Goal: Participate in discussion: Engage in conversation with other users on a specific topic

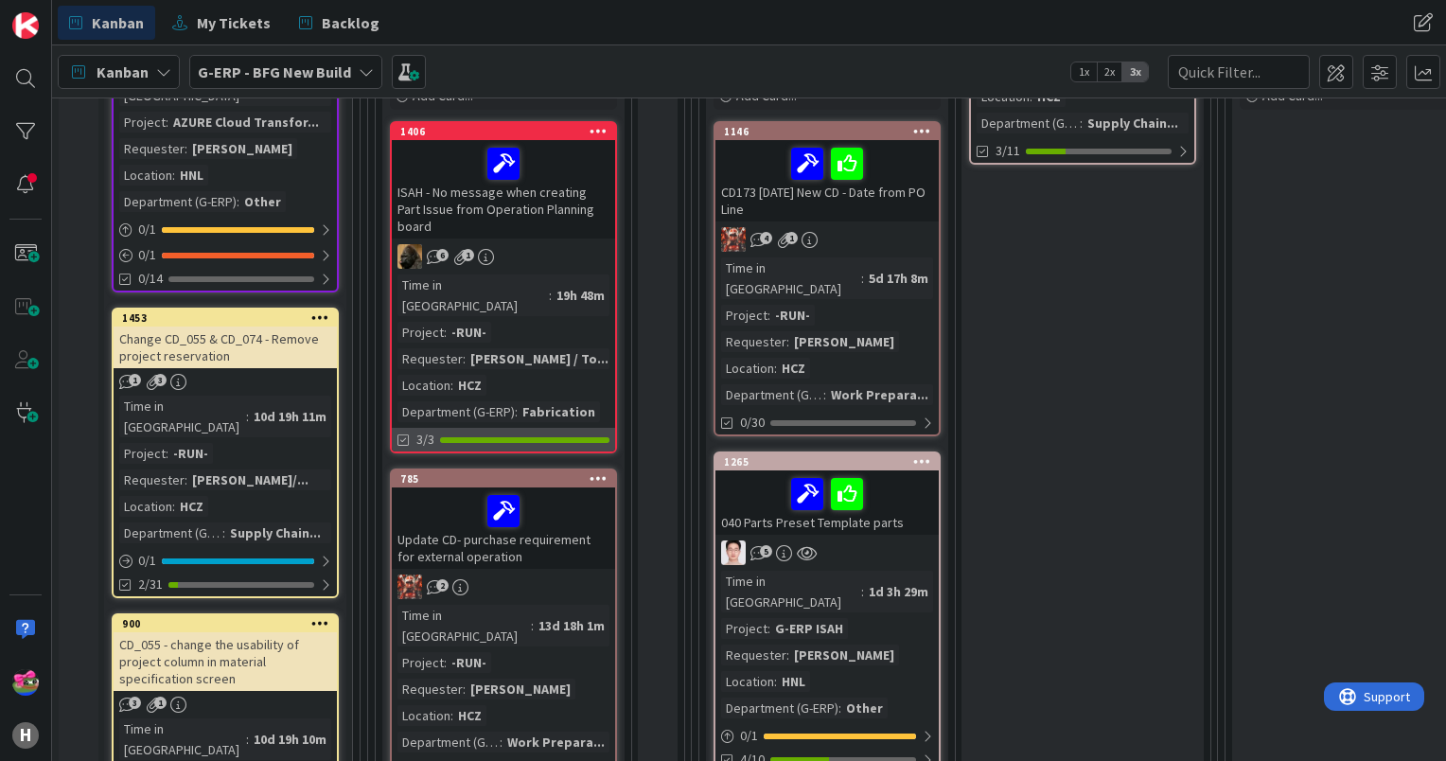
scroll to position [663, 0]
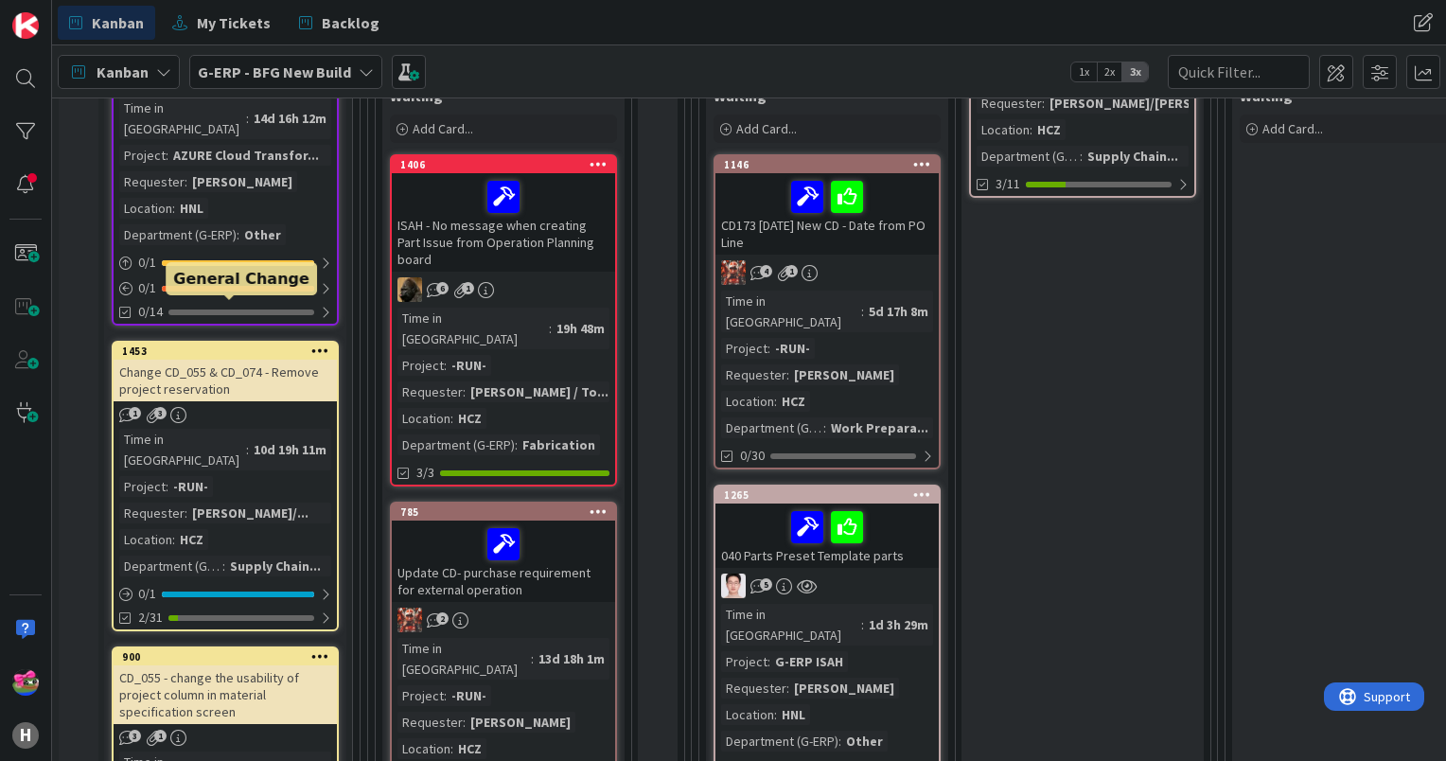
click at [246, 345] on div "1453" at bounding box center [229, 351] width 215 height 13
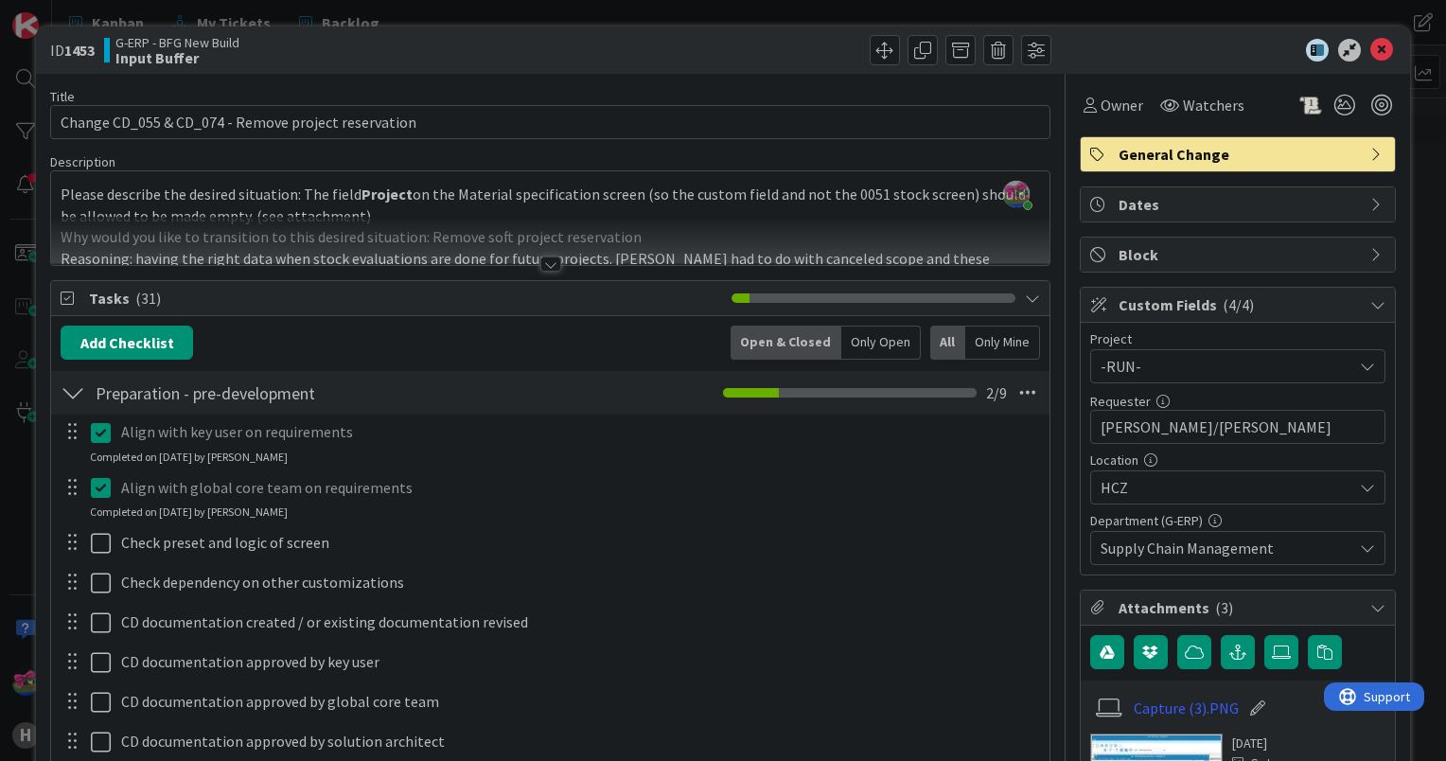
click at [544, 269] on div at bounding box center [550, 264] width 21 height 15
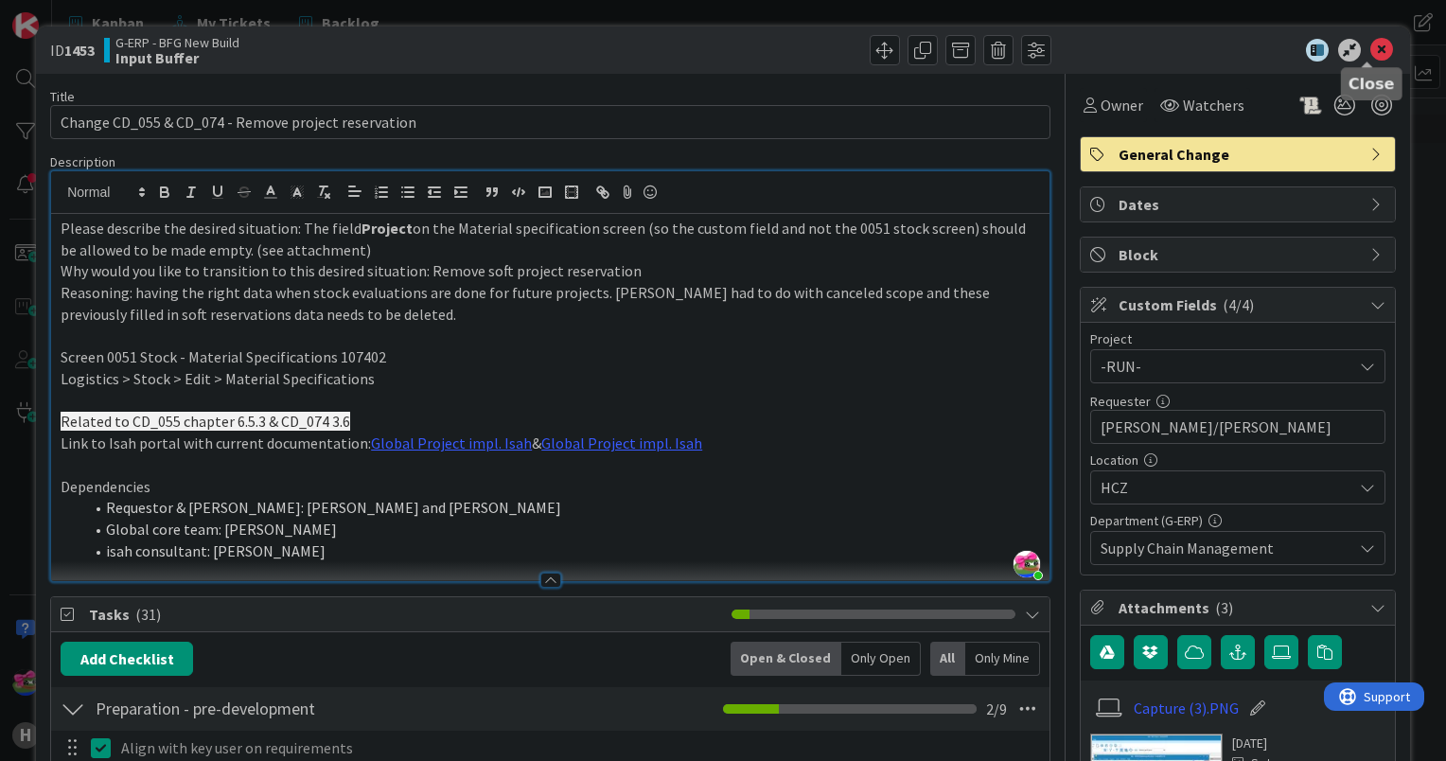
click at [1371, 48] on icon at bounding box center [1382, 50] width 23 height 23
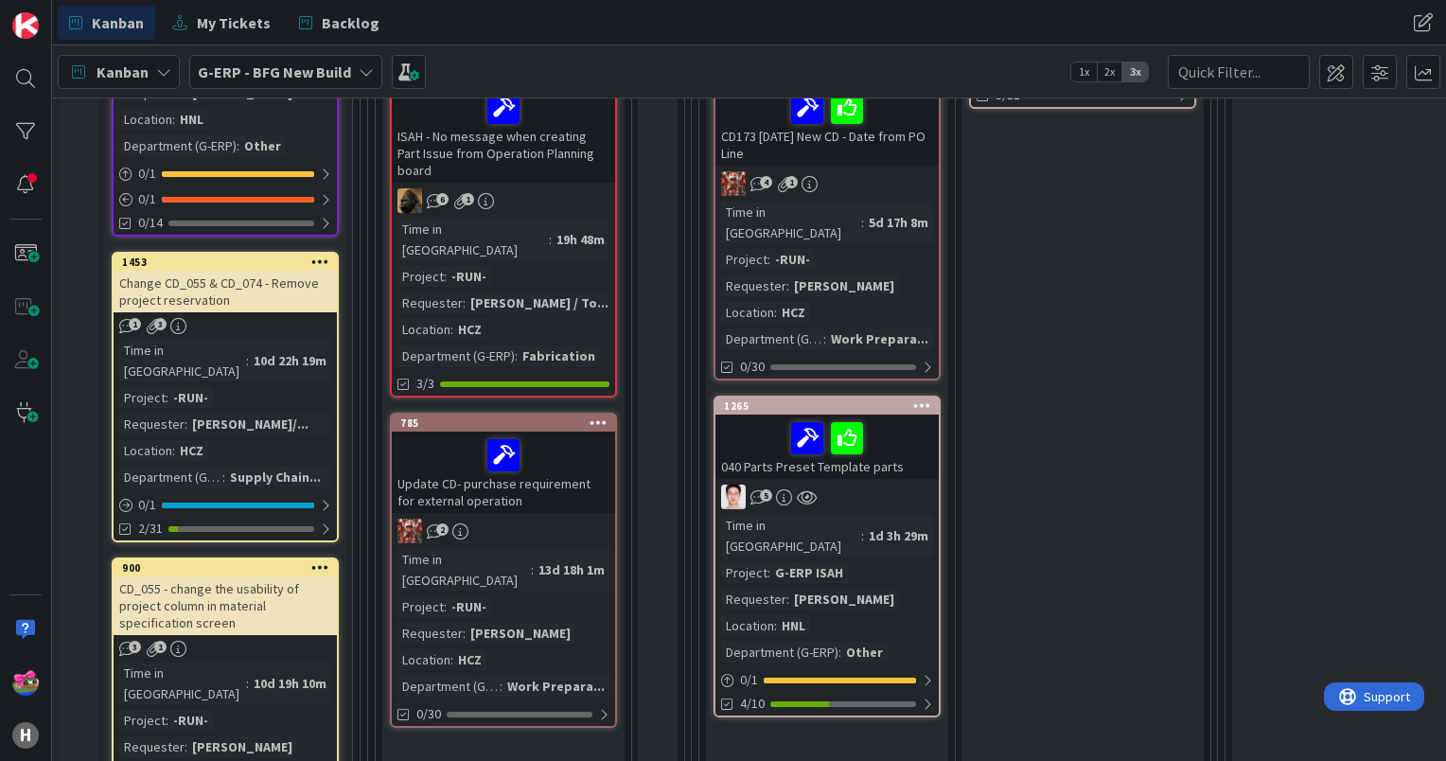
scroll to position [852, 0]
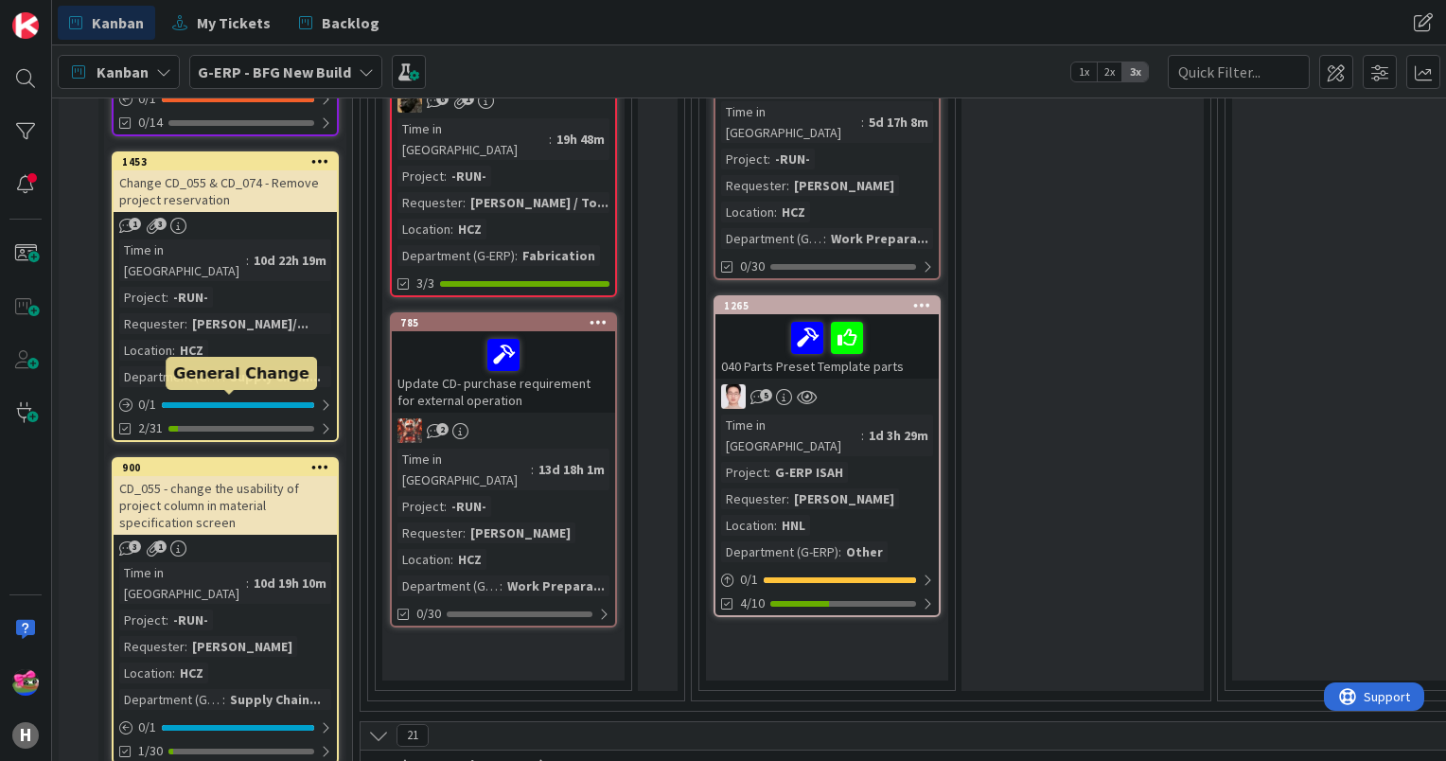
click at [182, 461] on div "900" at bounding box center [229, 467] width 215 height 13
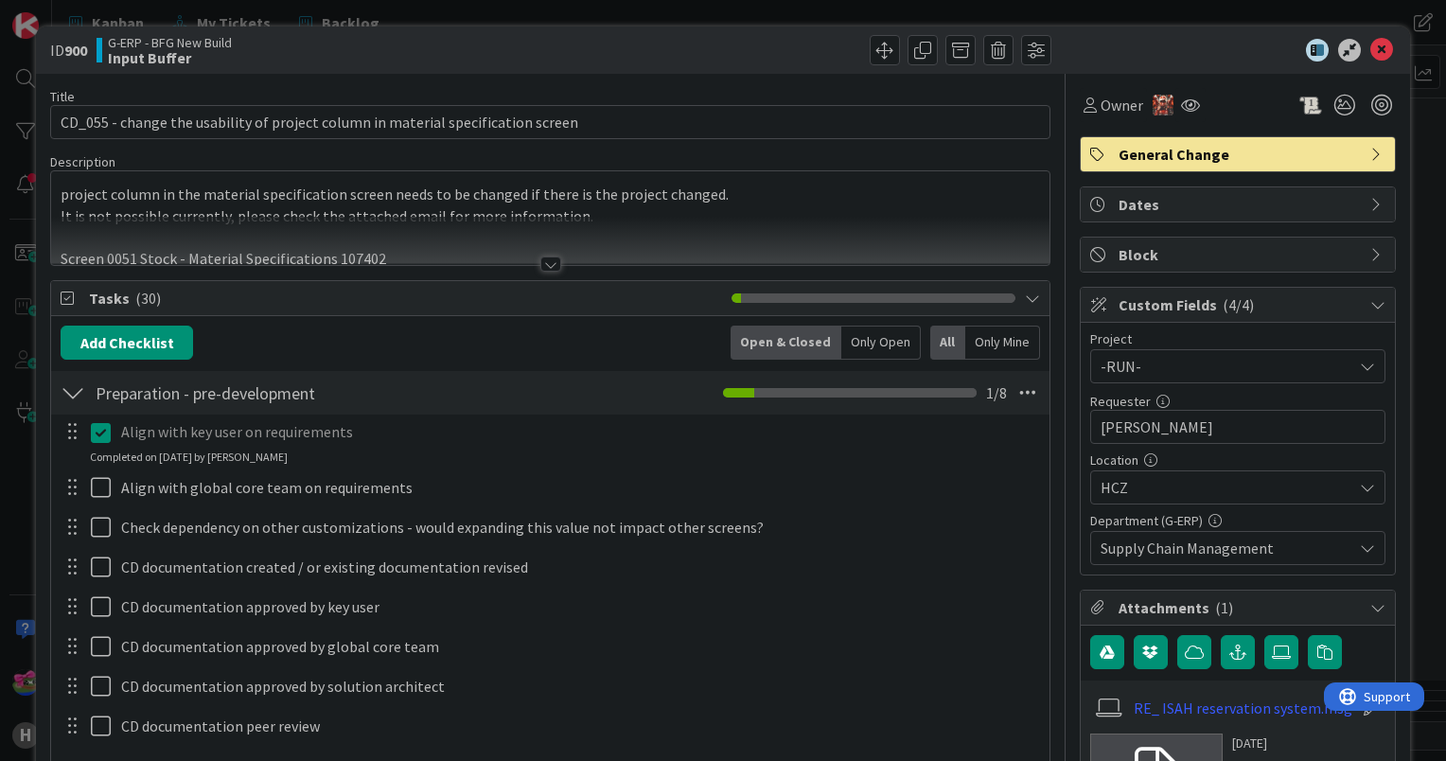
click at [543, 261] on div at bounding box center [550, 264] width 21 height 15
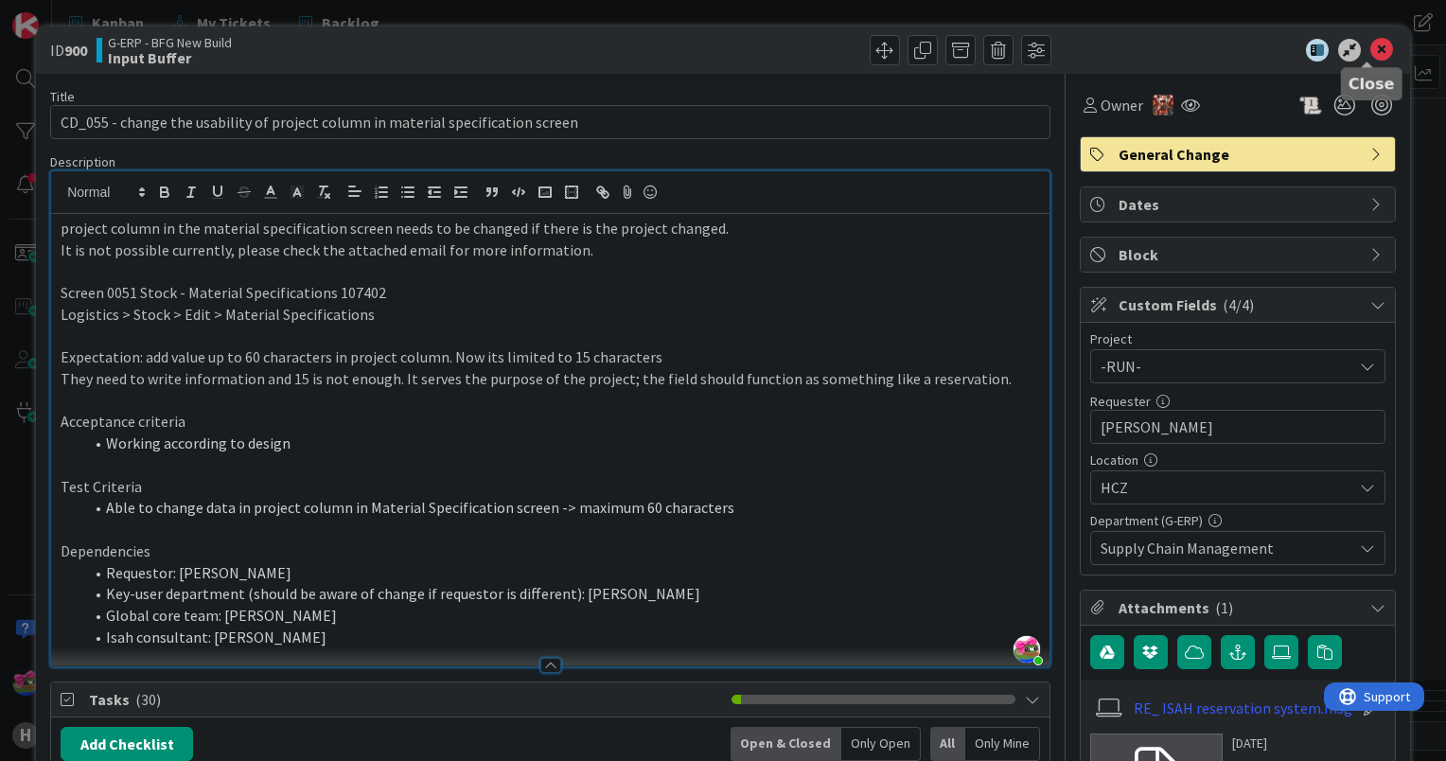
click at [1371, 49] on icon at bounding box center [1382, 50] width 23 height 23
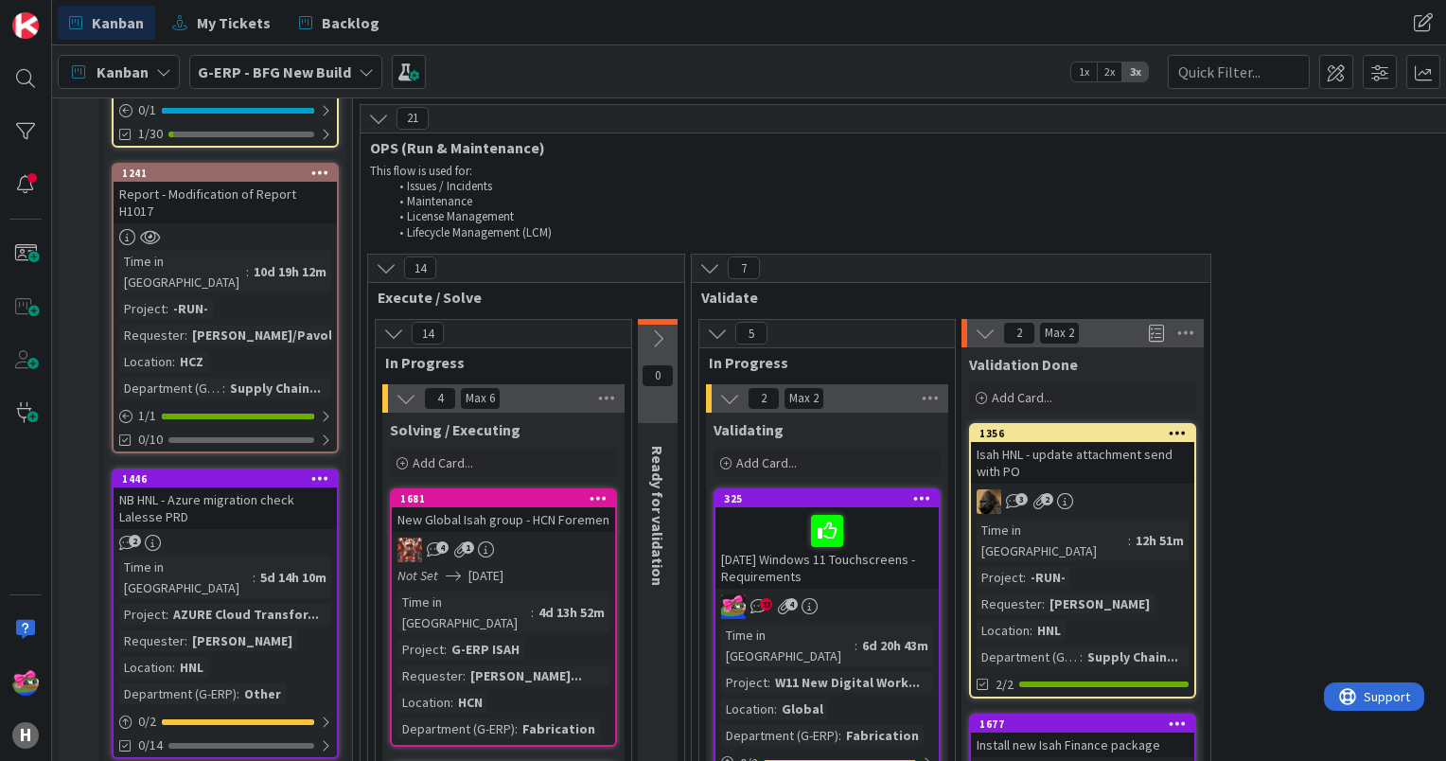
scroll to position [1514, 0]
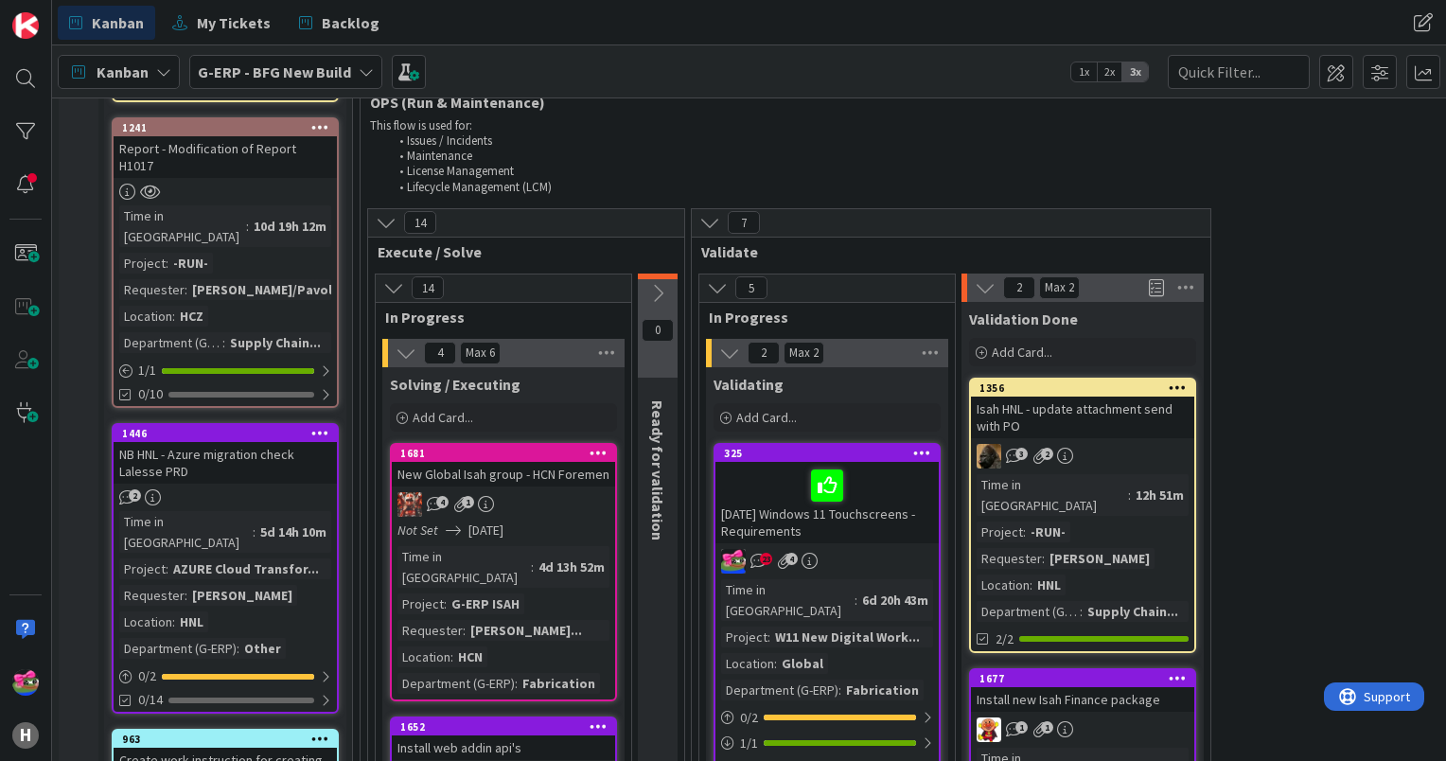
click at [893, 462] on div "[DATE] Windows 11 Touchscreens - Requirements" at bounding box center [827, 502] width 223 height 81
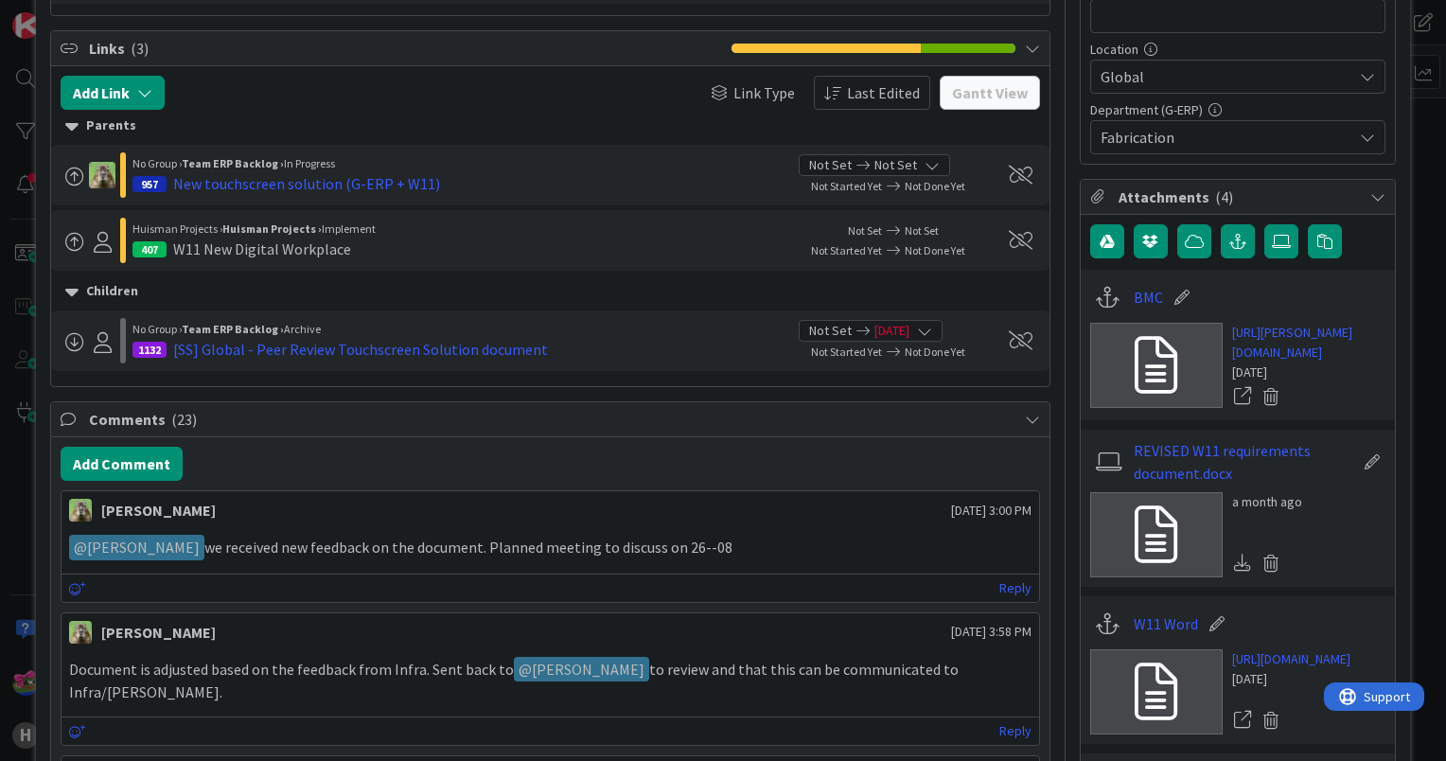
scroll to position [568, 0]
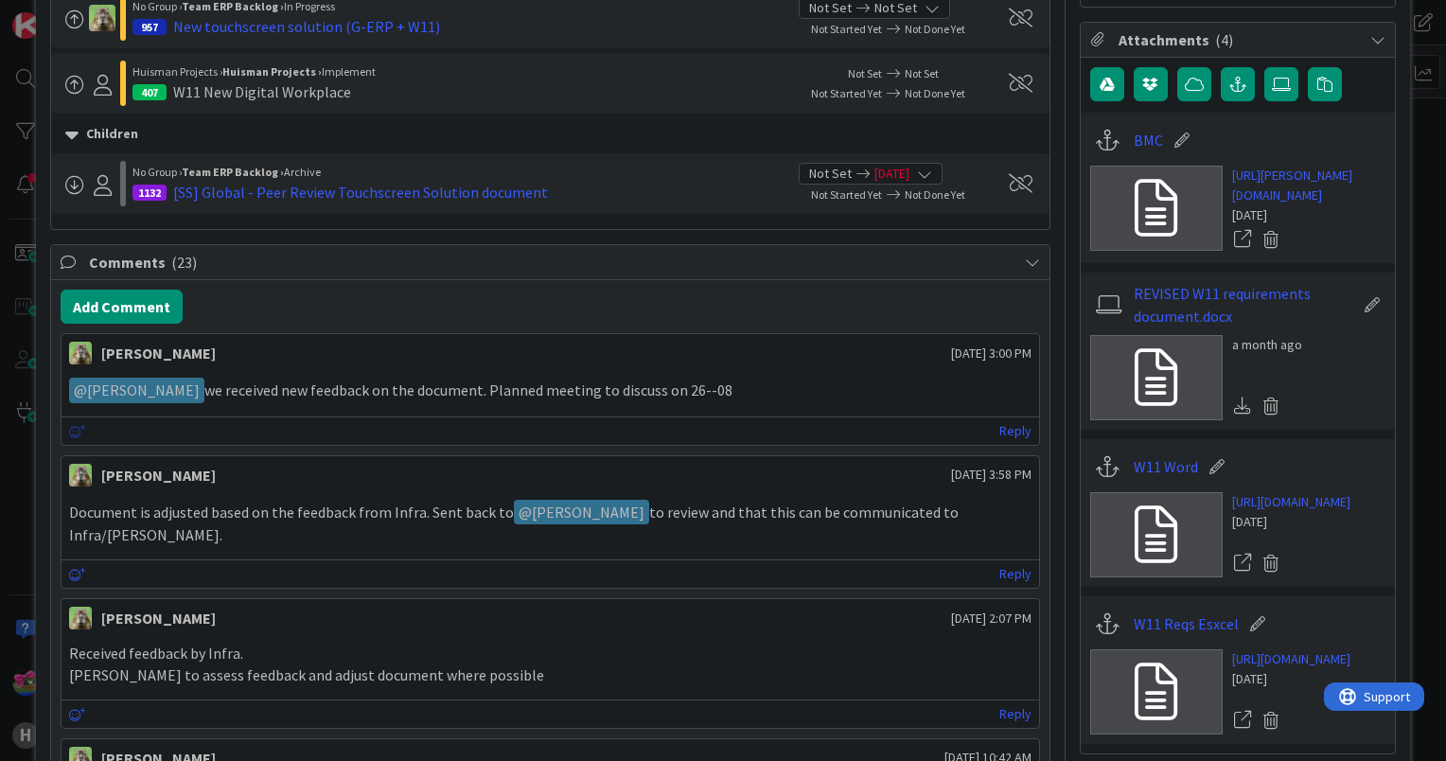
click at [72, 425] on icon at bounding box center [77, 431] width 17 height 13
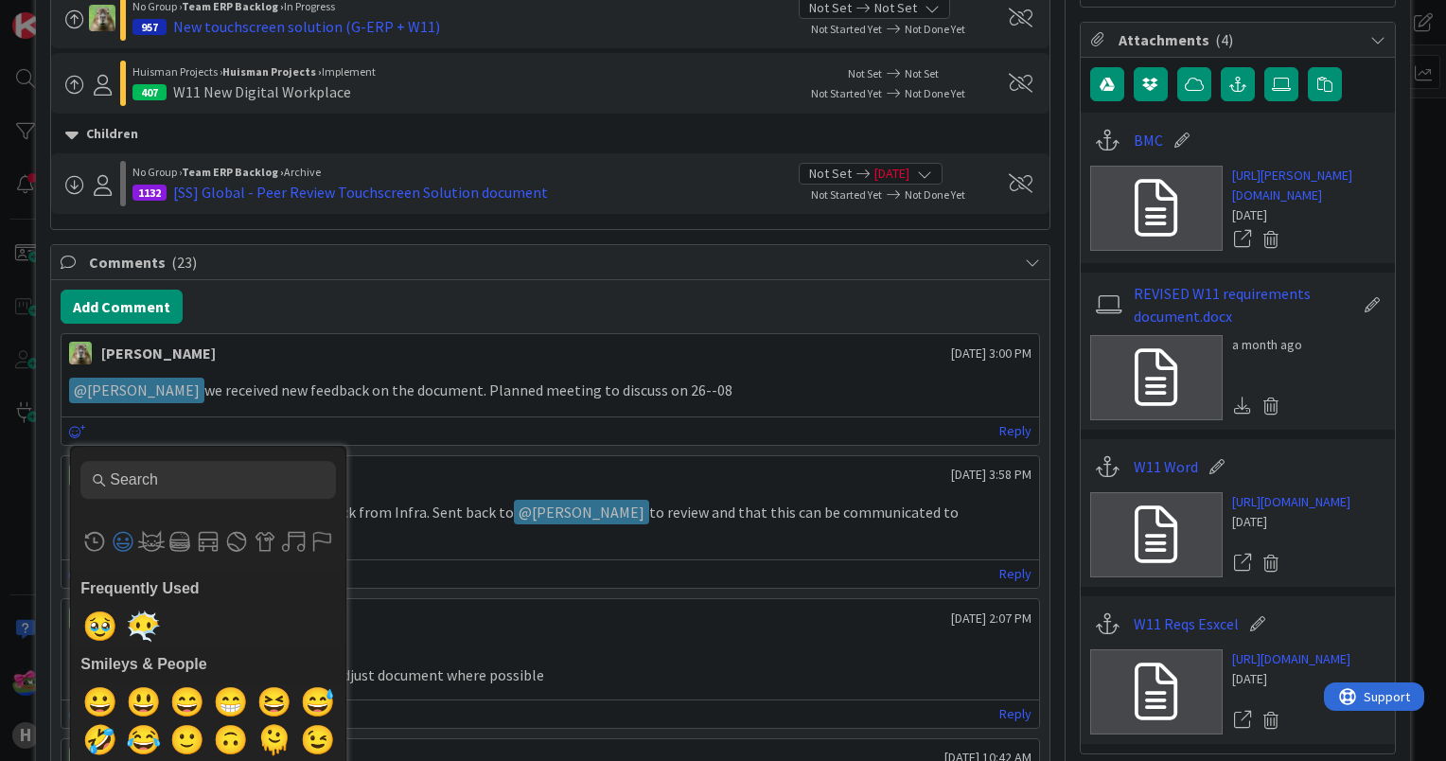
click at [590, 425] on div "Frequently Used 🥹 😶‍🌫️ Custom Emojis Smileys & People 😀 😃 😄 😁 😆 😅 🤣 😂 🙂 🙃 🫠 😉 😊…" at bounding box center [551, 430] width 978 height 28
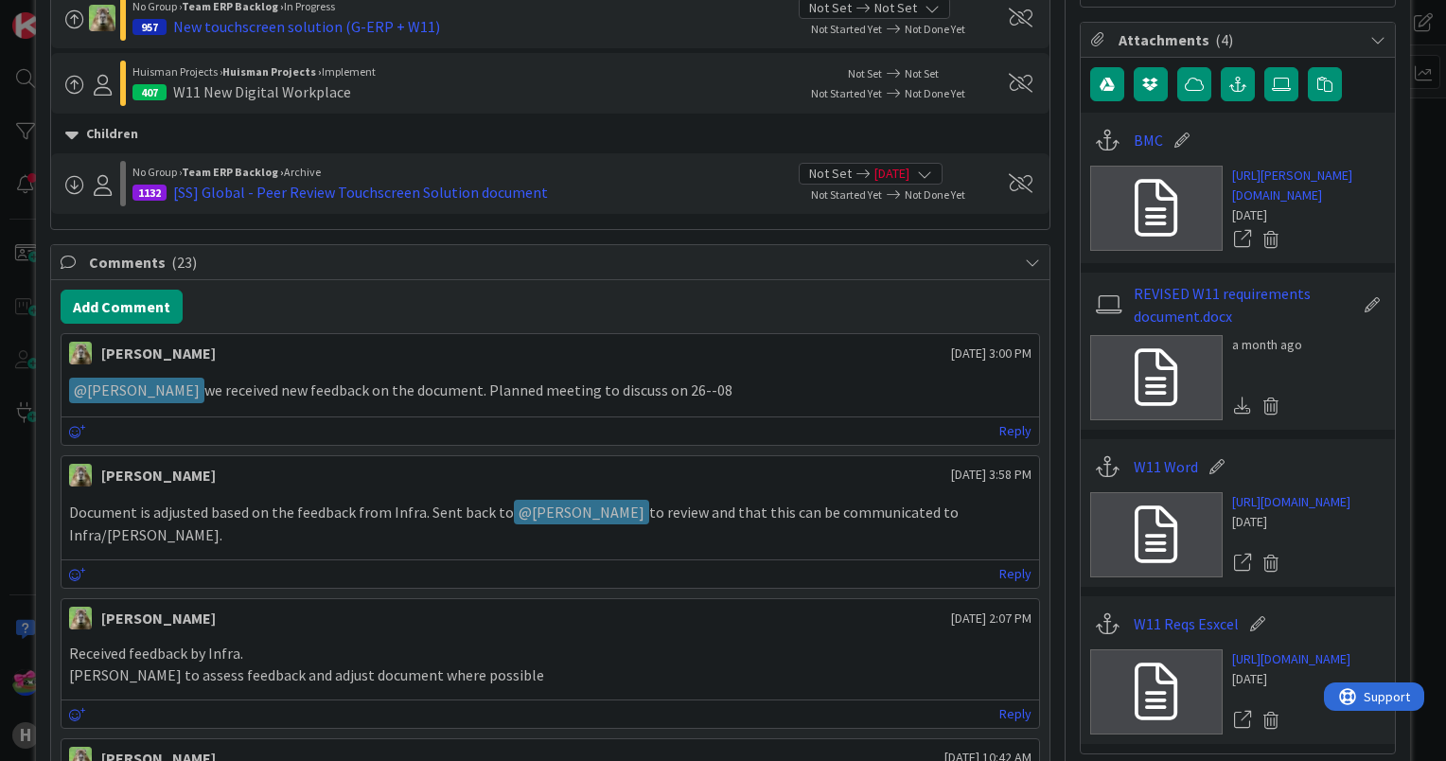
scroll to position [0, 0]
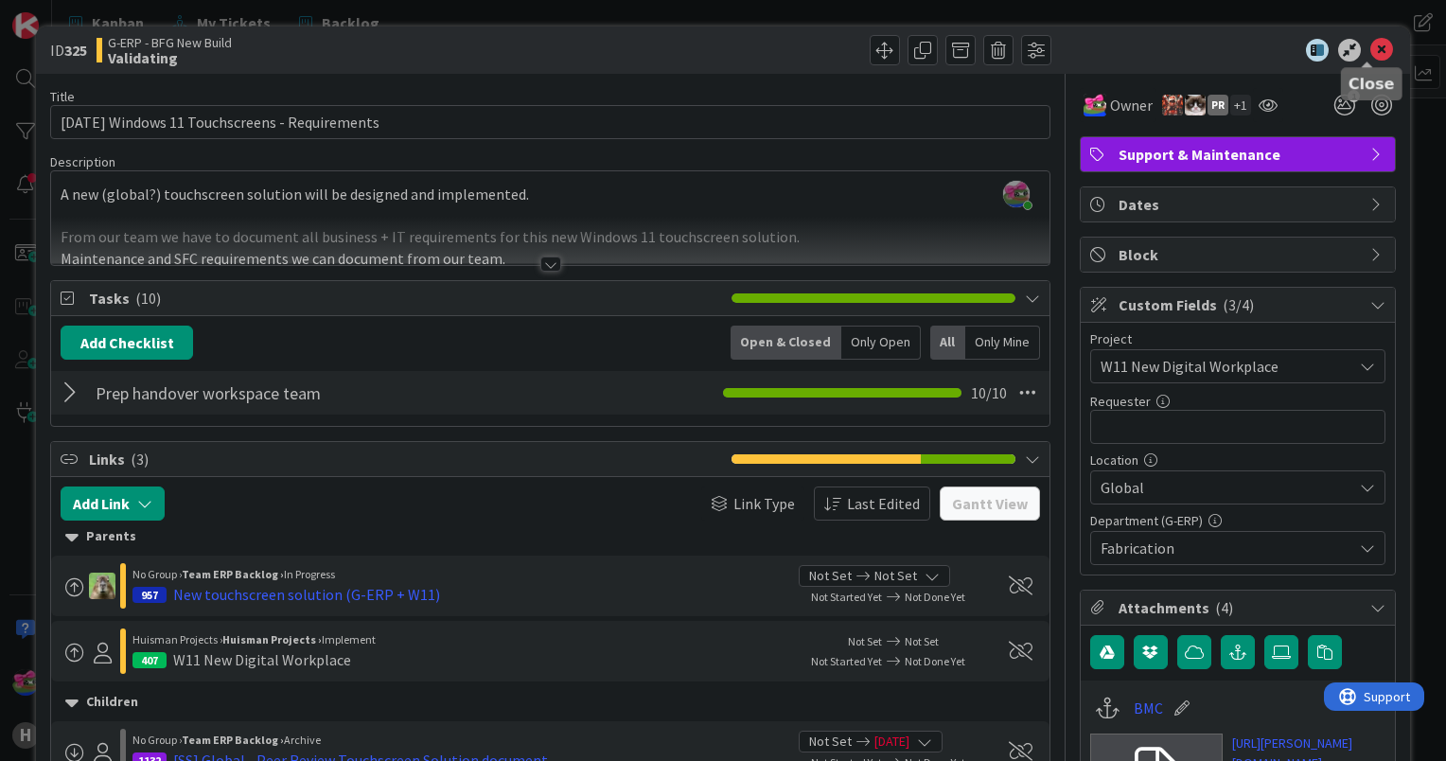
click at [1371, 44] on icon at bounding box center [1382, 50] width 23 height 23
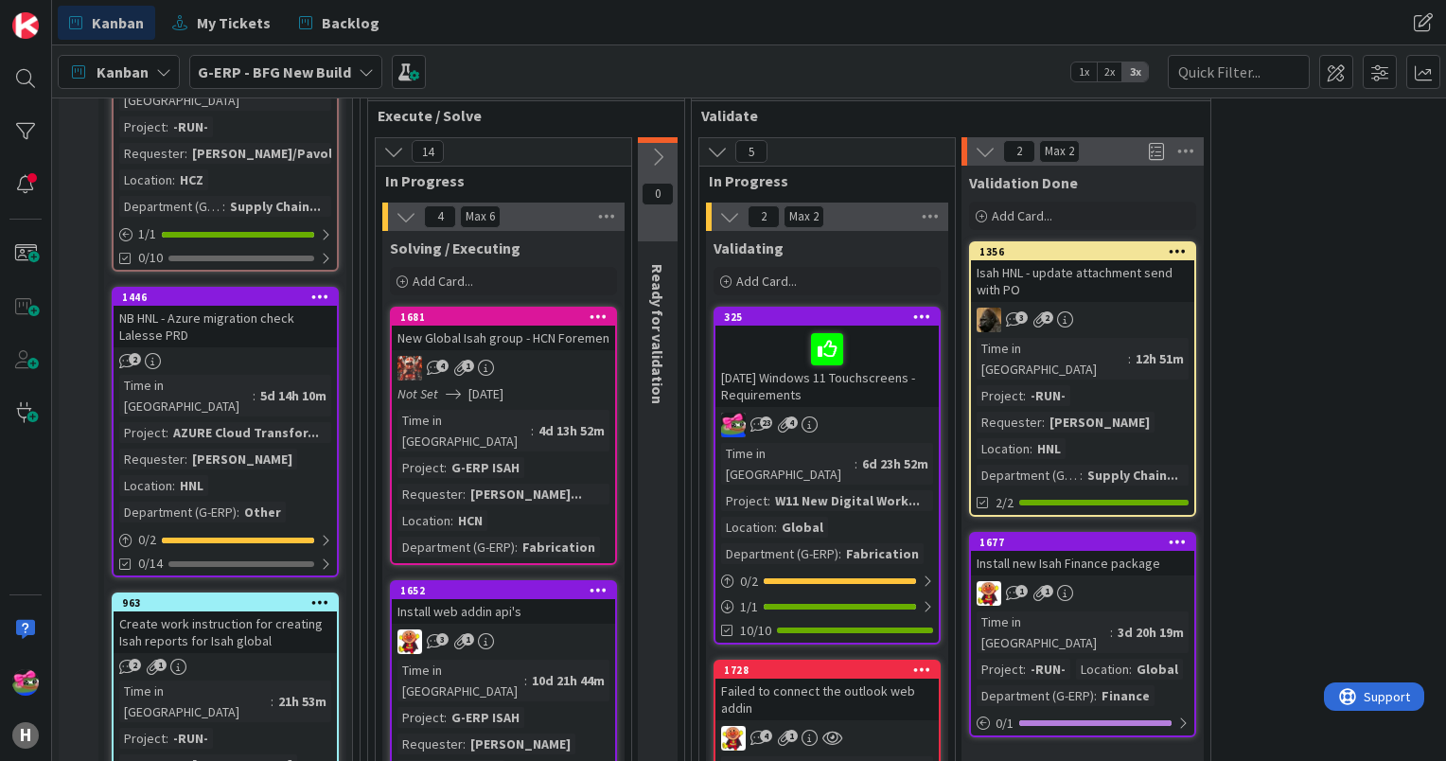
scroll to position [1704, 0]
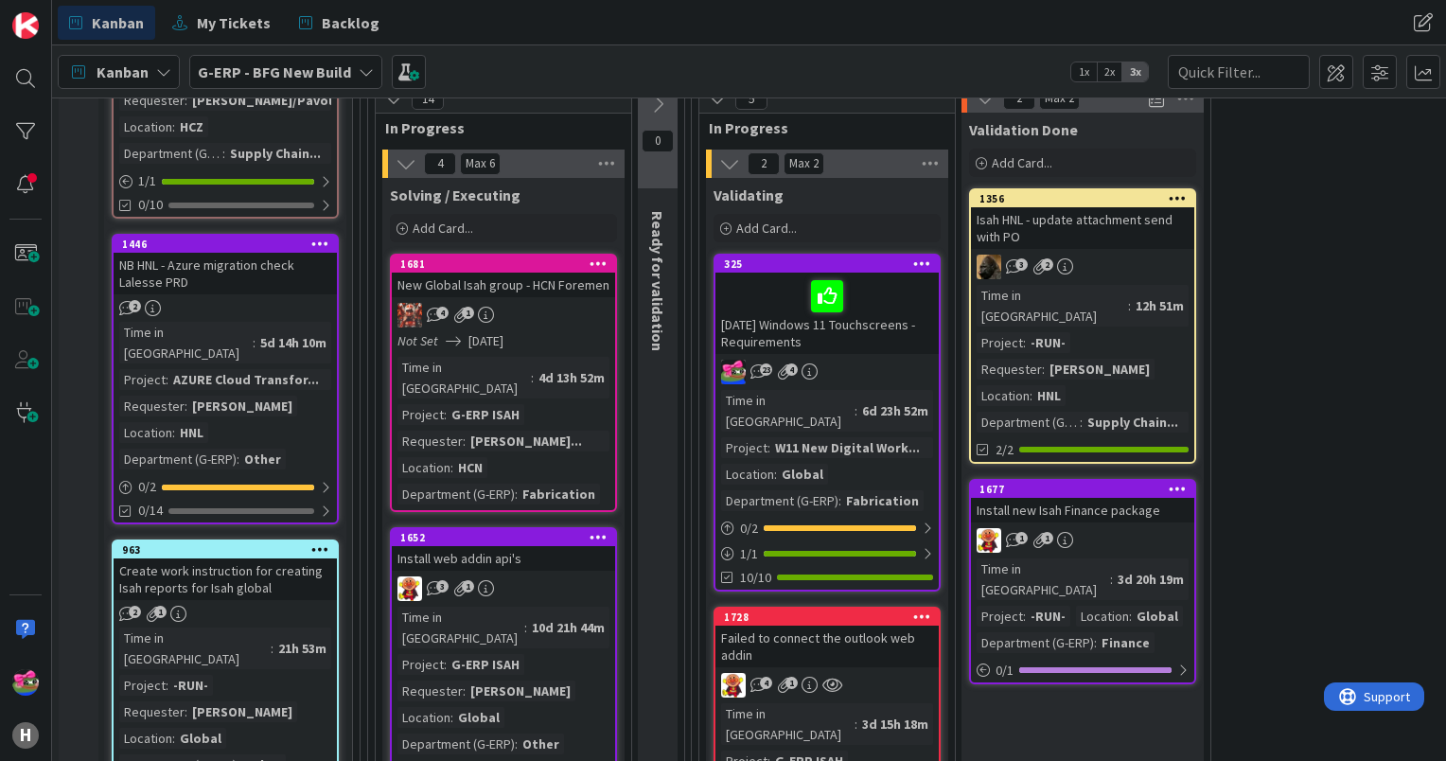
click at [227, 541] on div "963" at bounding box center [225, 549] width 223 height 17
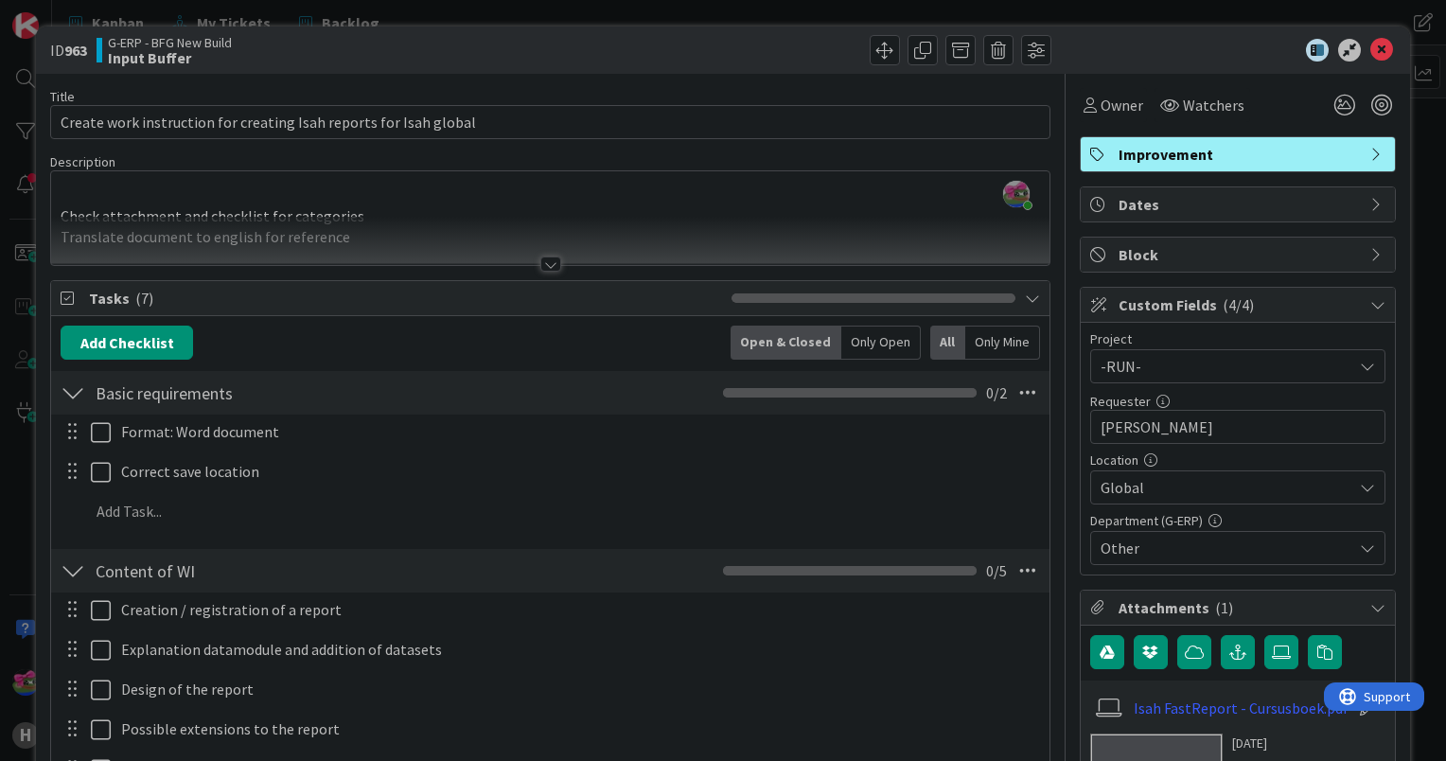
click at [543, 259] on div at bounding box center [550, 264] width 21 height 15
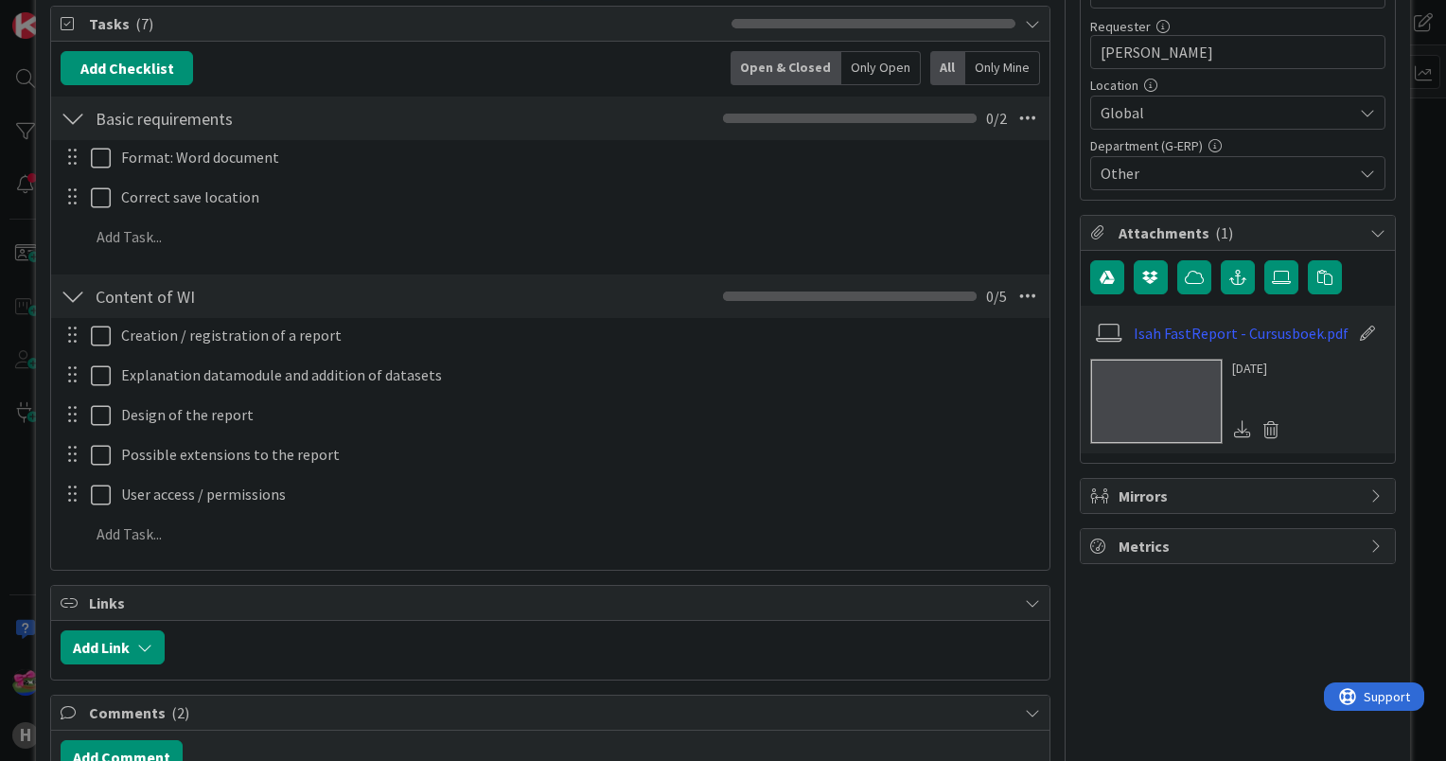
scroll to position [189, 0]
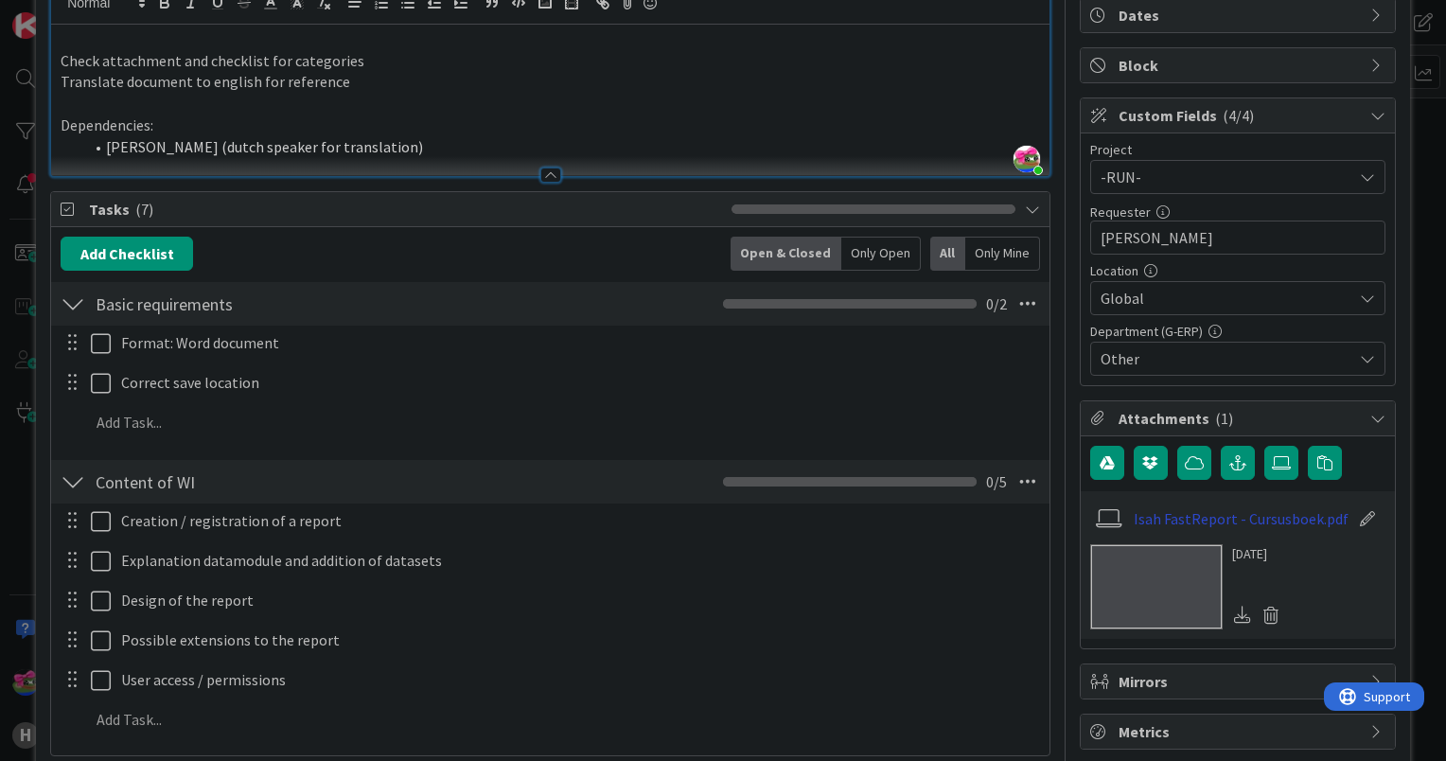
click at [1231, 512] on link "Isah FastReport - Cursusboek.pdf" at bounding box center [1241, 518] width 215 height 23
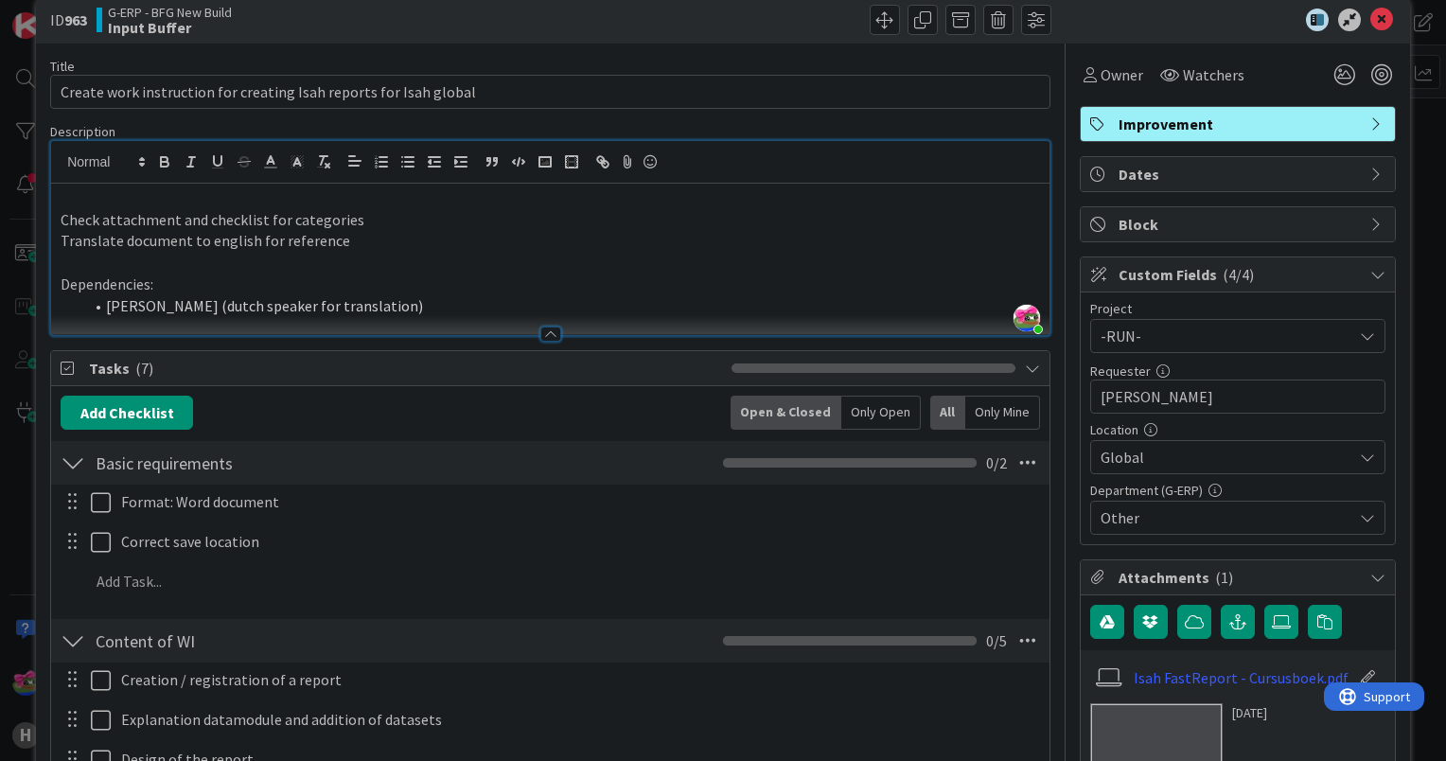
scroll to position [0, 0]
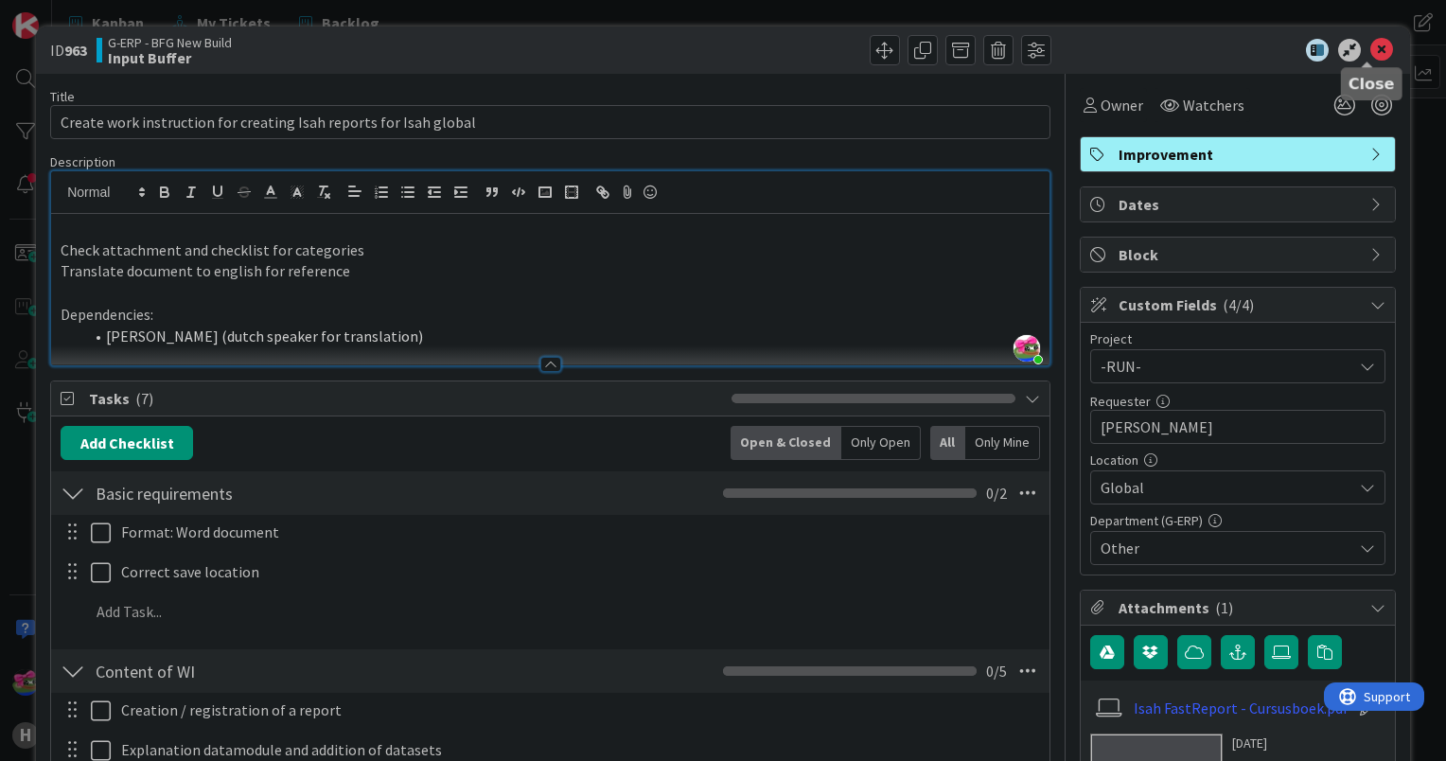
click at [1371, 50] on icon at bounding box center [1382, 50] width 23 height 23
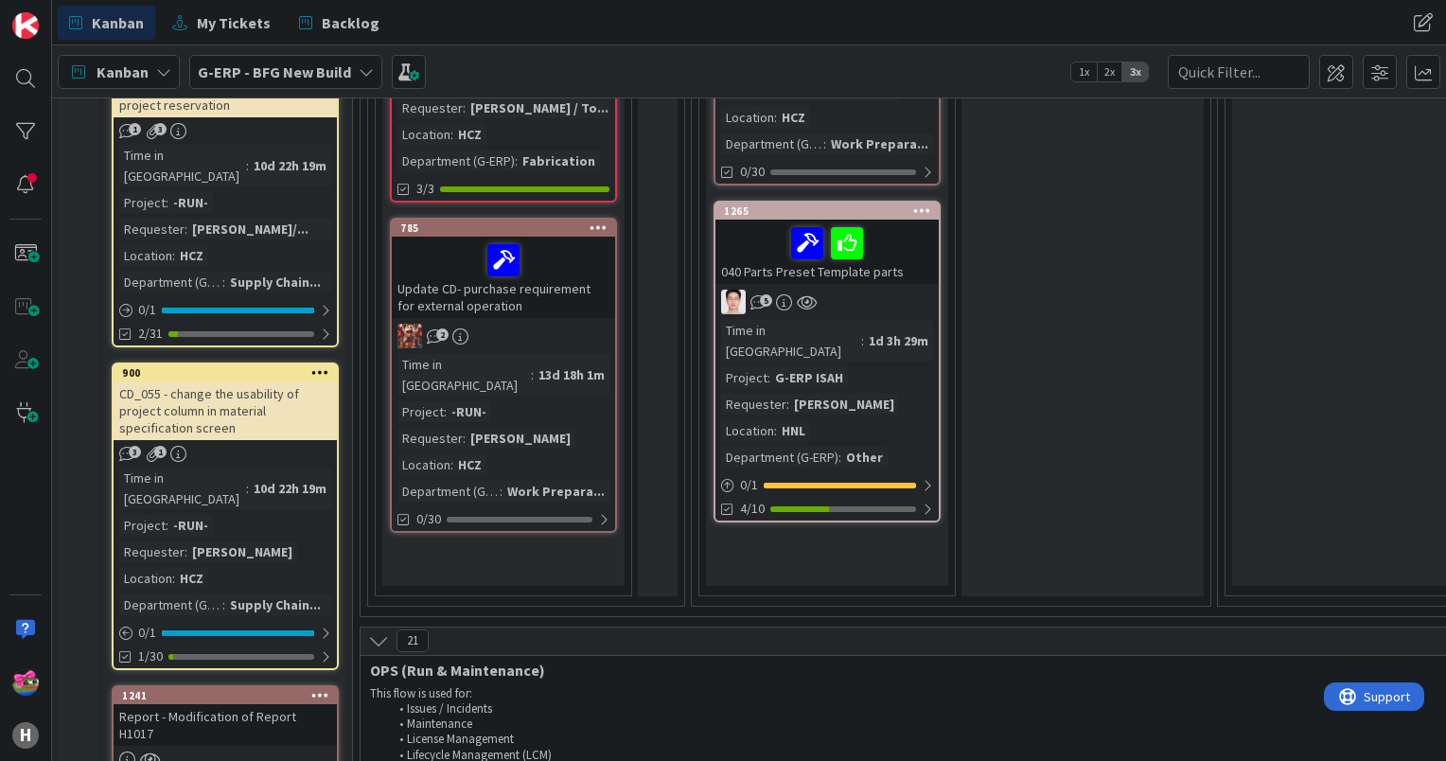
scroll to position [568, 0]
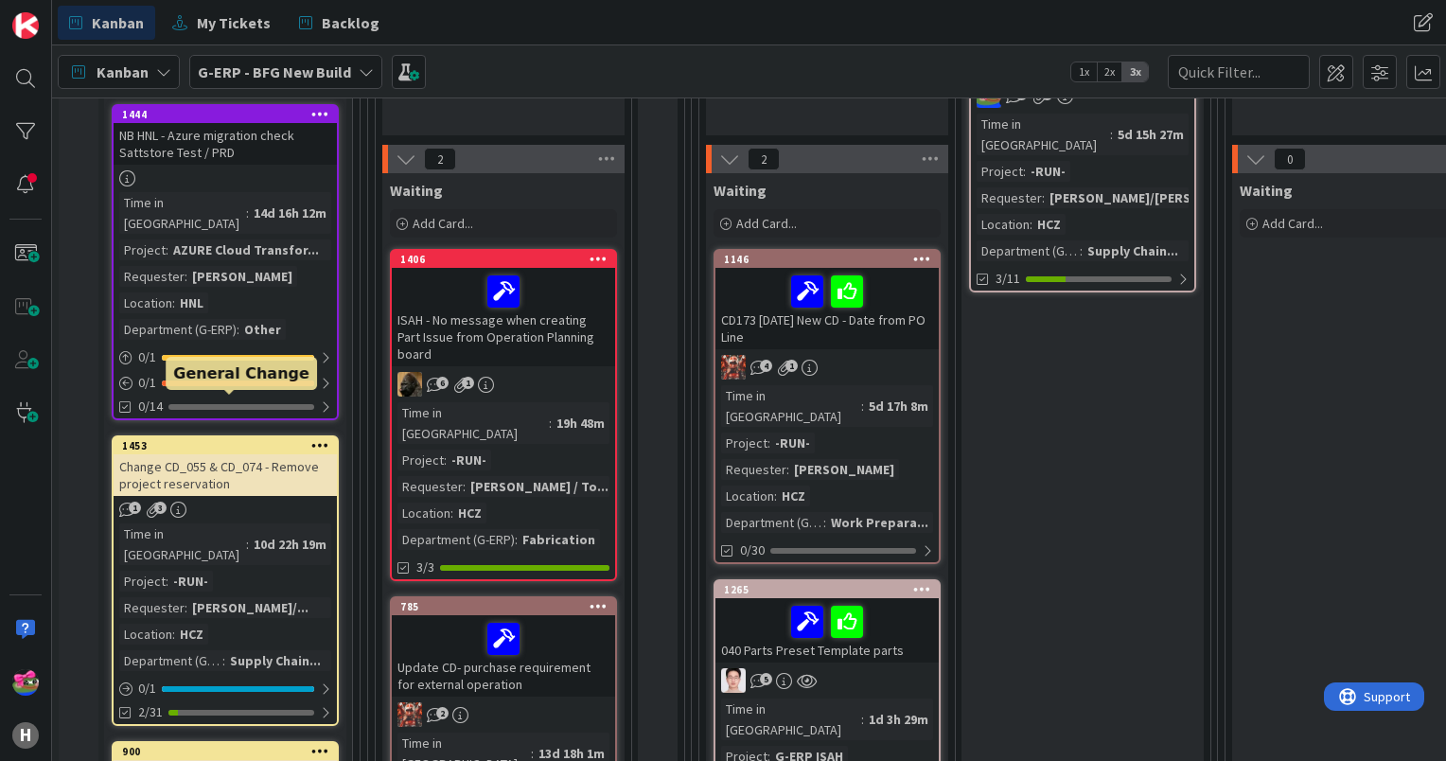
click at [233, 395] on body "H Kanban My Tickets Backlog Kanban My Tickets Backlog Kanban G-ERP - BFG New Bu…" at bounding box center [723, 380] width 1446 height 761
click at [216, 439] on div "1453" at bounding box center [229, 445] width 215 height 13
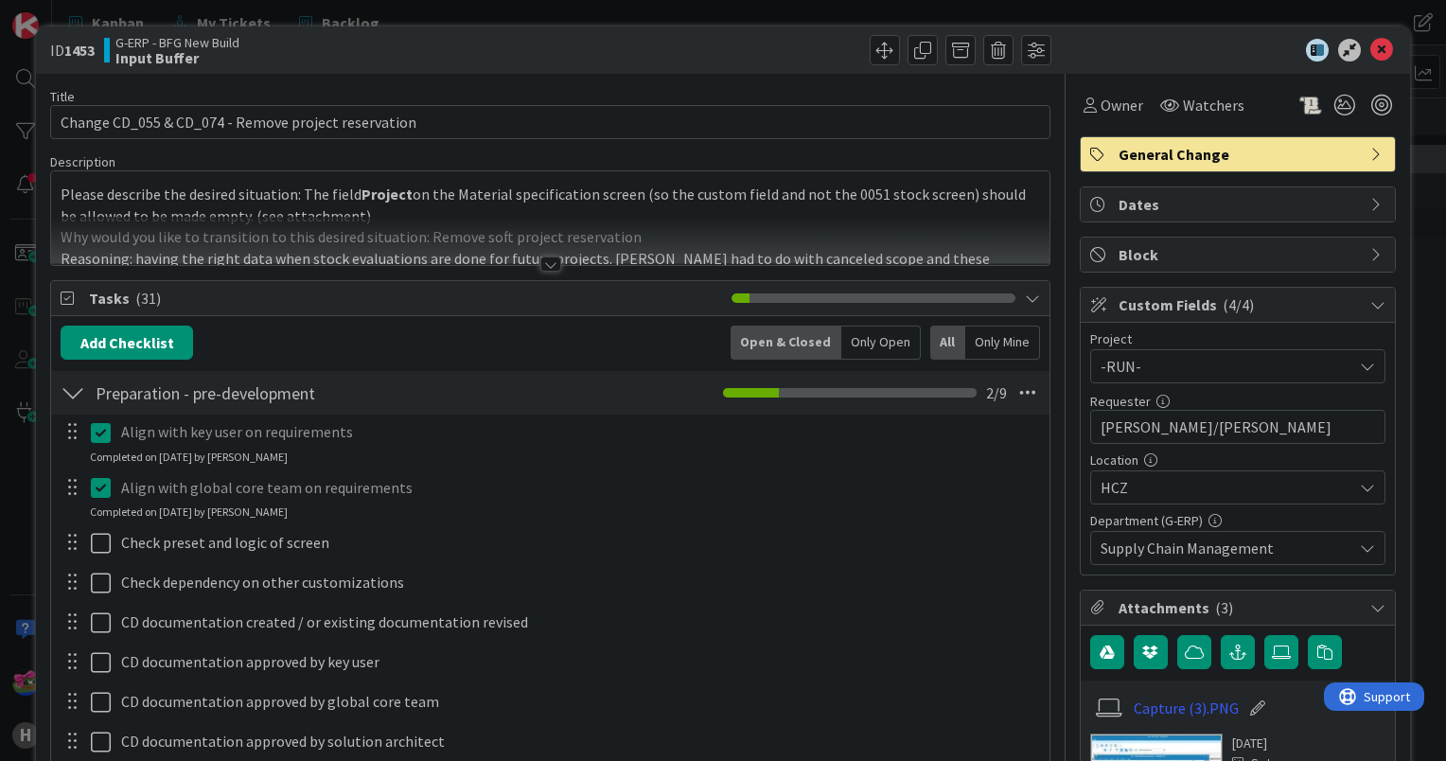
click at [540, 261] on div at bounding box center [550, 264] width 21 height 15
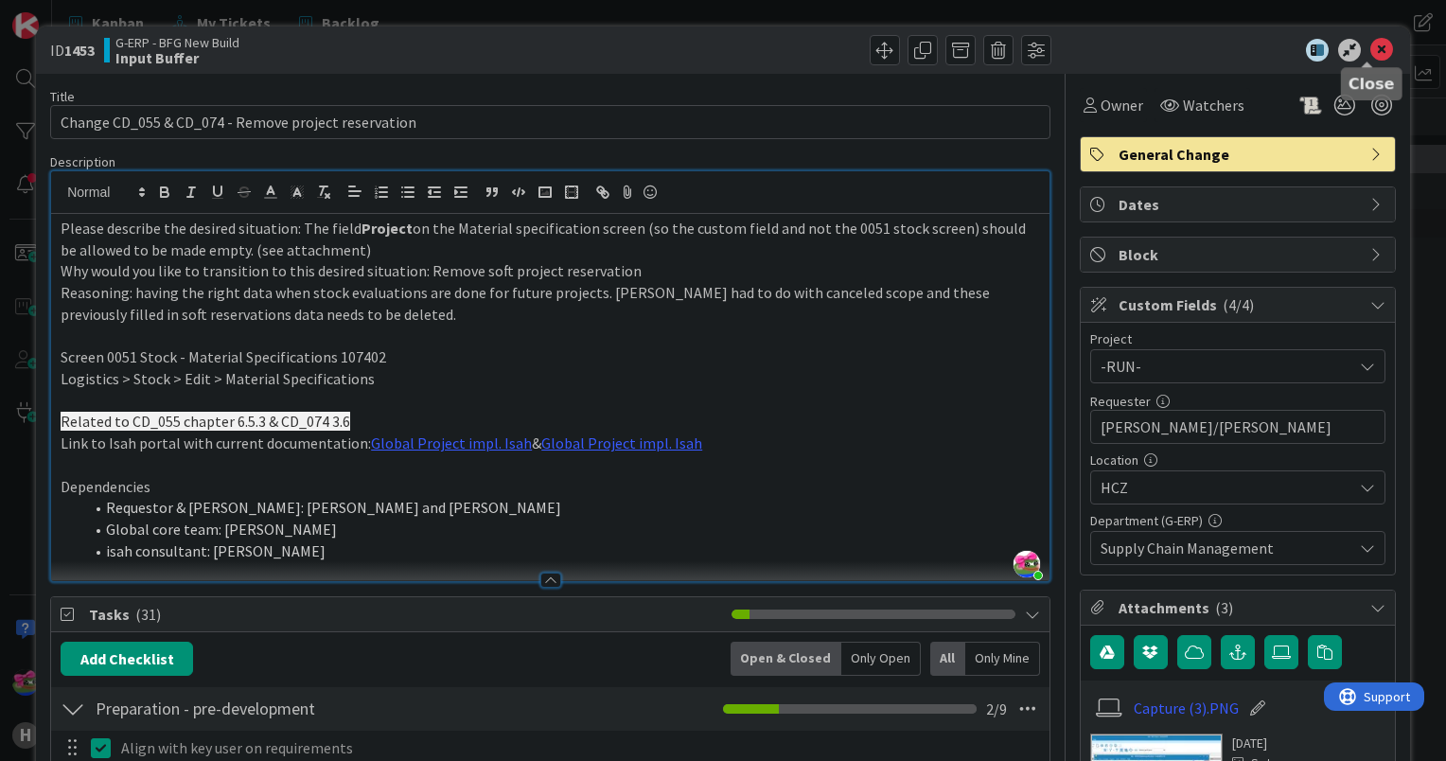
click at [1371, 48] on icon at bounding box center [1382, 50] width 23 height 23
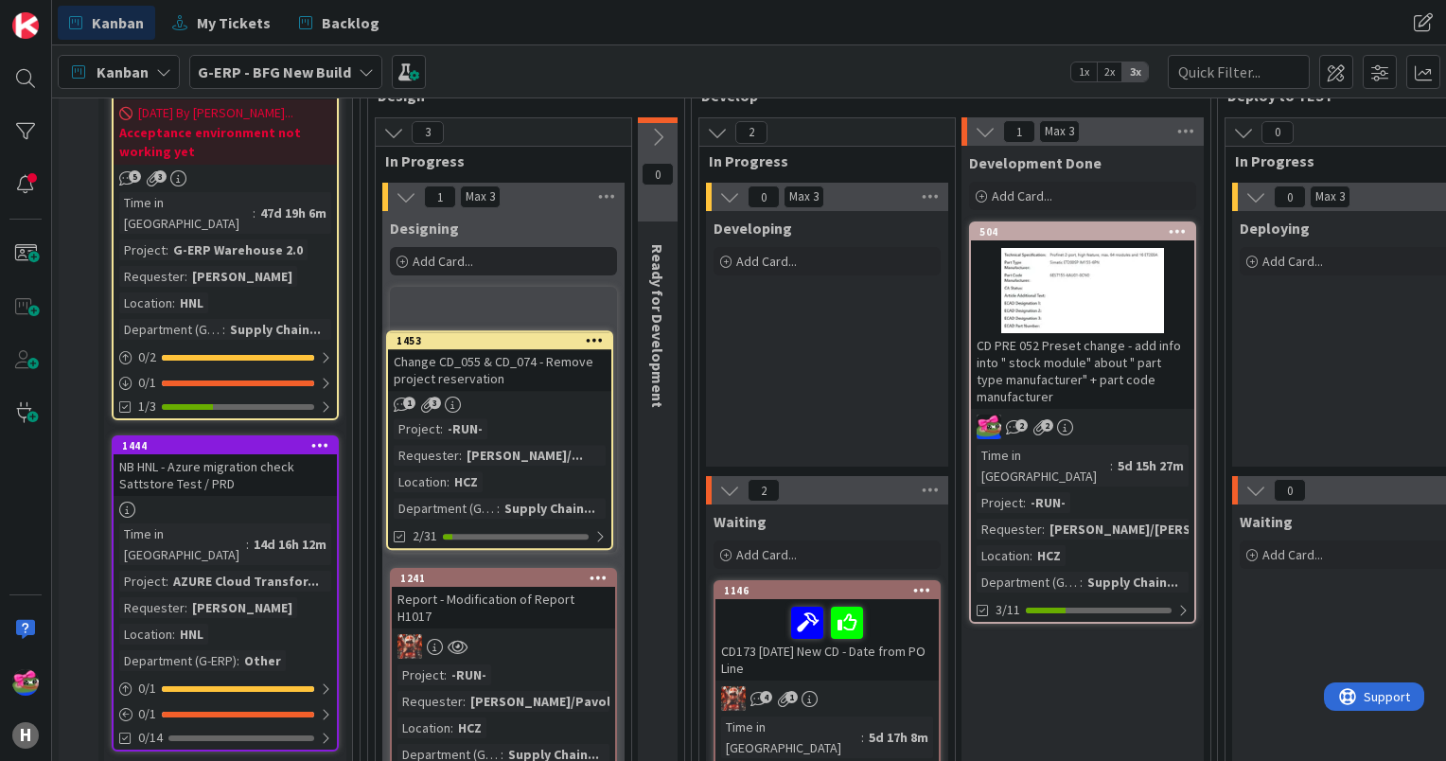
scroll to position [216, 0]
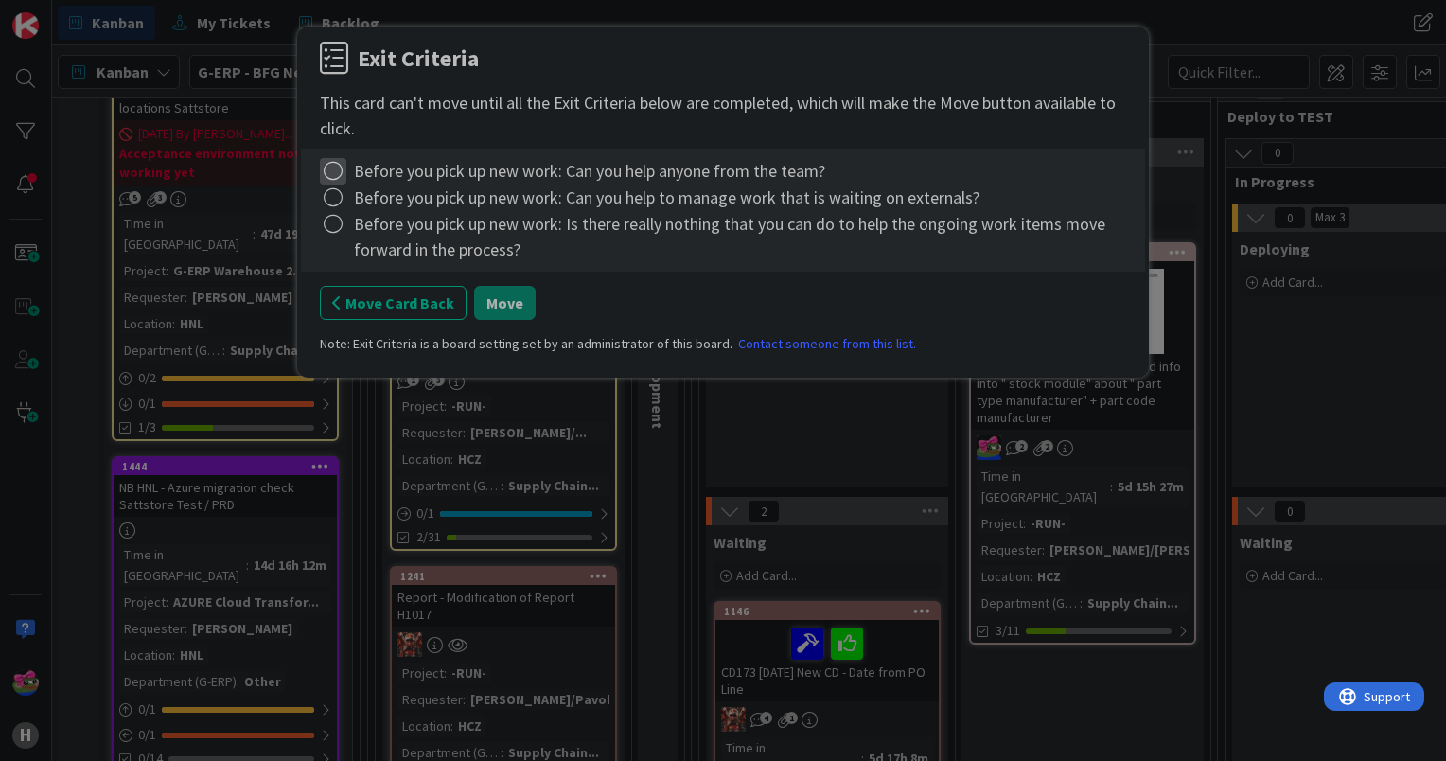
click at [327, 178] on icon at bounding box center [333, 171] width 27 height 27
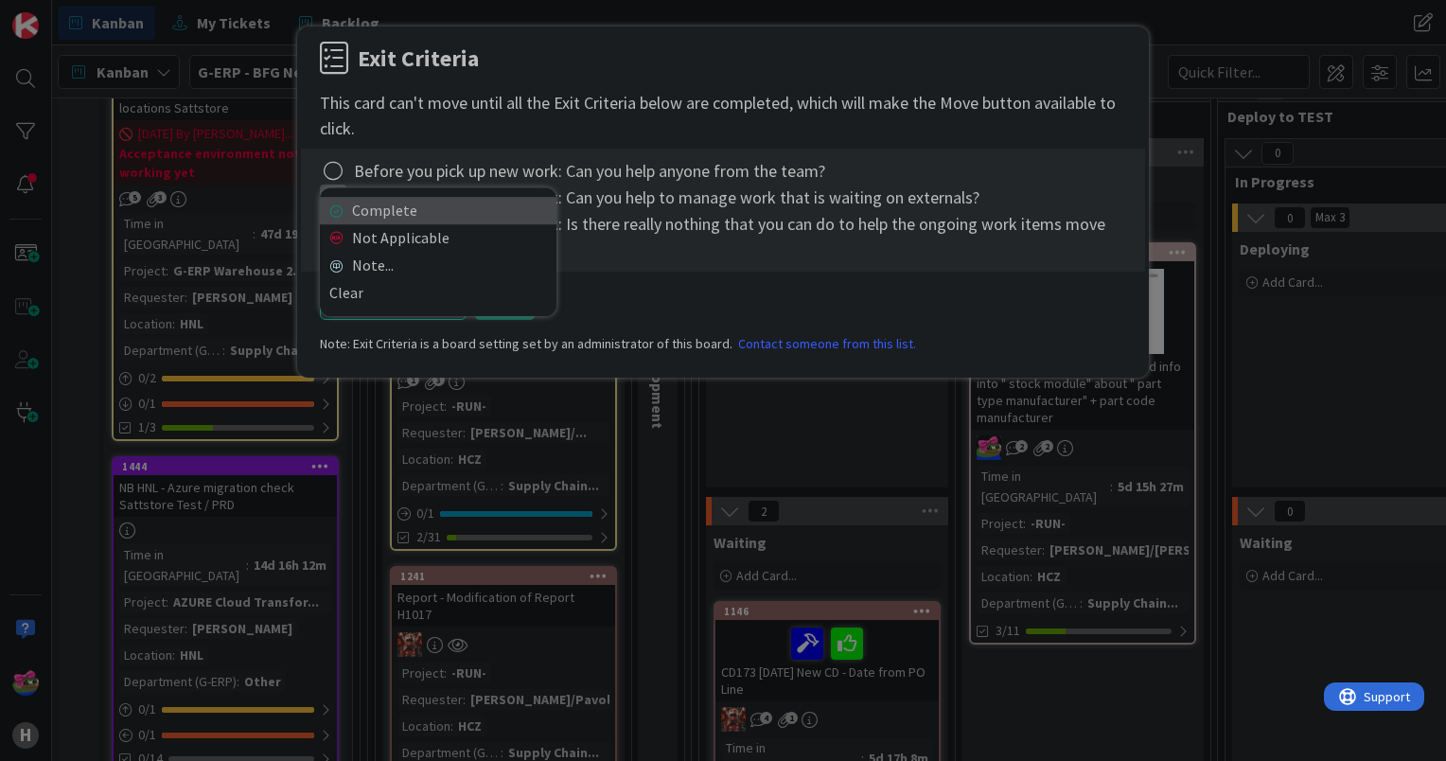
click at [341, 206] on icon at bounding box center [335, 210] width 13 height 11
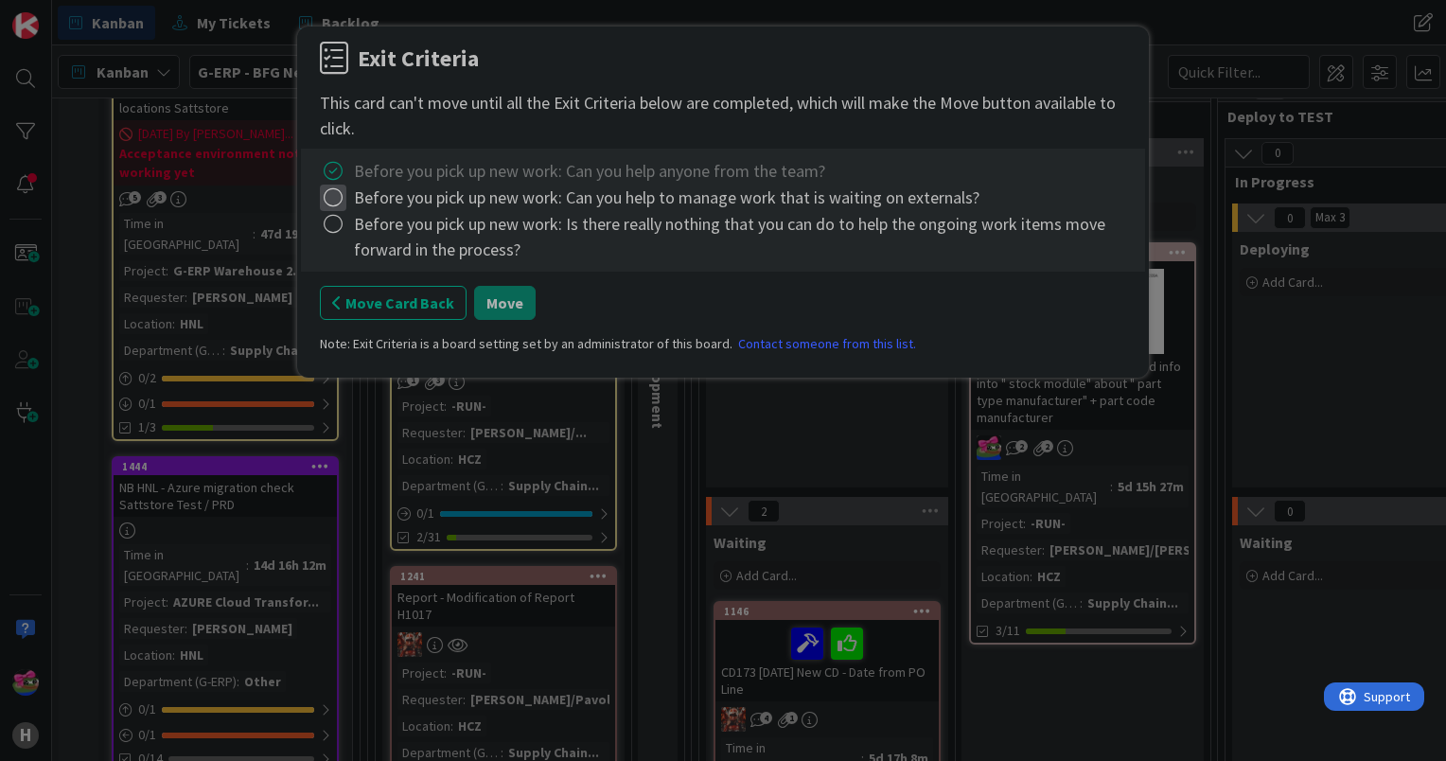
click at [330, 197] on icon at bounding box center [333, 198] width 27 height 27
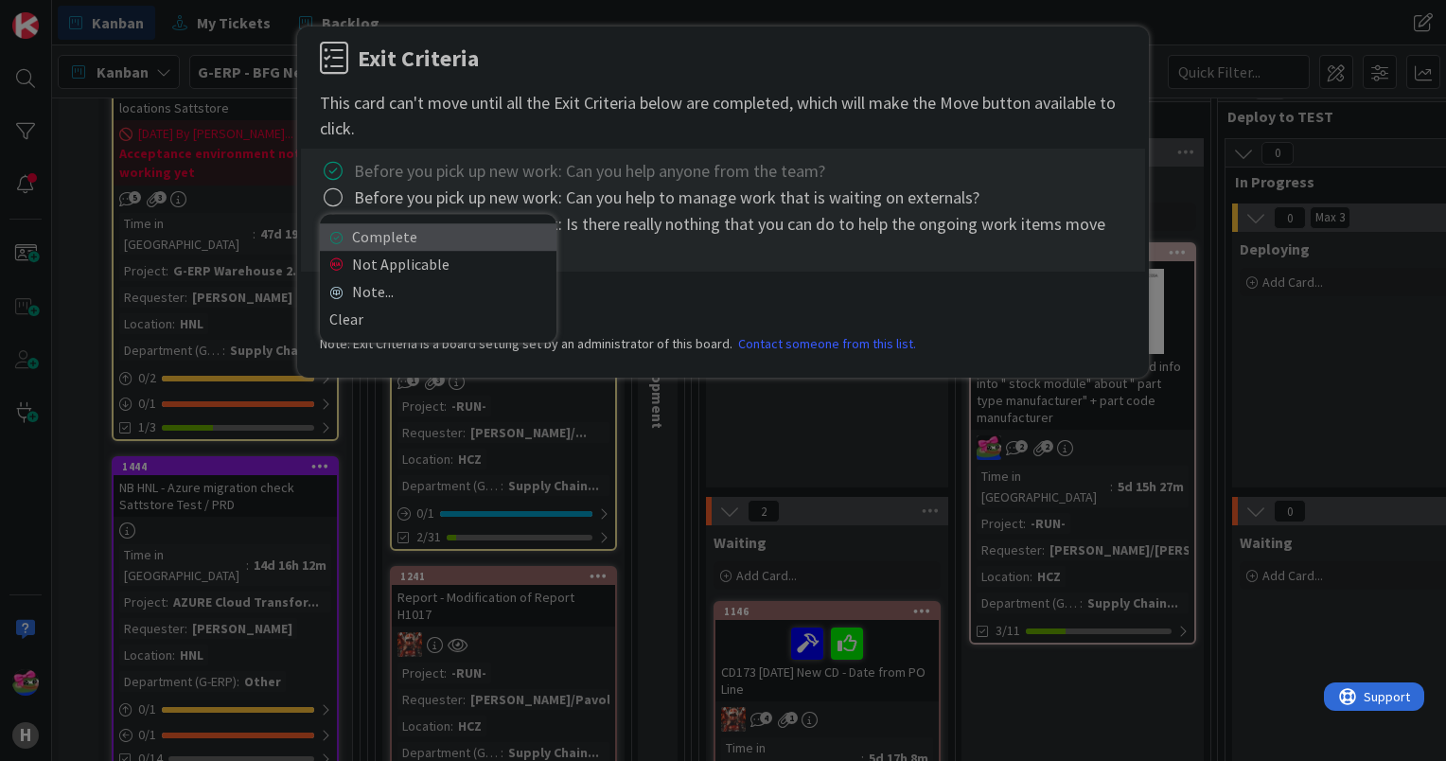
click at [383, 238] on link "Complete" at bounding box center [438, 236] width 237 height 27
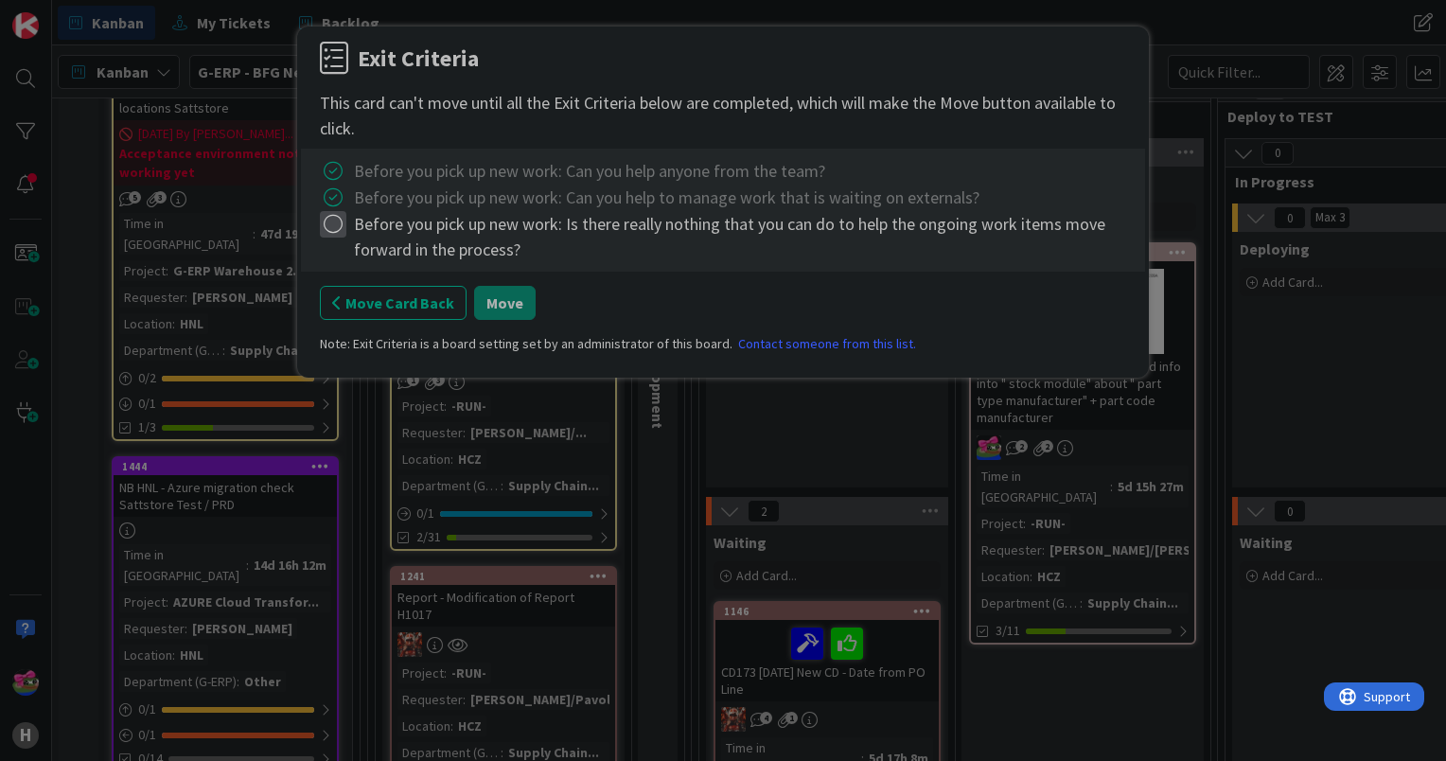
click at [332, 233] on icon at bounding box center [333, 224] width 27 height 27
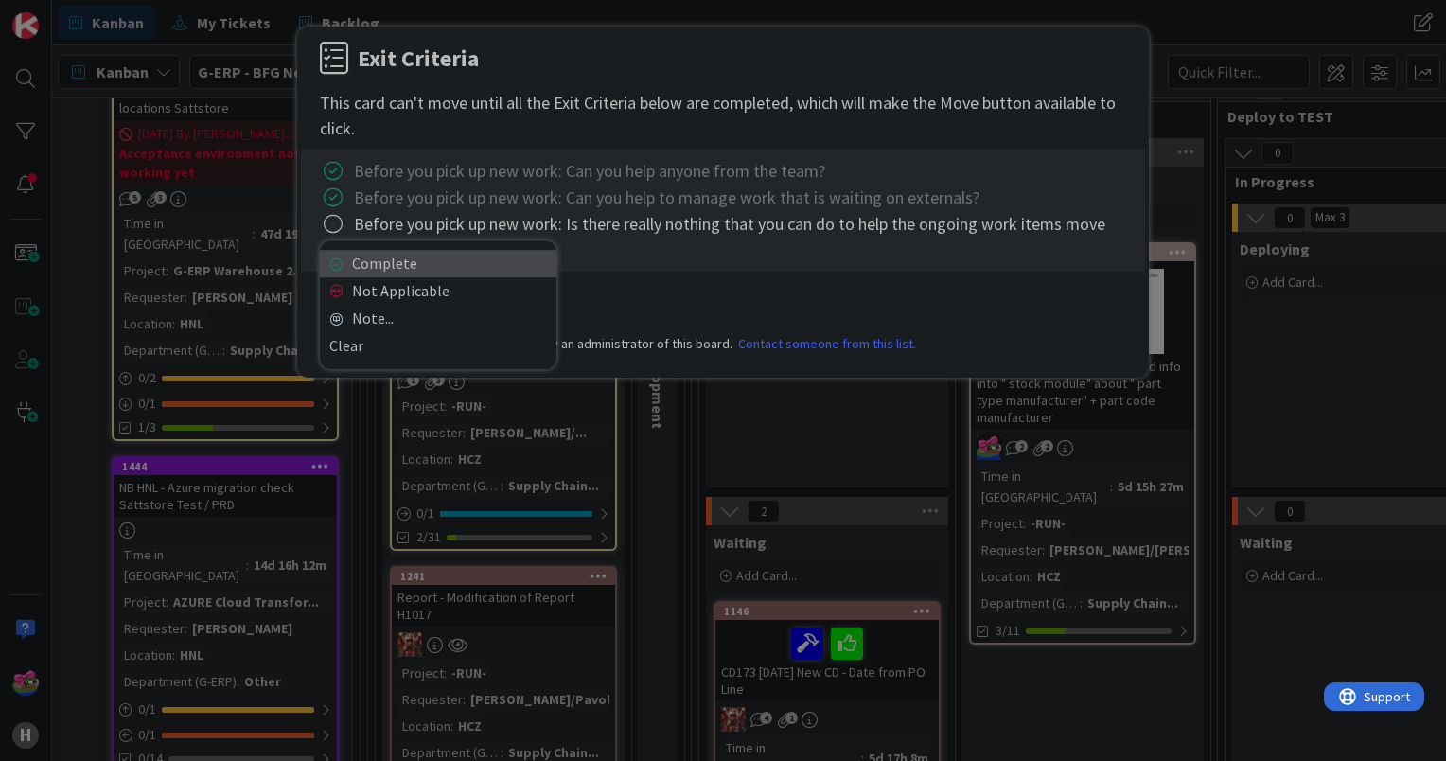
click at [394, 274] on link "Complete" at bounding box center [438, 263] width 237 height 27
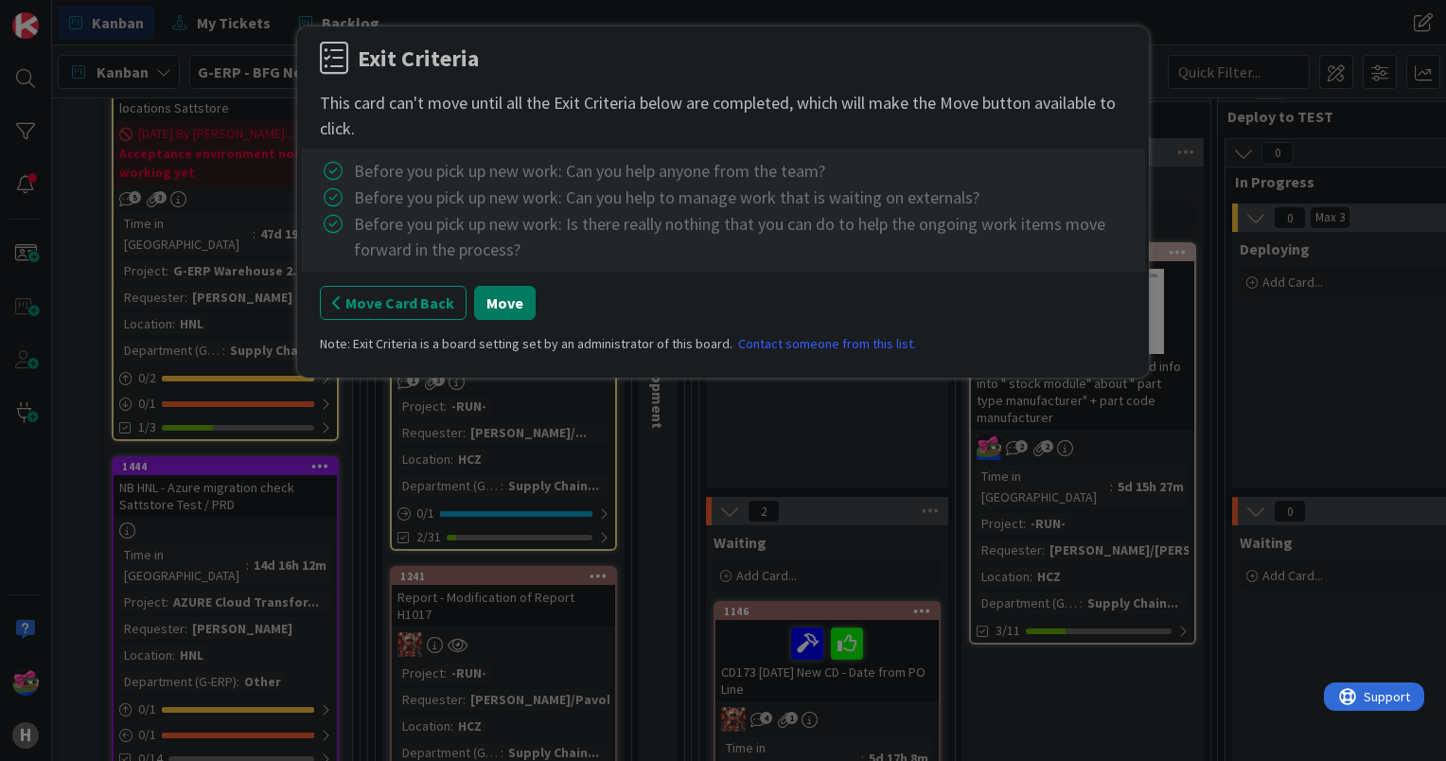
click at [489, 307] on button "Move" at bounding box center [505, 303] width 62 height 34
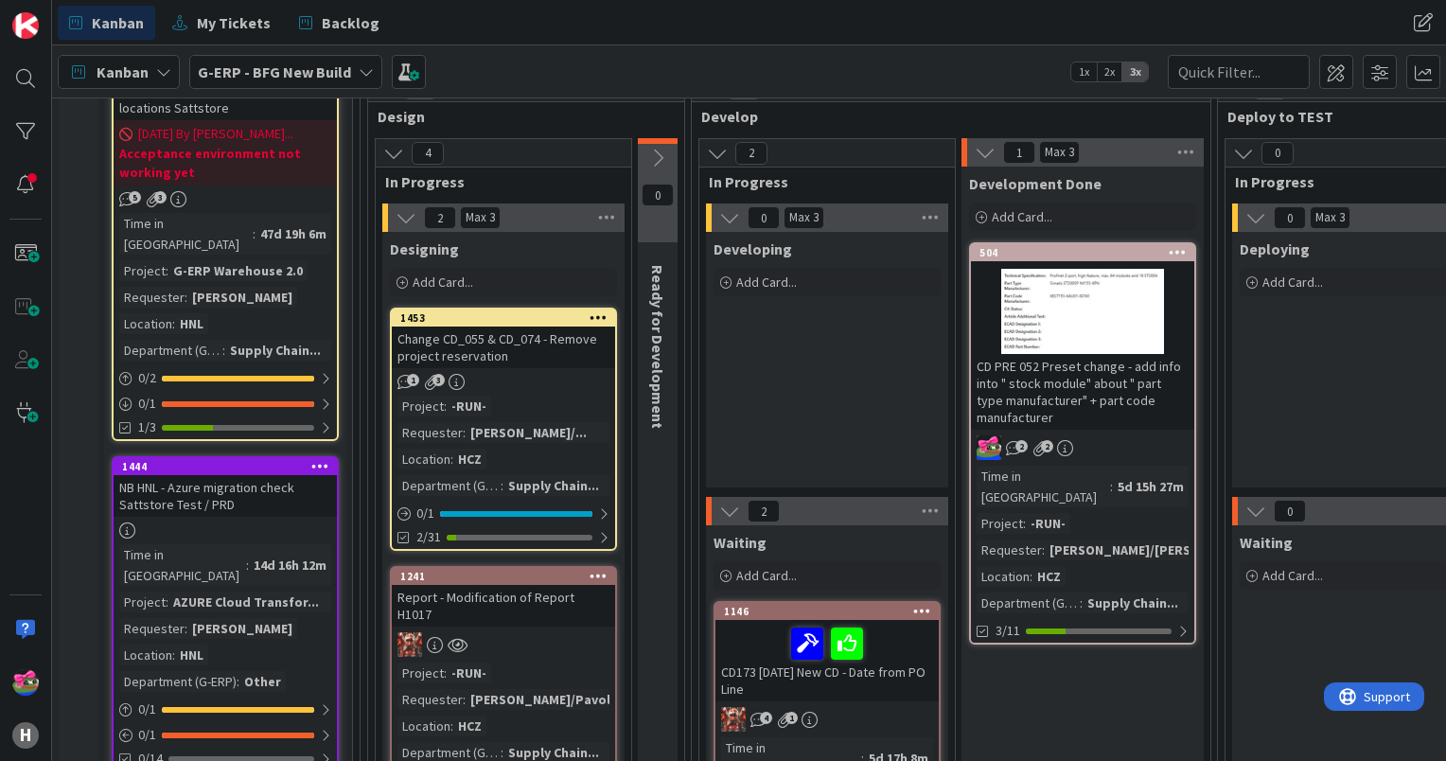
click at [591, 312] on icon at bounding box center [599, 316] width 18 height 13
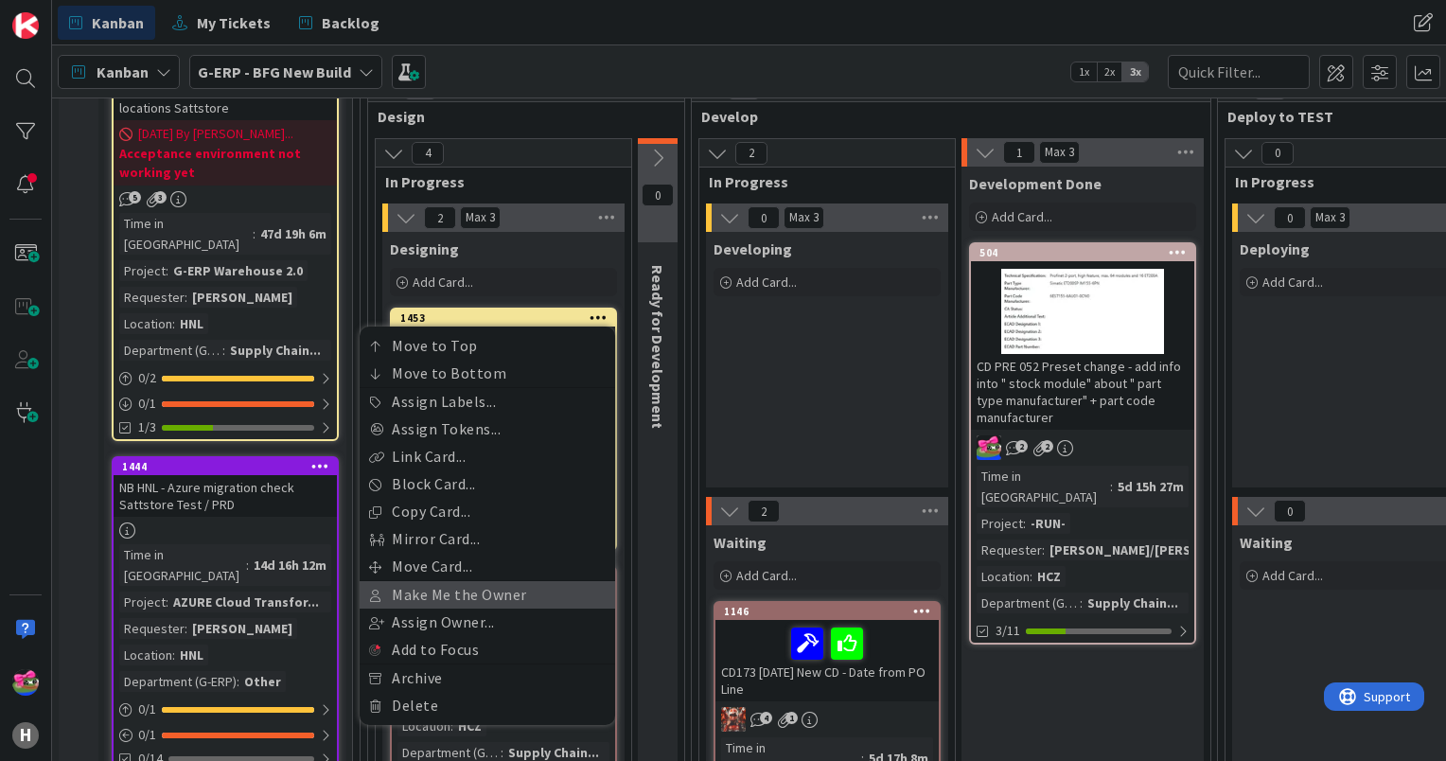
click at [469, 594] on link "Make Me the Owner" at bounding box center [488, 594] width 256 height 27
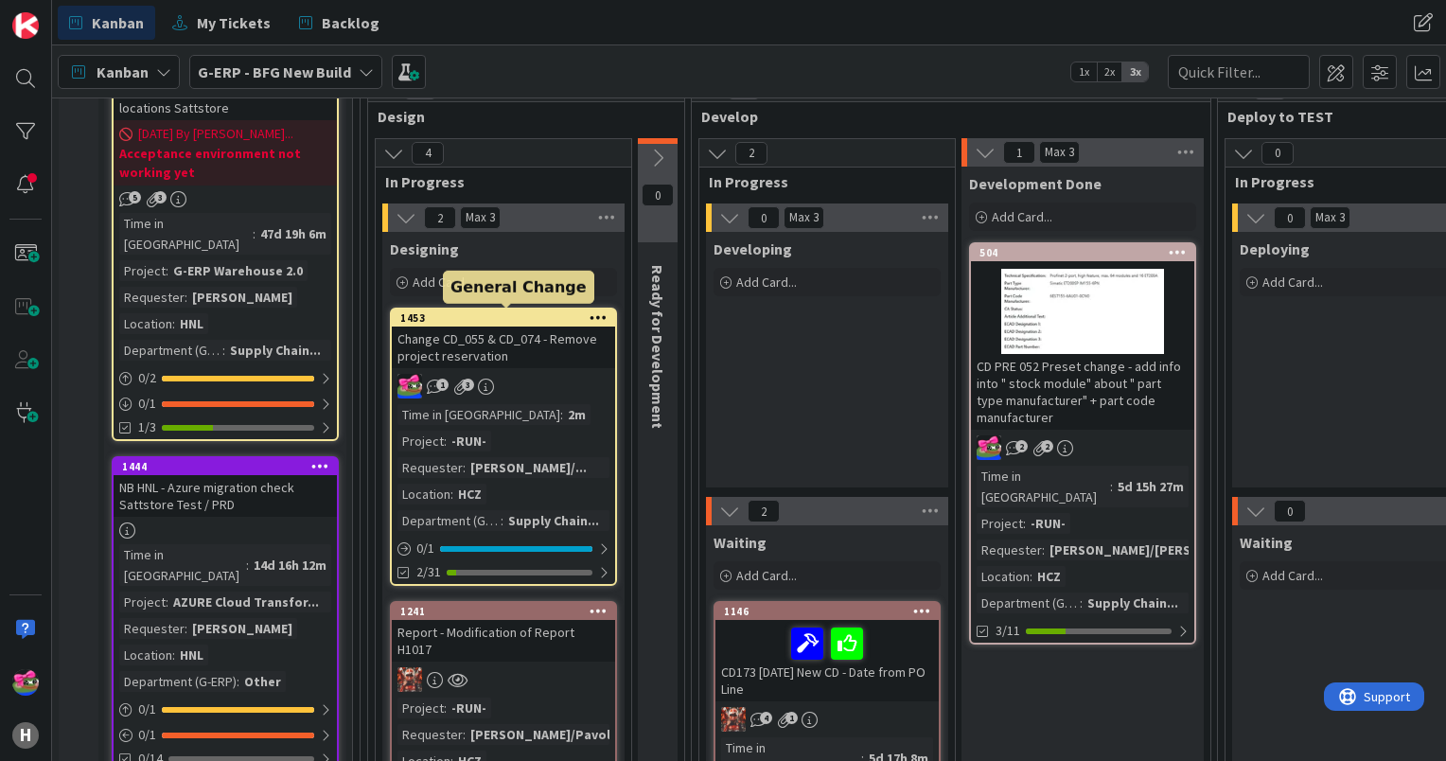
click at [475, 311] on div "1453" at bounding box center [507, 317] width 215 height 13
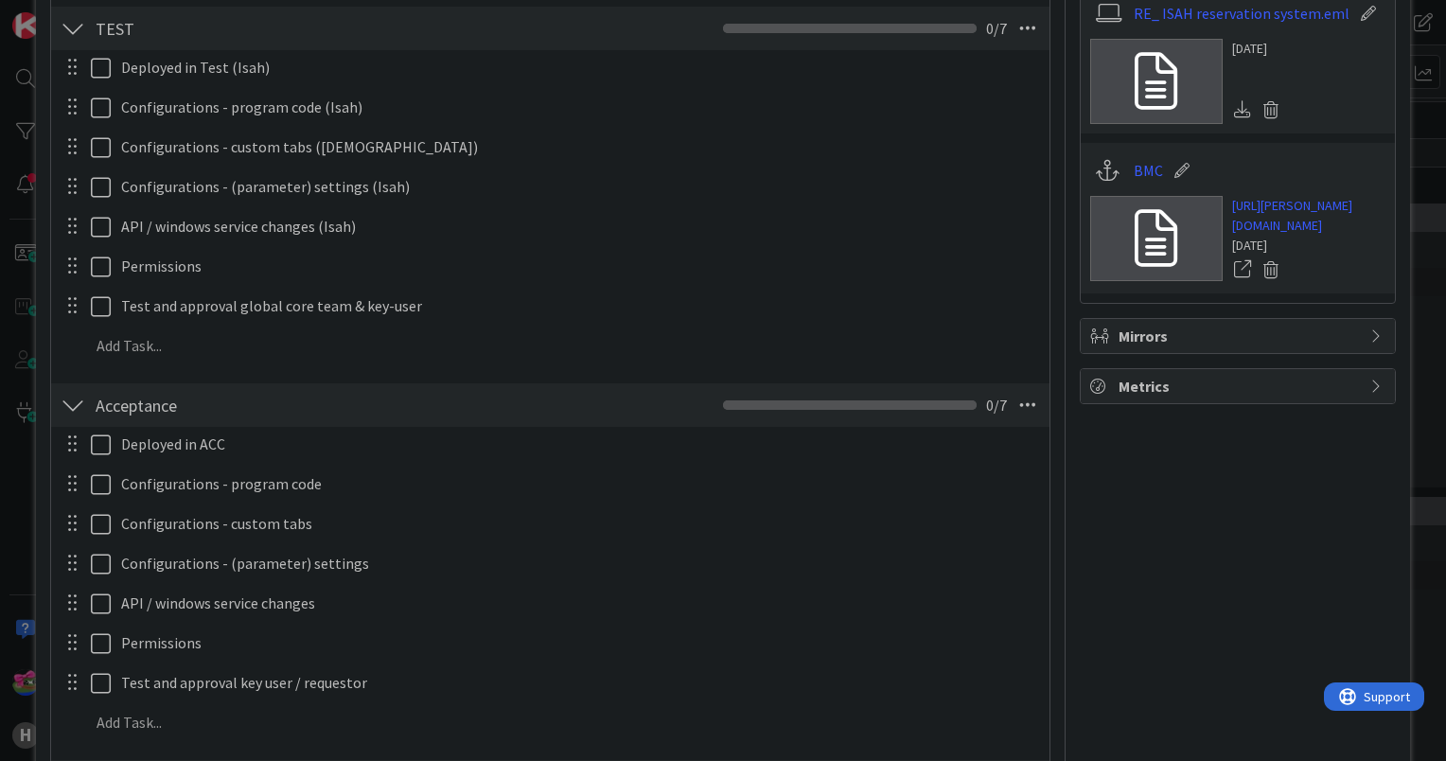
scroll to position [663, 0]
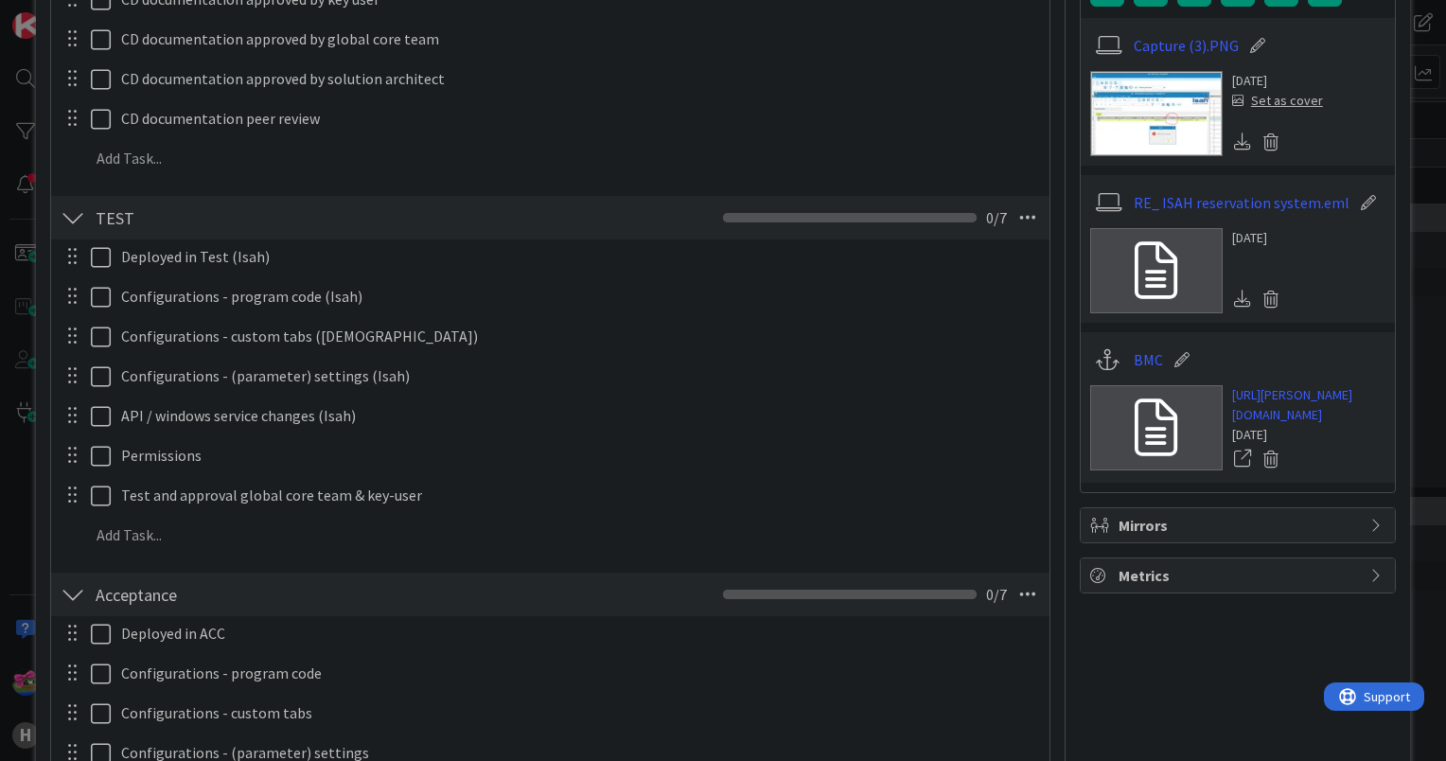
click at [80, 212] on div at bounding box center [73, 218] width 25 height 34
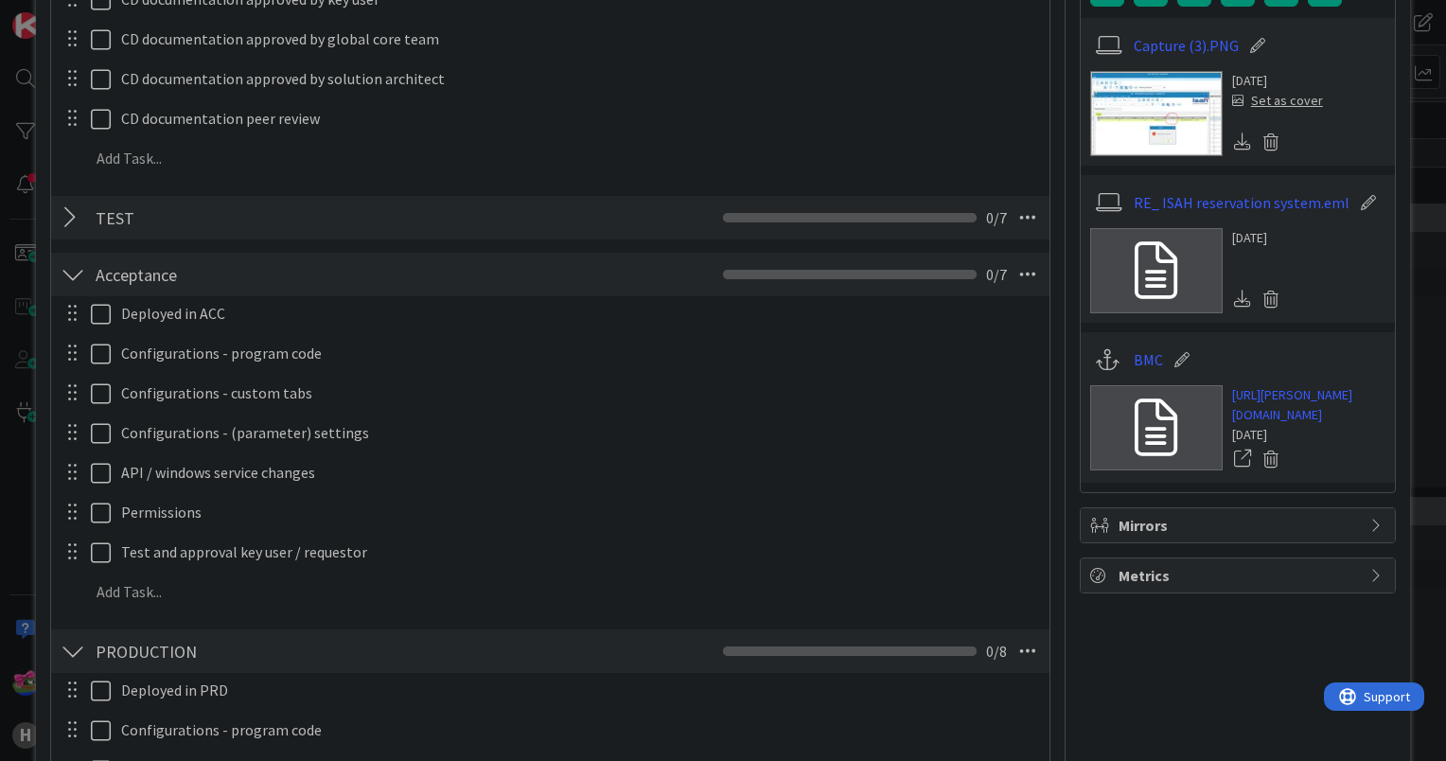
click at [73, 274] on div at bounding box center [73, 274] width 25 height 34
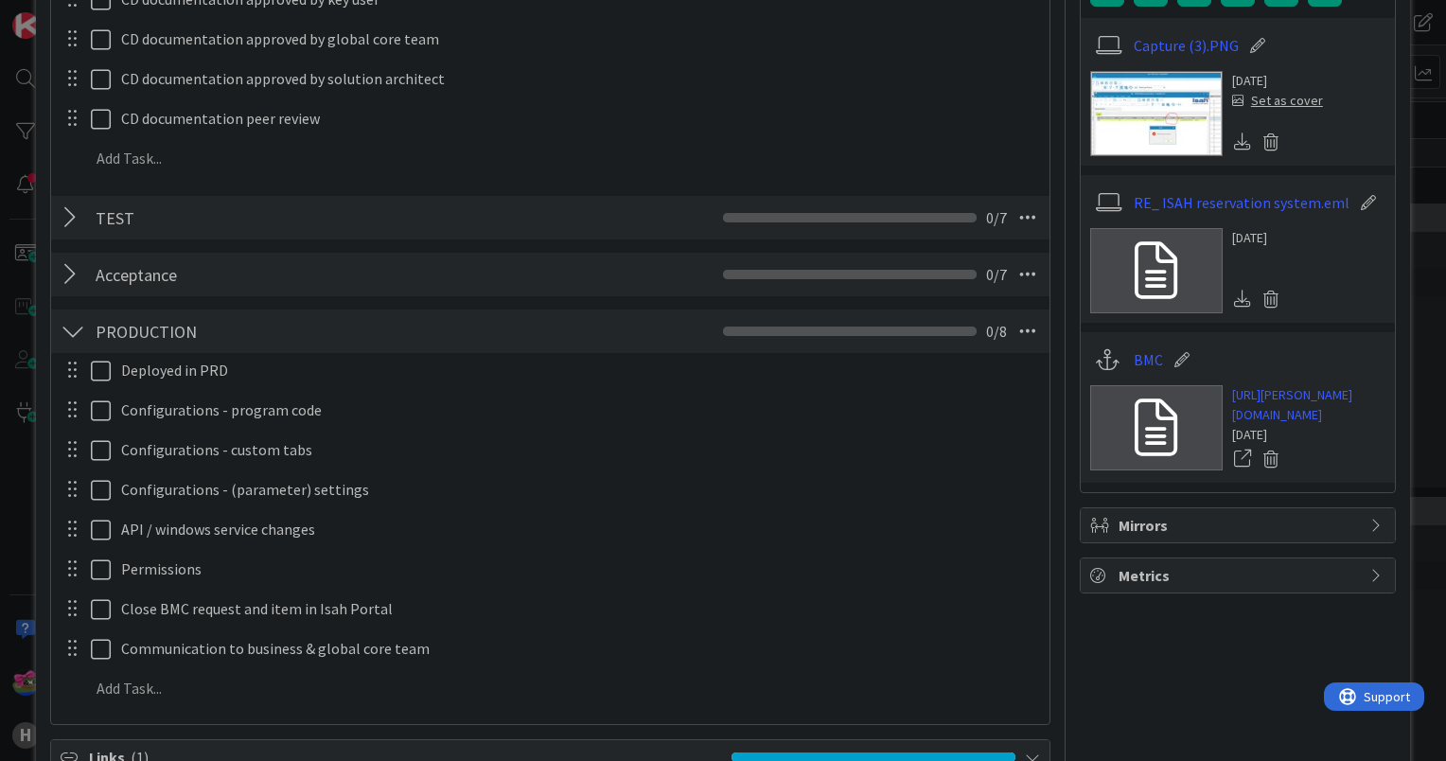
click at [74, 333] on div at bounding box center [73, 331] width 25 height 34
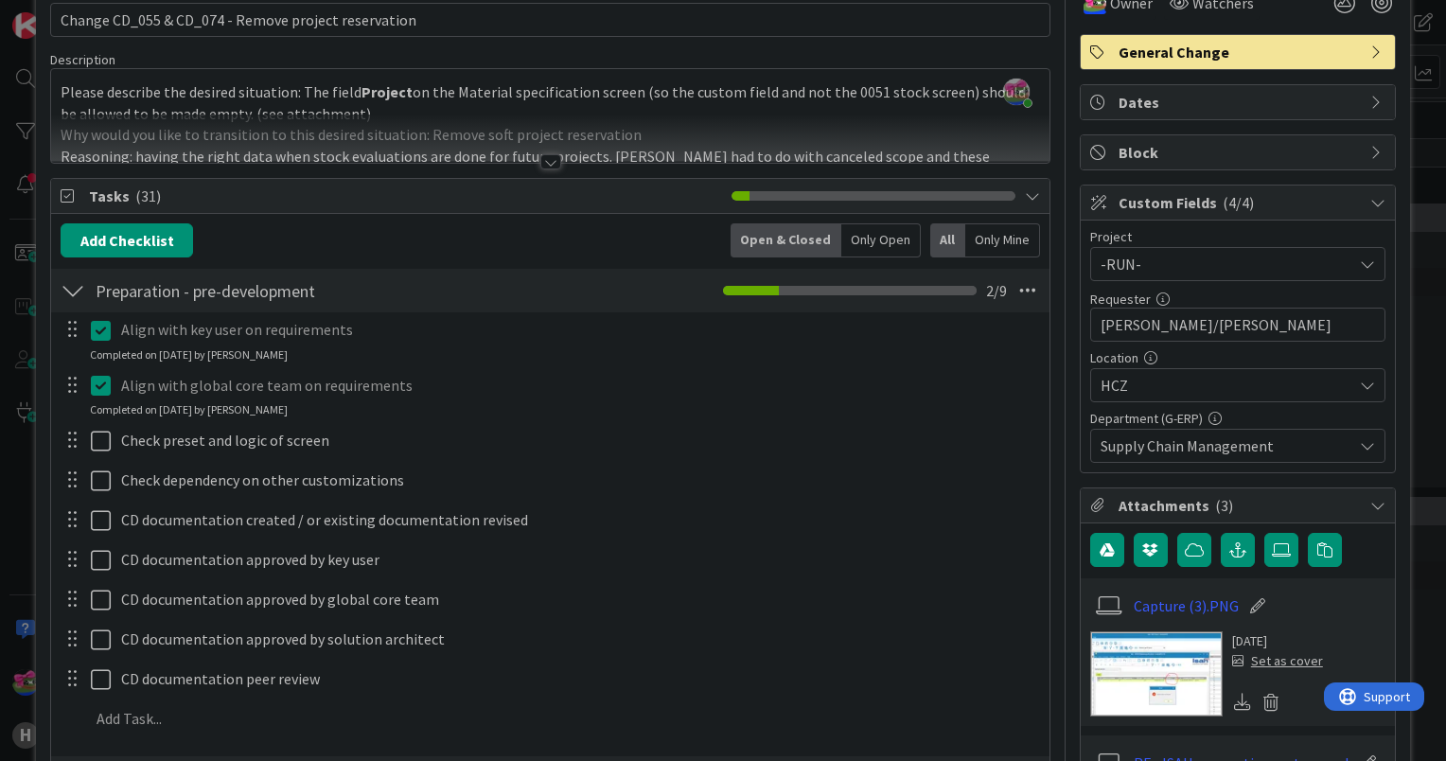
scroll to position [95, 0]
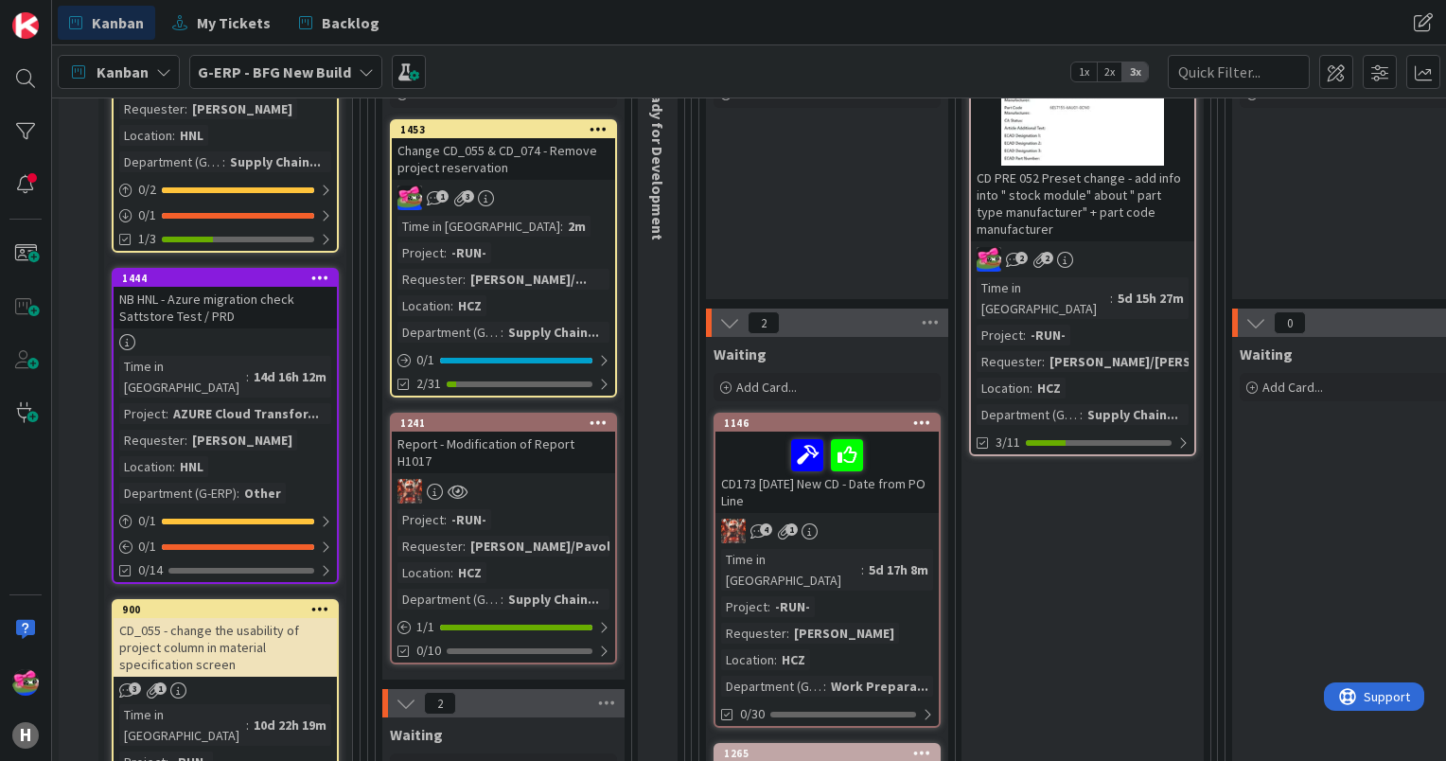
scroll to position [594, 0]
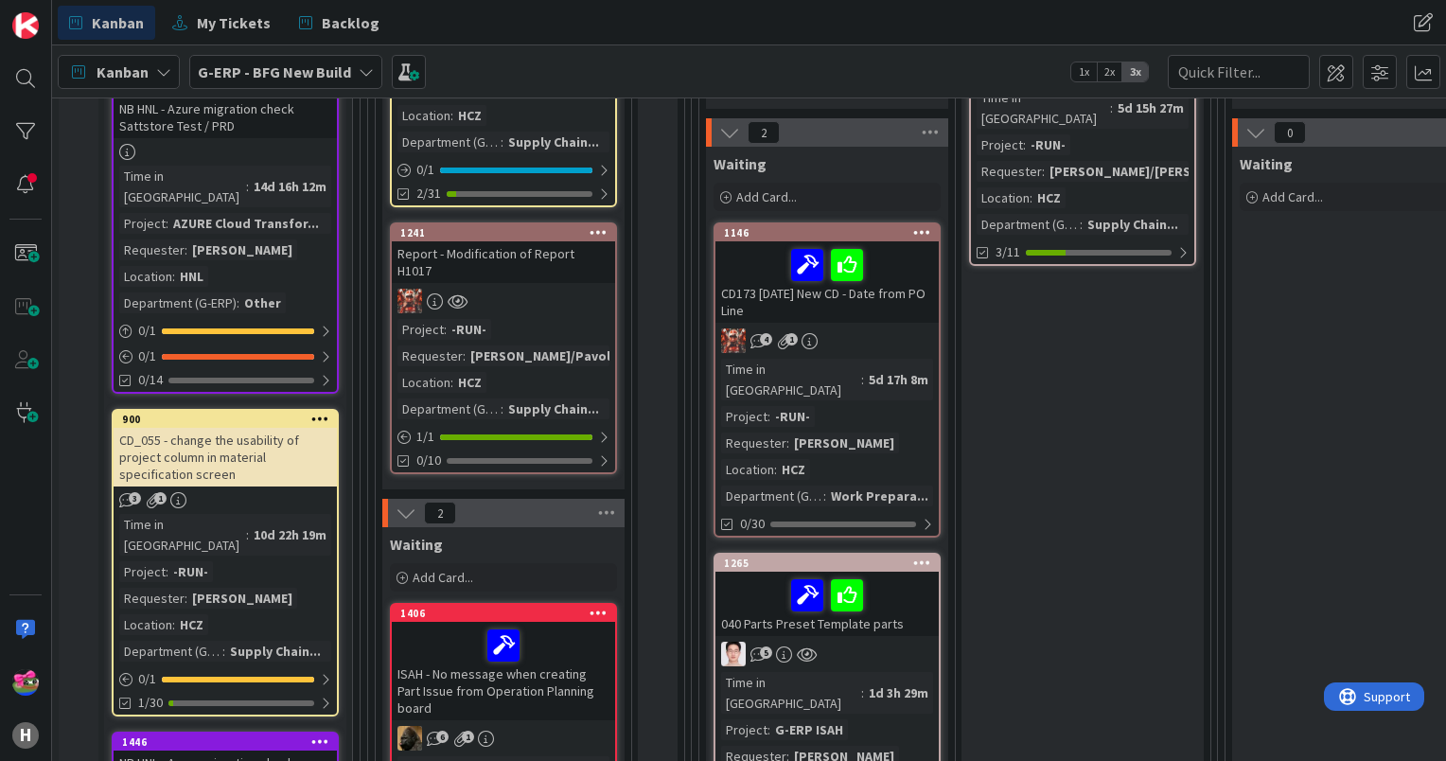
click at [318, 412] on icon at bounding box center [320, 418] width 18 height 13
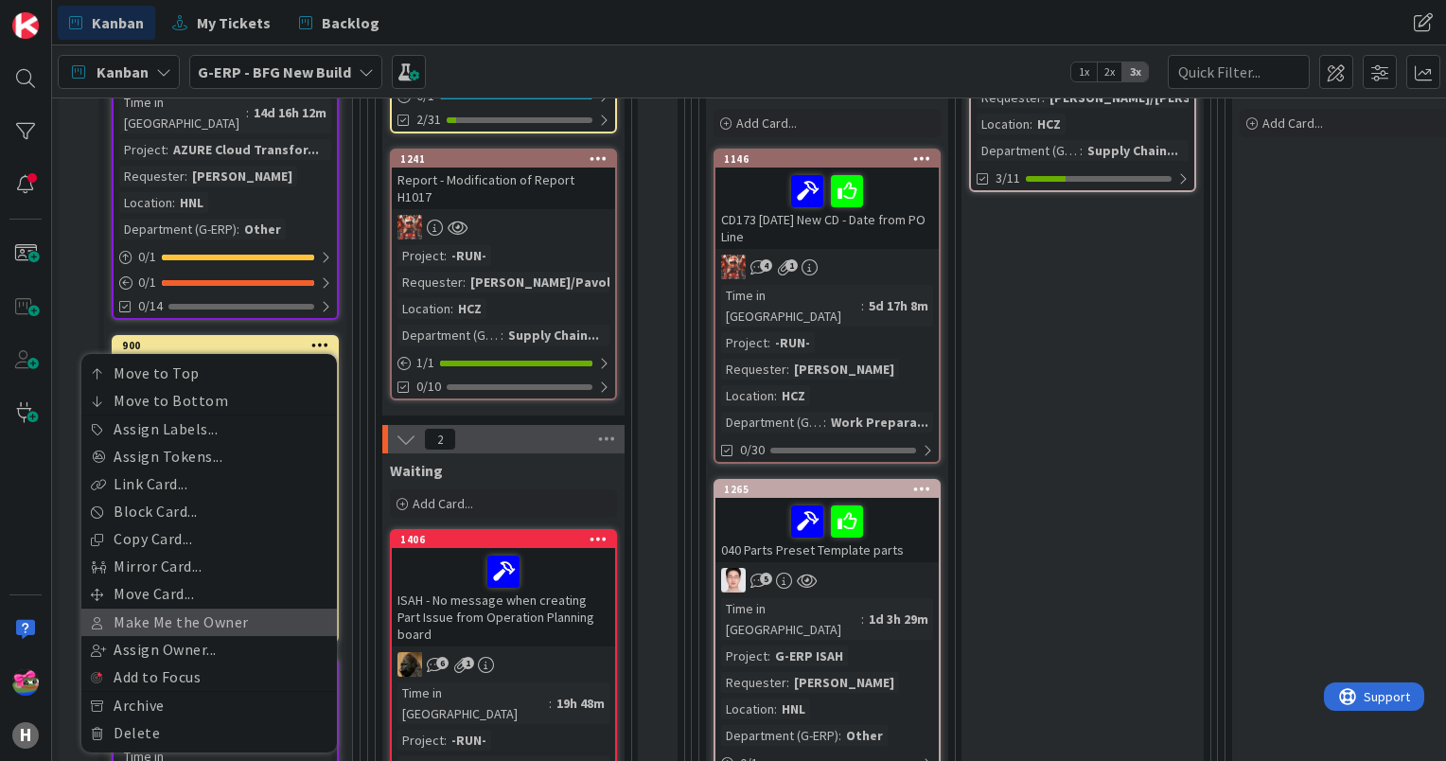
scroll to position [689, 0]
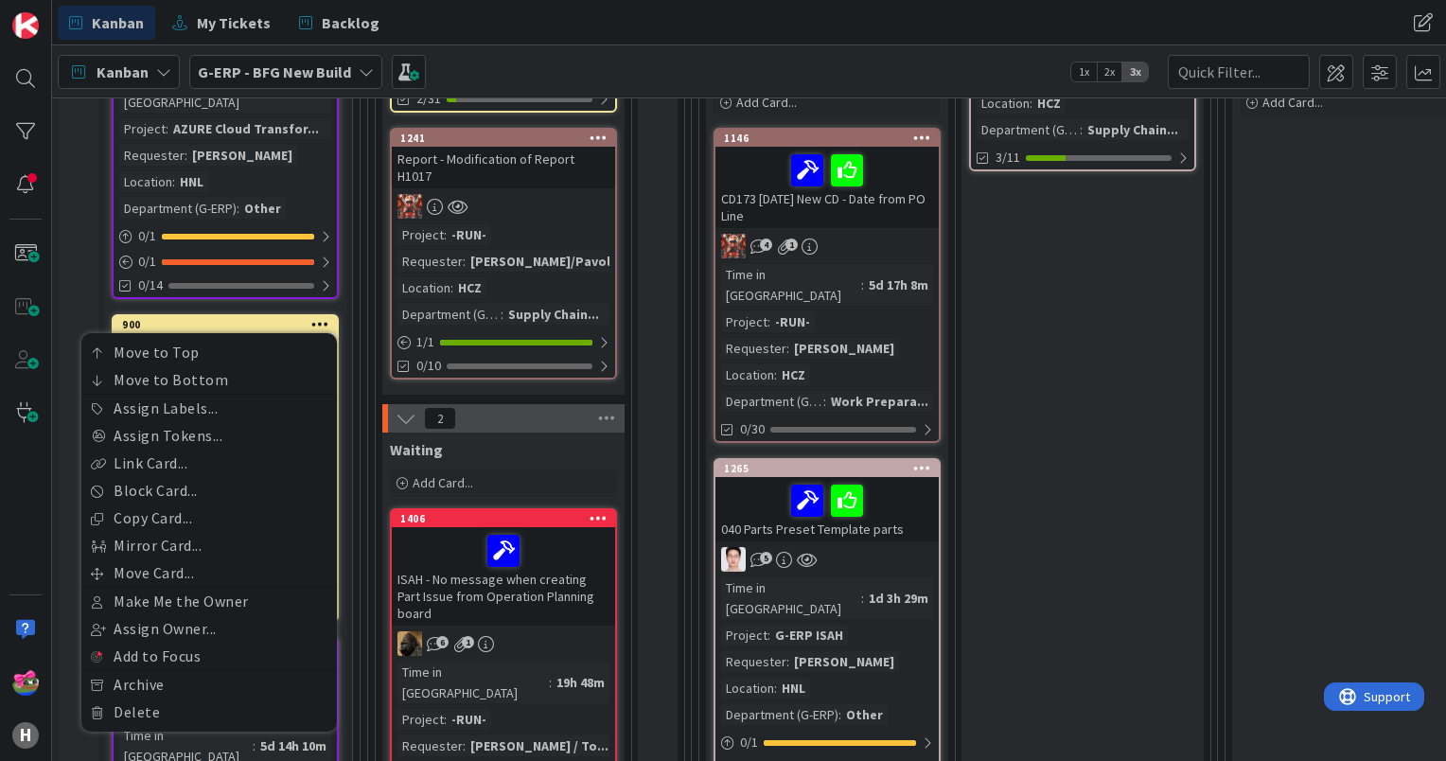
click at [265, 316] on div "900 Move to Top Move to Bottom Assign Labels... Assign Tokens... Link Card... B…" at bounding box center [225, 324] width 223 height 17
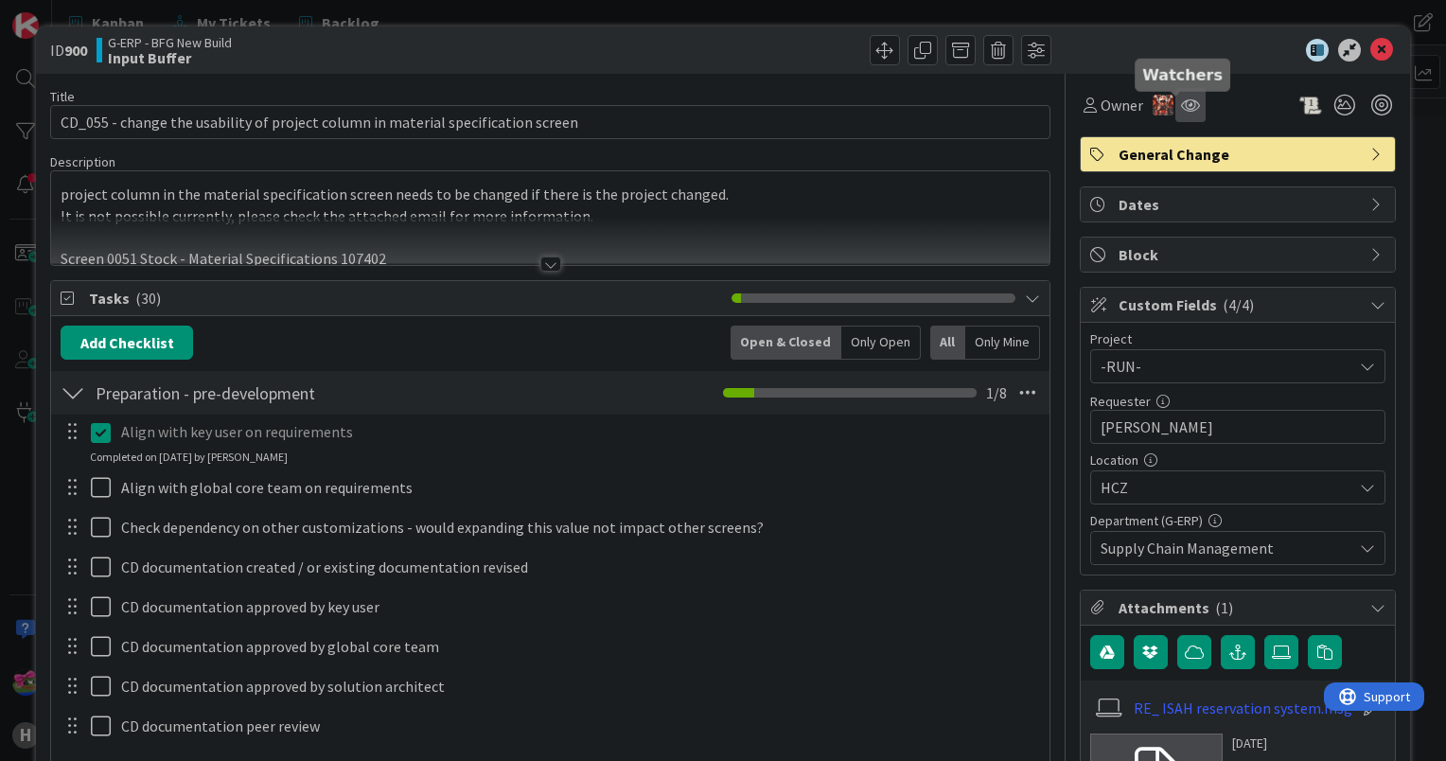
click at [1181, 105] on icon at bounding box center [1190, 104] width 19 height 15
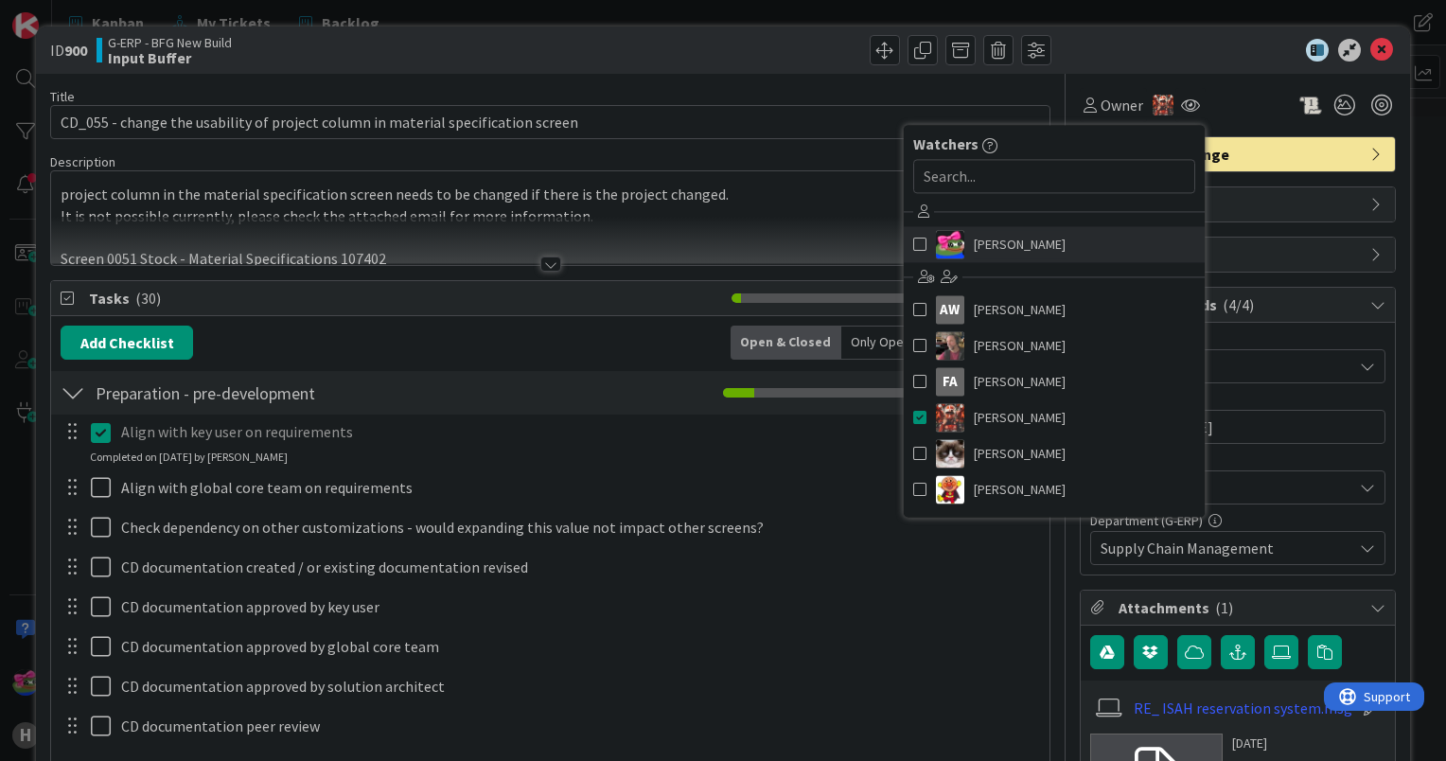
click at [912, 239] on link "[PERSON_NAME]" at bounding box center [1054, 244] width 301 height 36
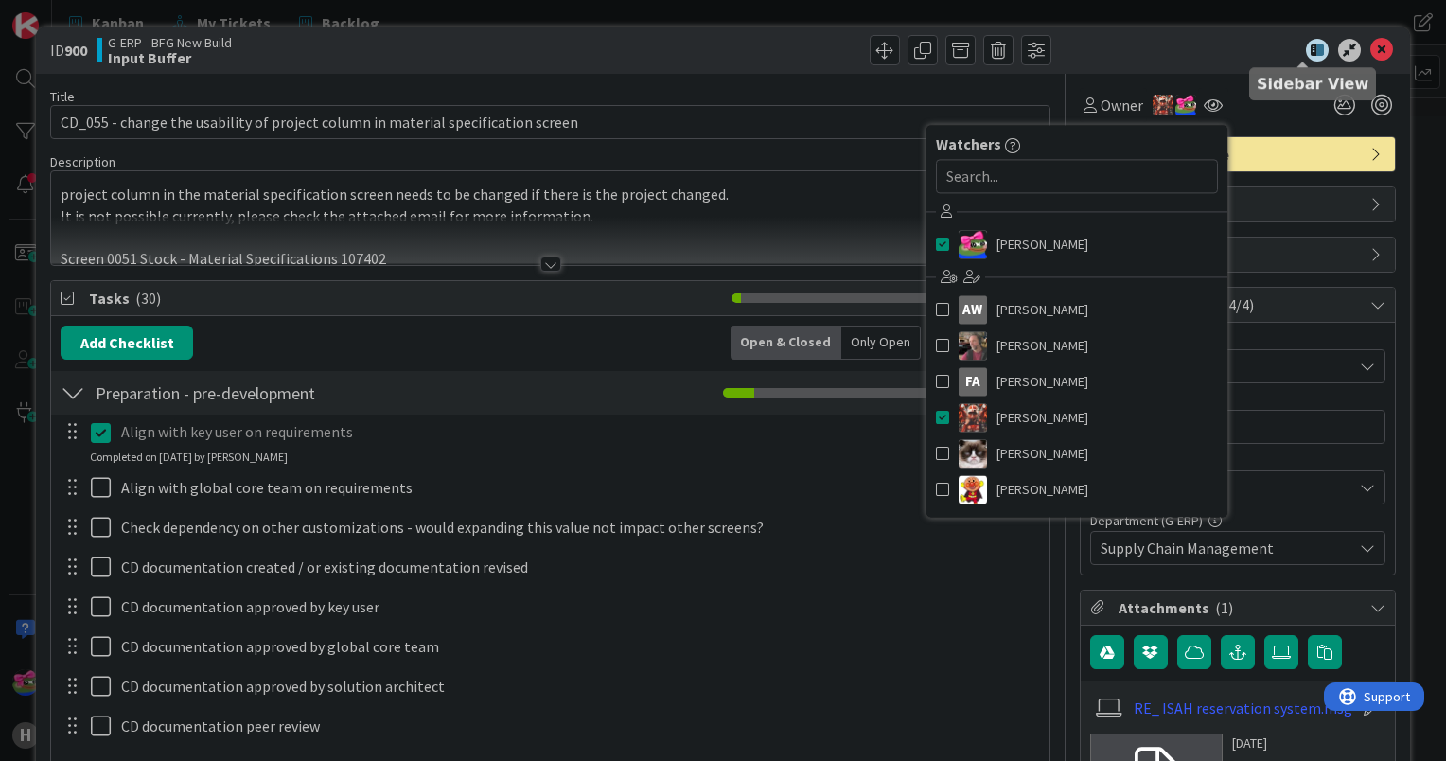
click at [1235, 58] on div at bounding box center [1228, 50] width 335 height 23
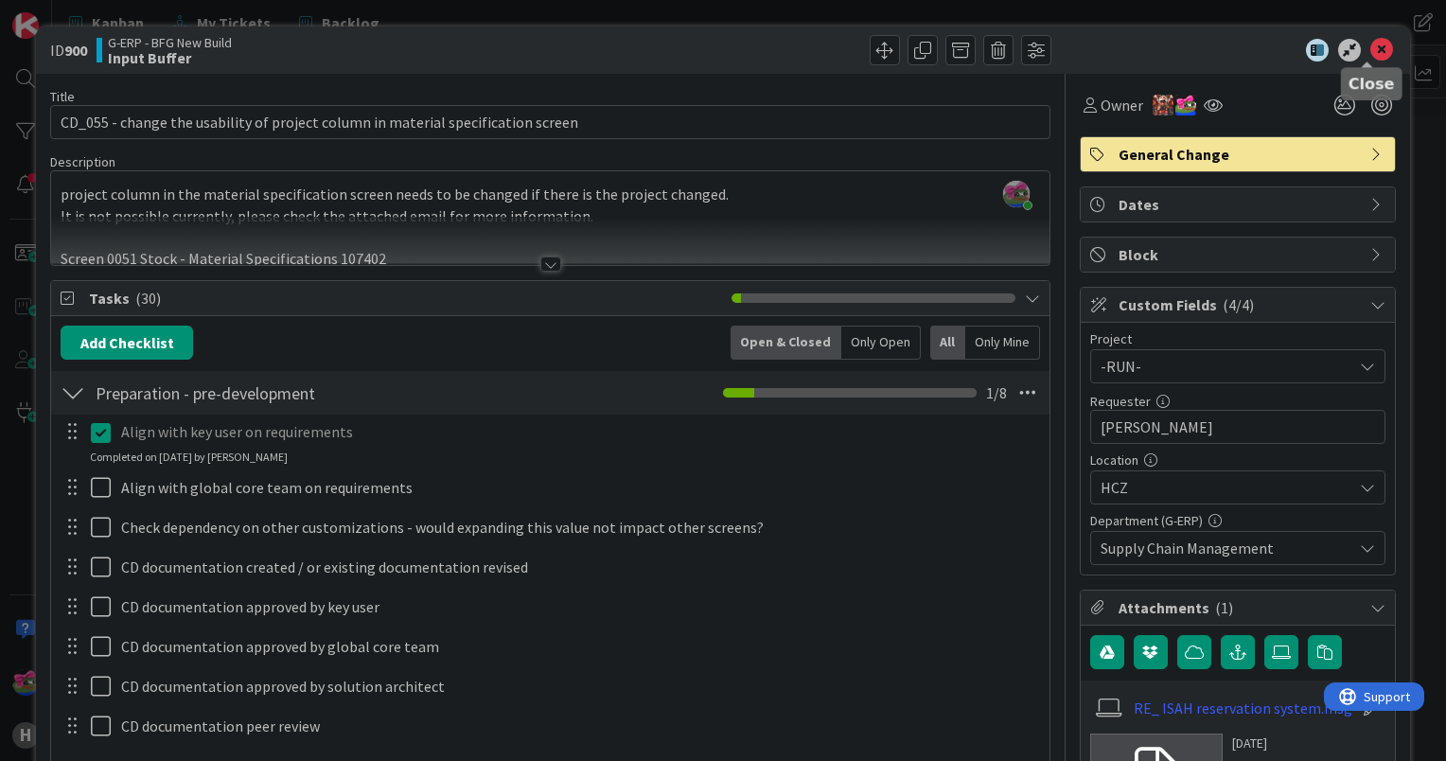
click at [1374, 43] on icon at bounding box center [1382, 50] width 23 height 23
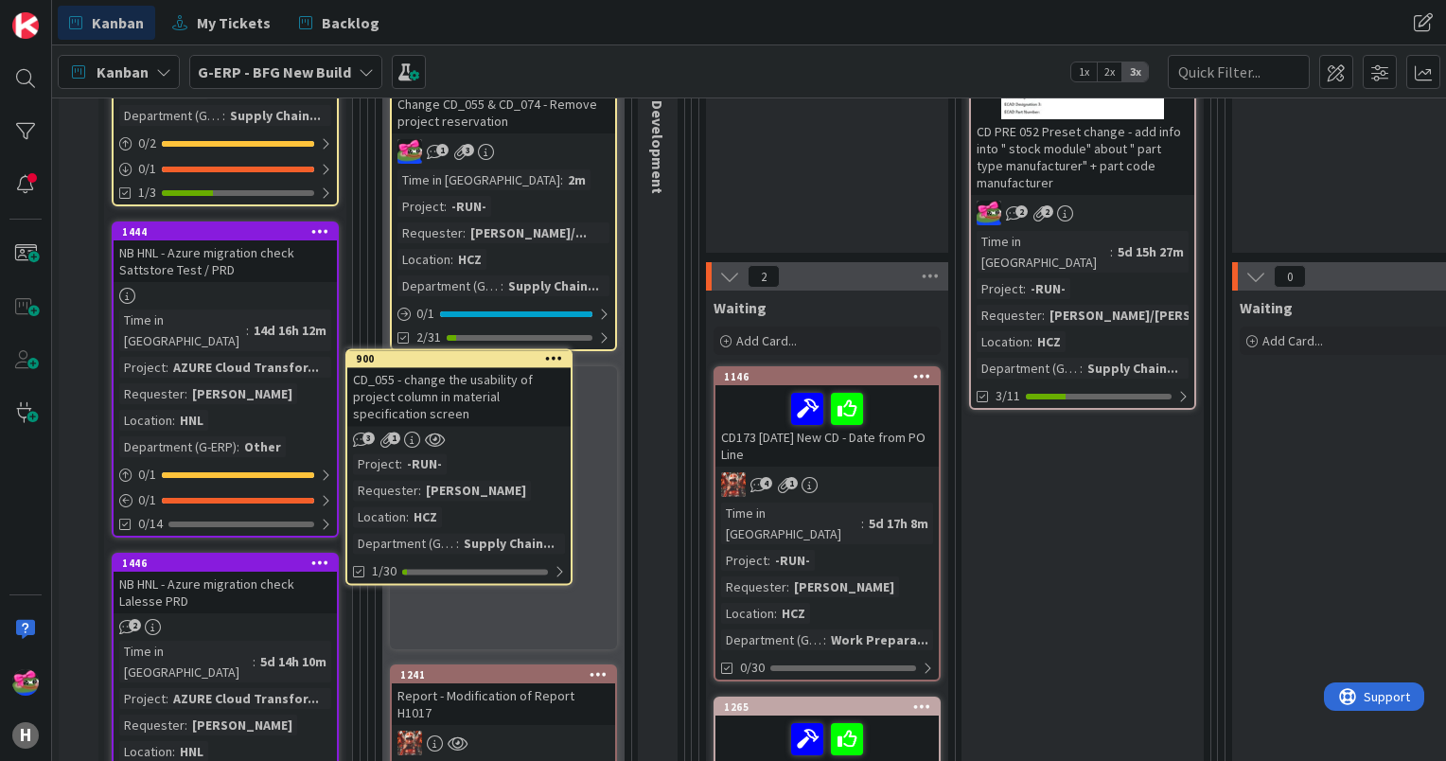
scroll to position [435, 0]
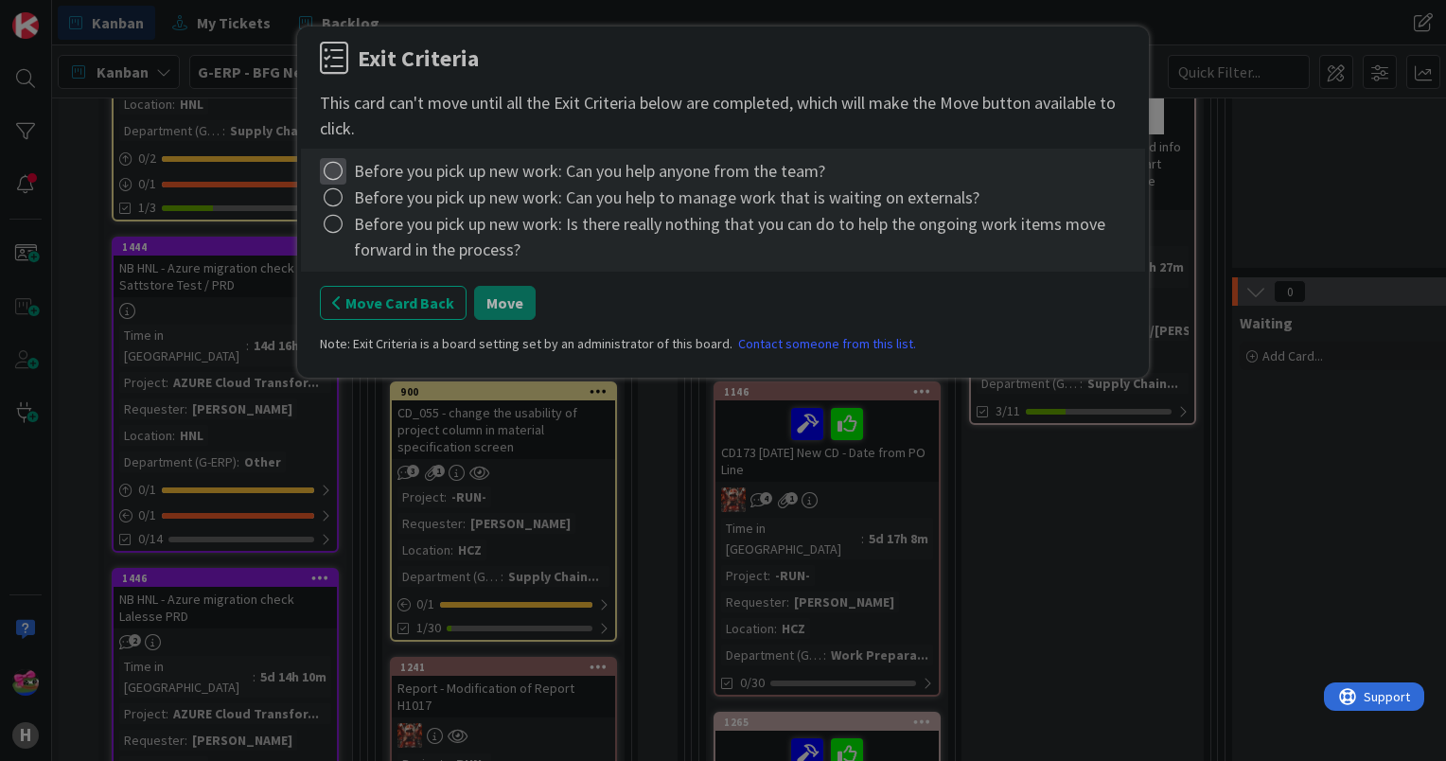
click at [327, 175] on icon at bounding box center [333, 171] width 27 height 27
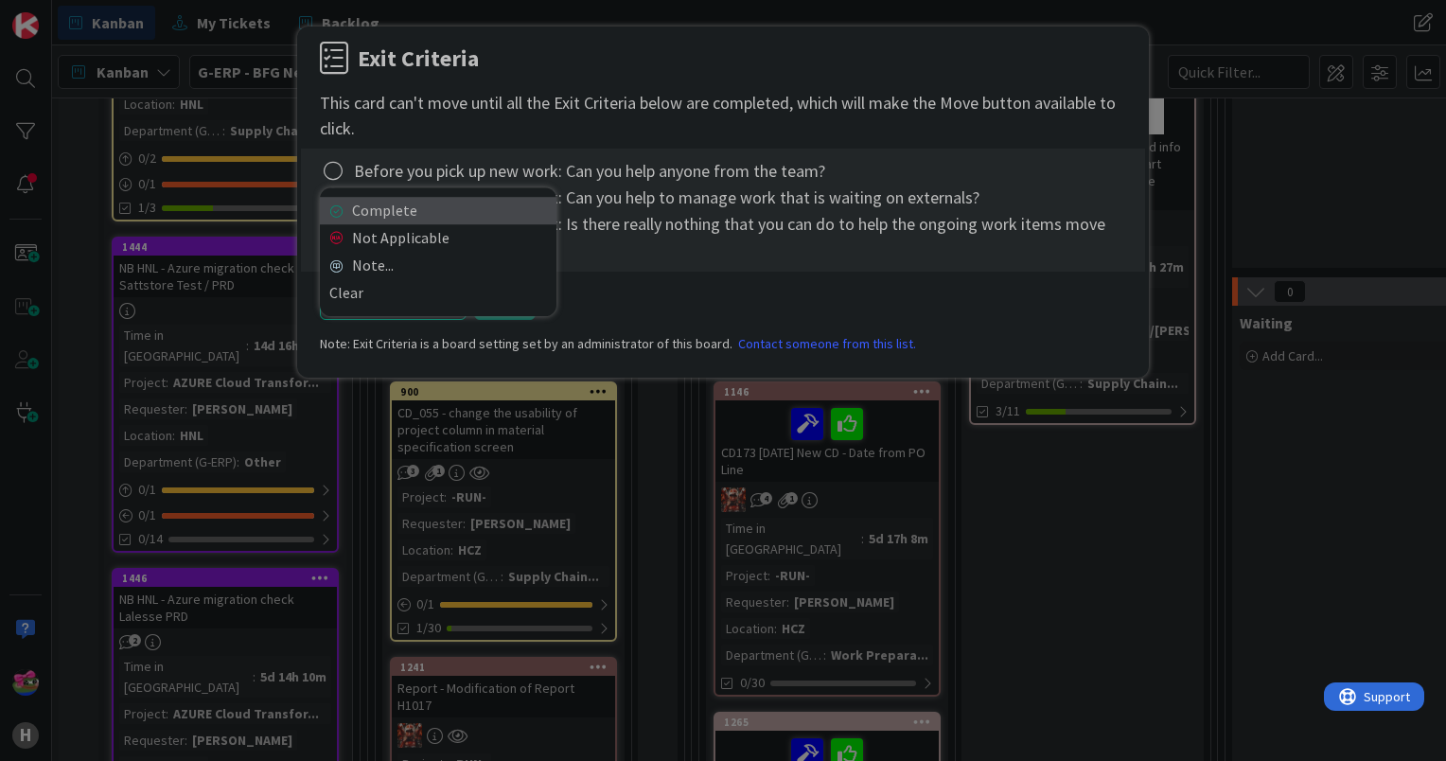
click at [344, 213] on link "Complete" at bounding box center [438, 210] width 237 height 27
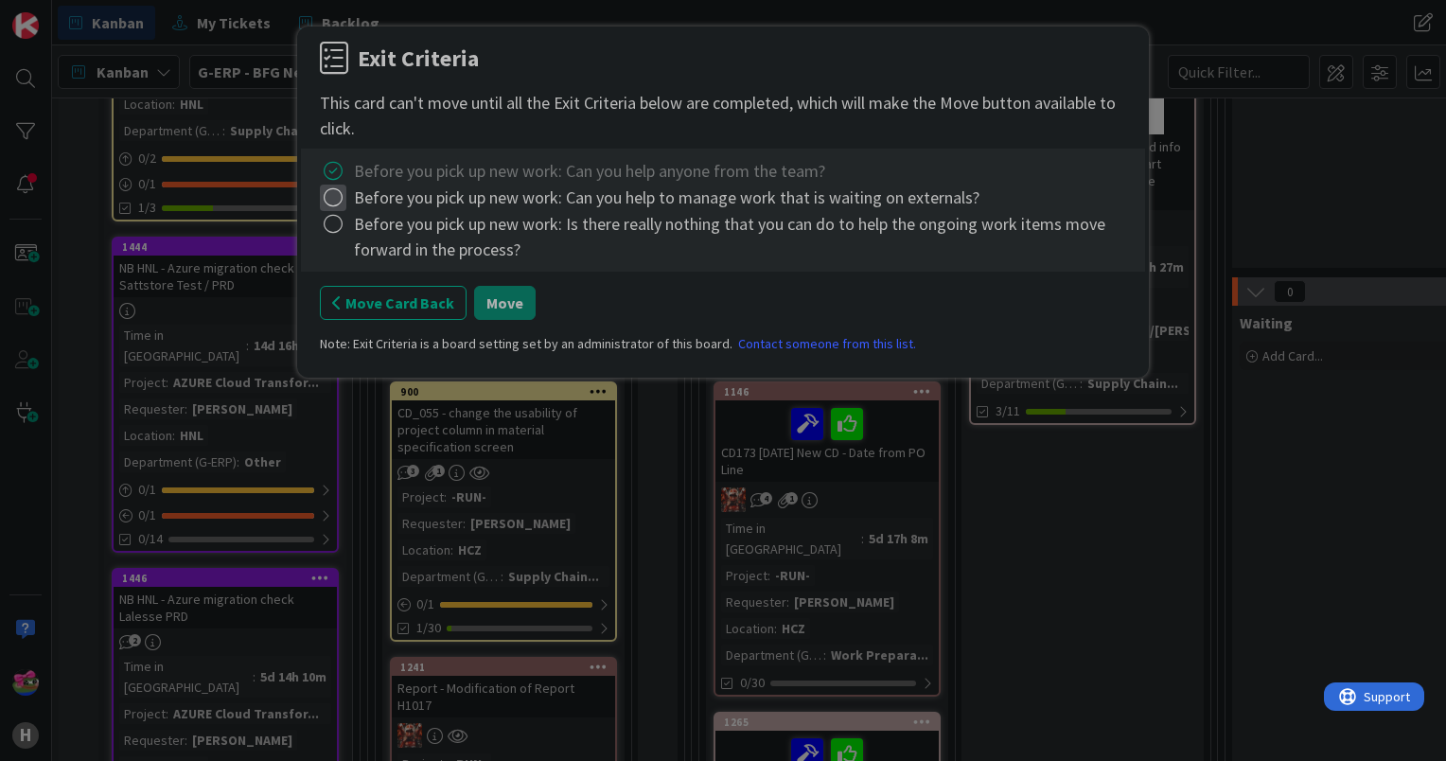
click at [336, 204] on icon at bounding box center [333, 198] width 27 height 27
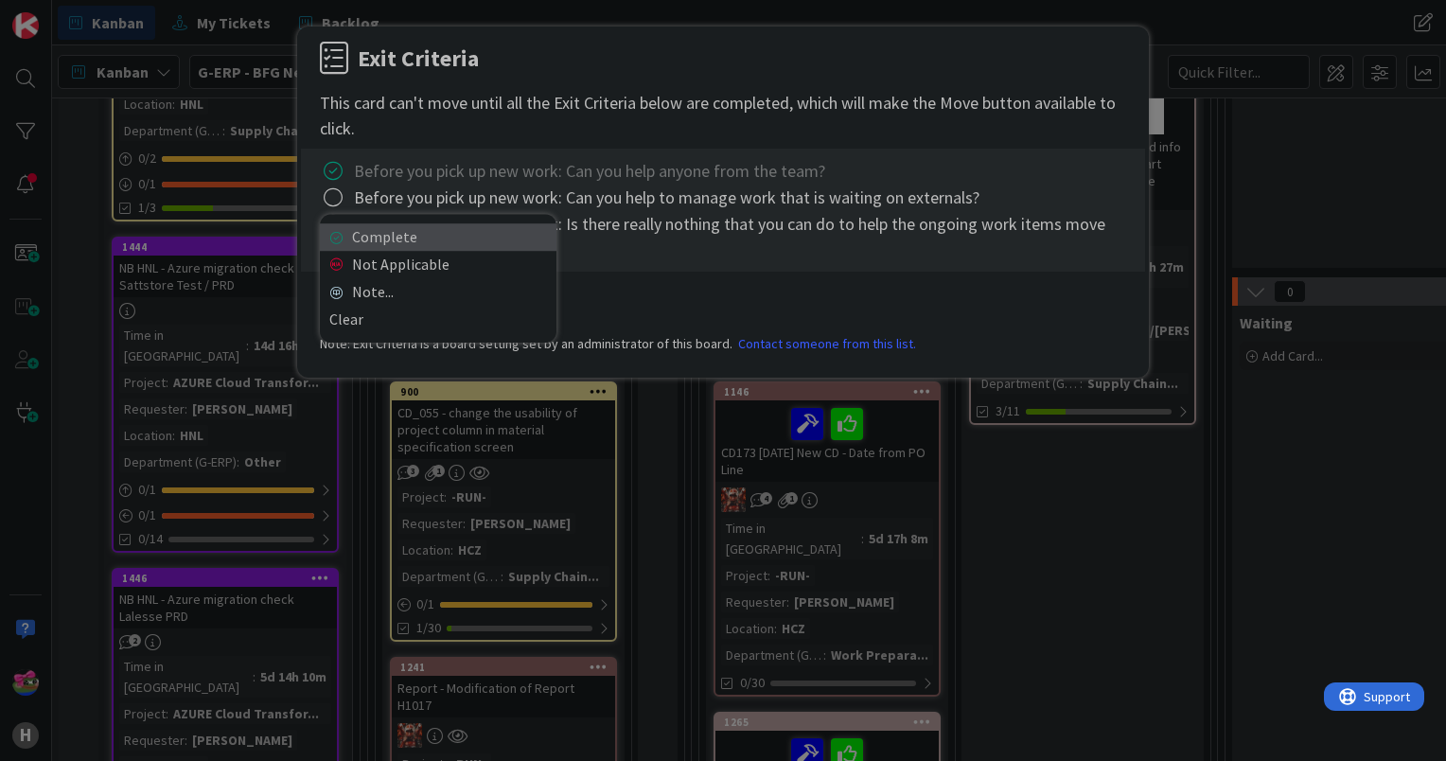
click at [369, 231] on link "Complete" at bounding box center [438, 236] width 237 height 27
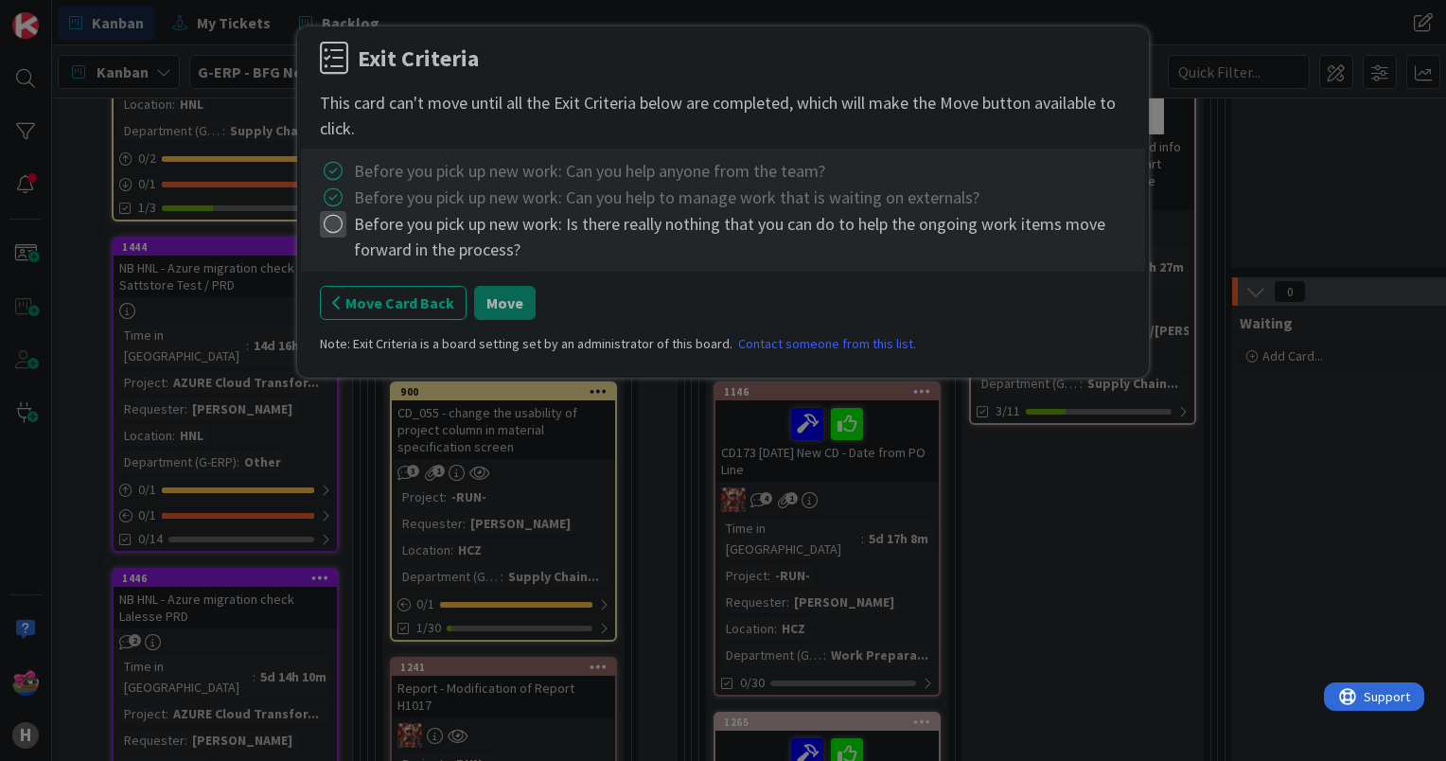
click at [329, 229] on icon at bounding box center [333, 224] width 27 height 27
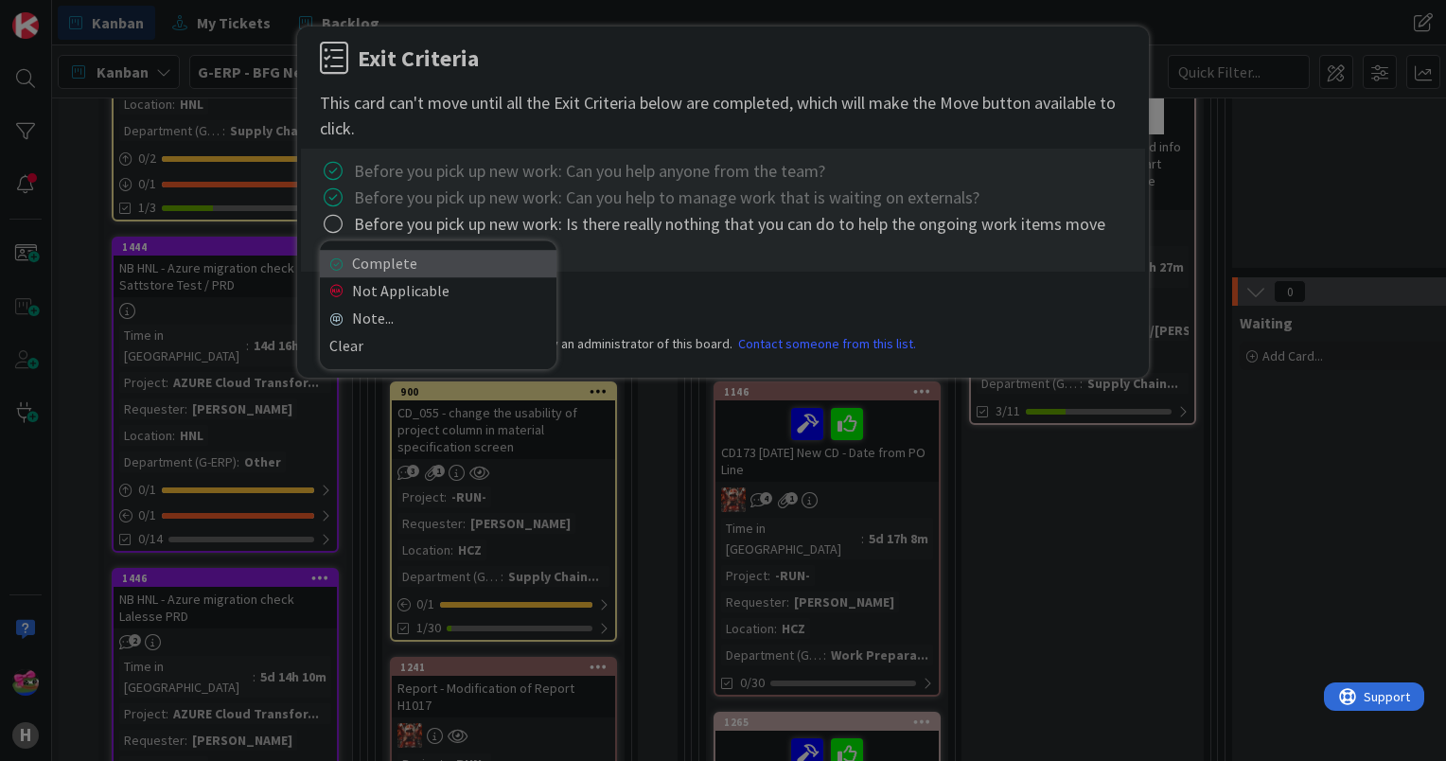
click at [379, 261] on link "Complete" at bounding box center [438, 263] width 237 height 27
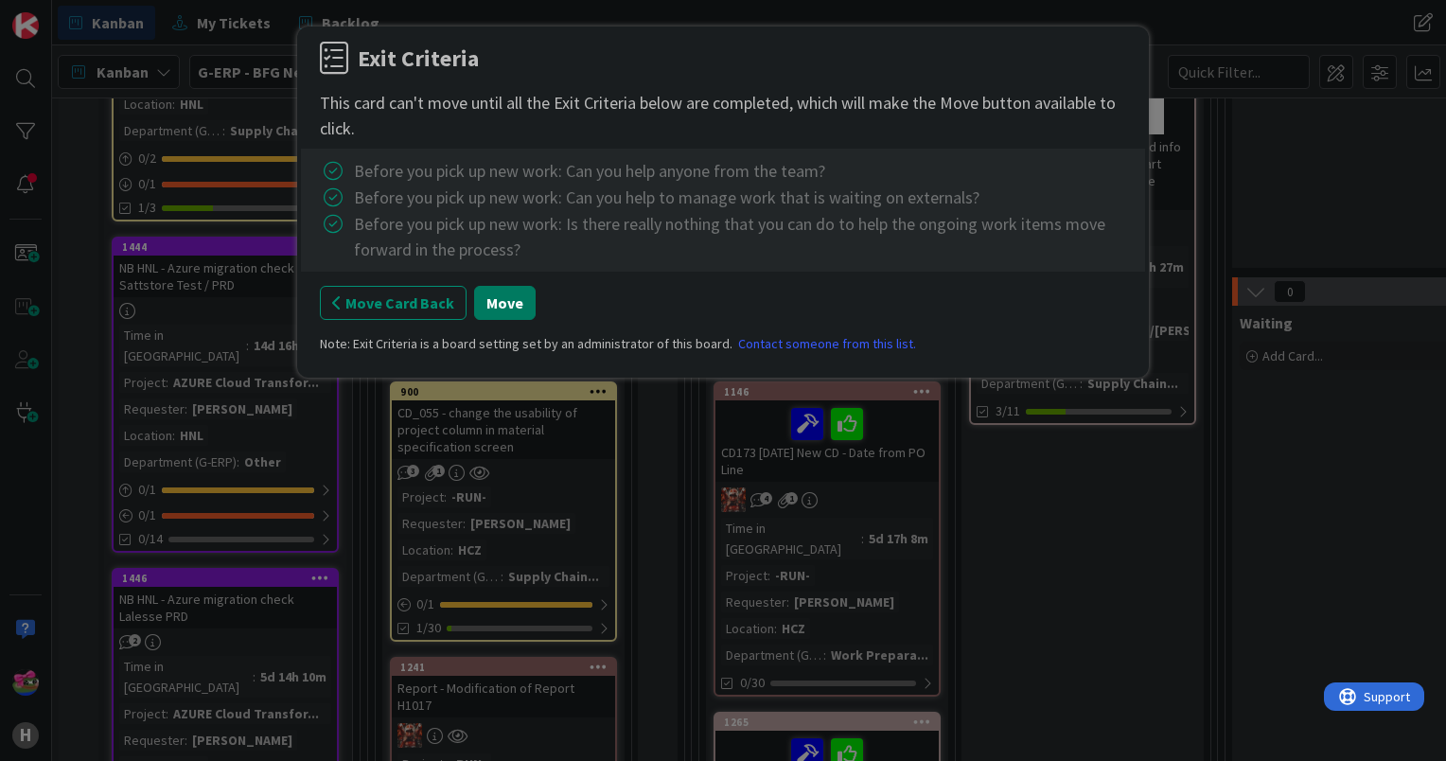
click at [493, 307] on button "Move" at bounding box center [505, 303] width 62 height 34
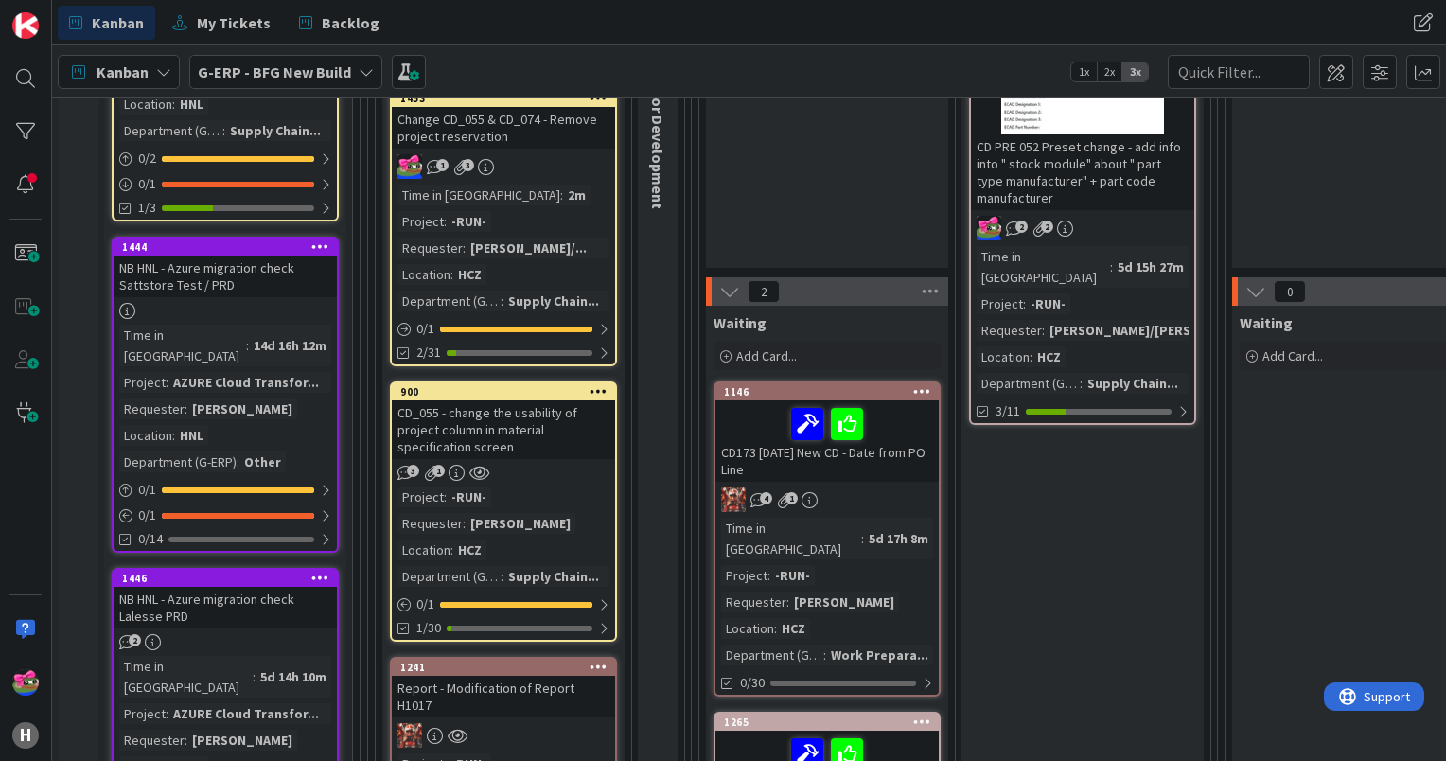
click at [593, 390] on icon at bounding box center [599, 390] width 18 height 13
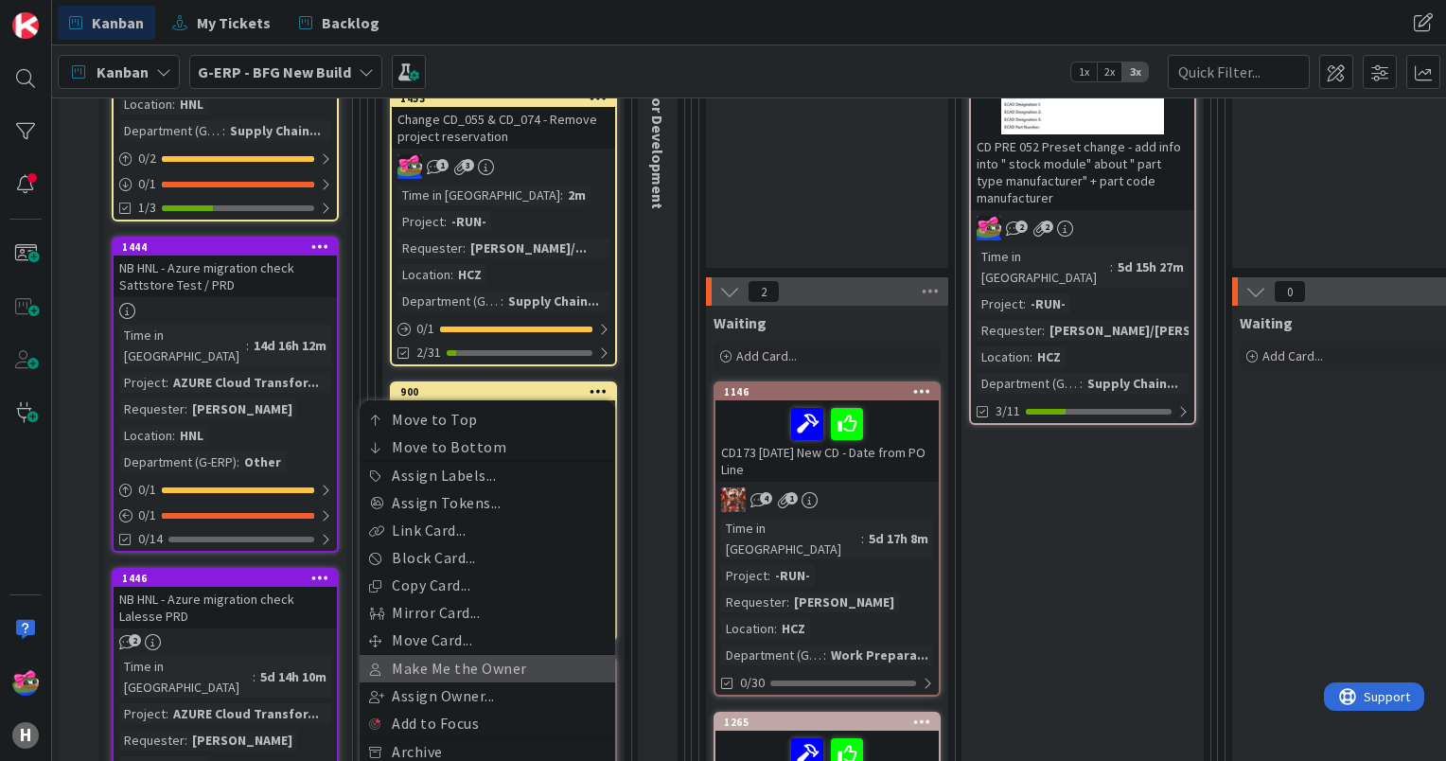
click at [485, 670] on link "Make Me the Owner" at bounding box center [488, 668] width 256 height 27
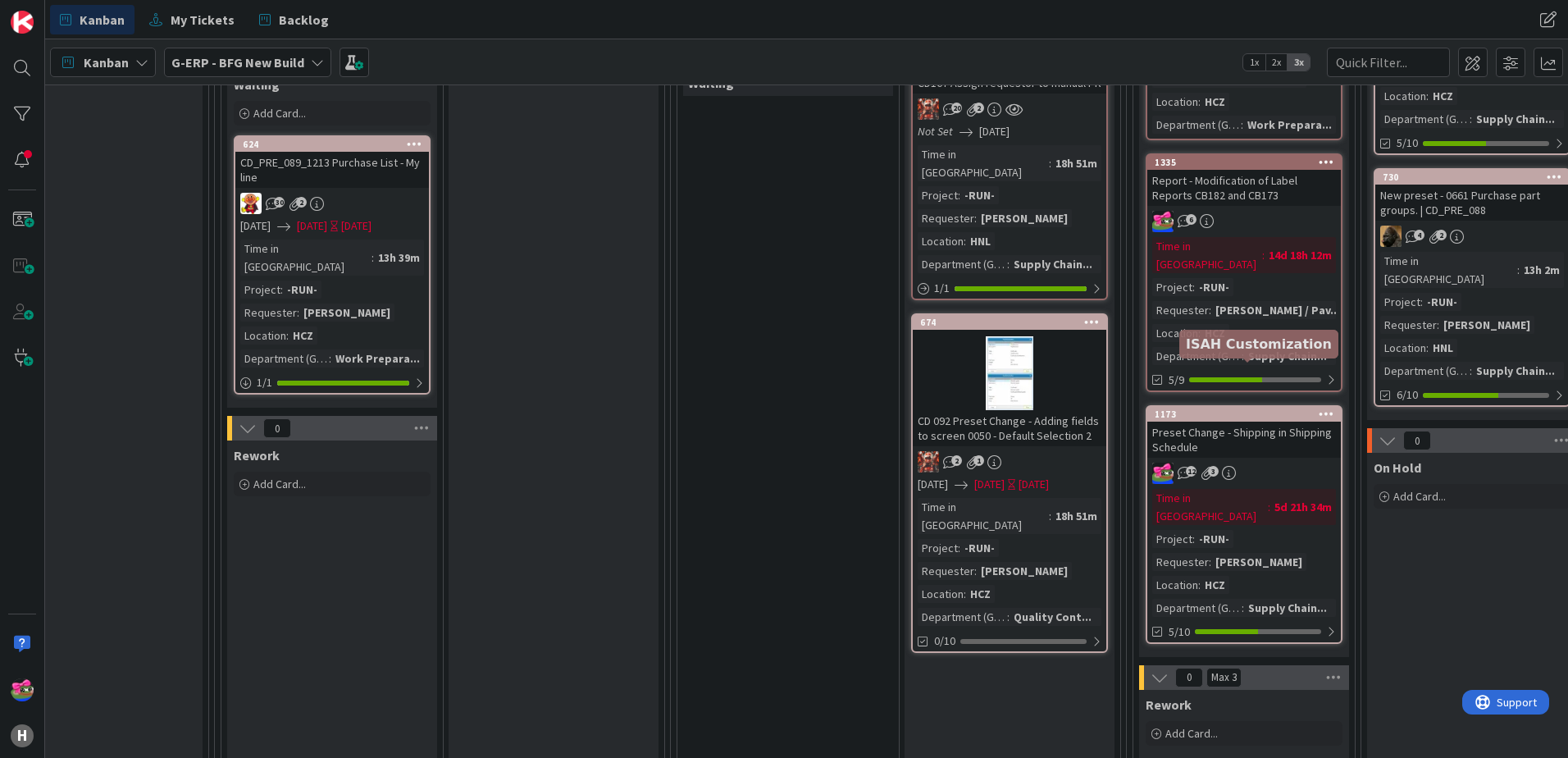
scroll to position [624, 1296]
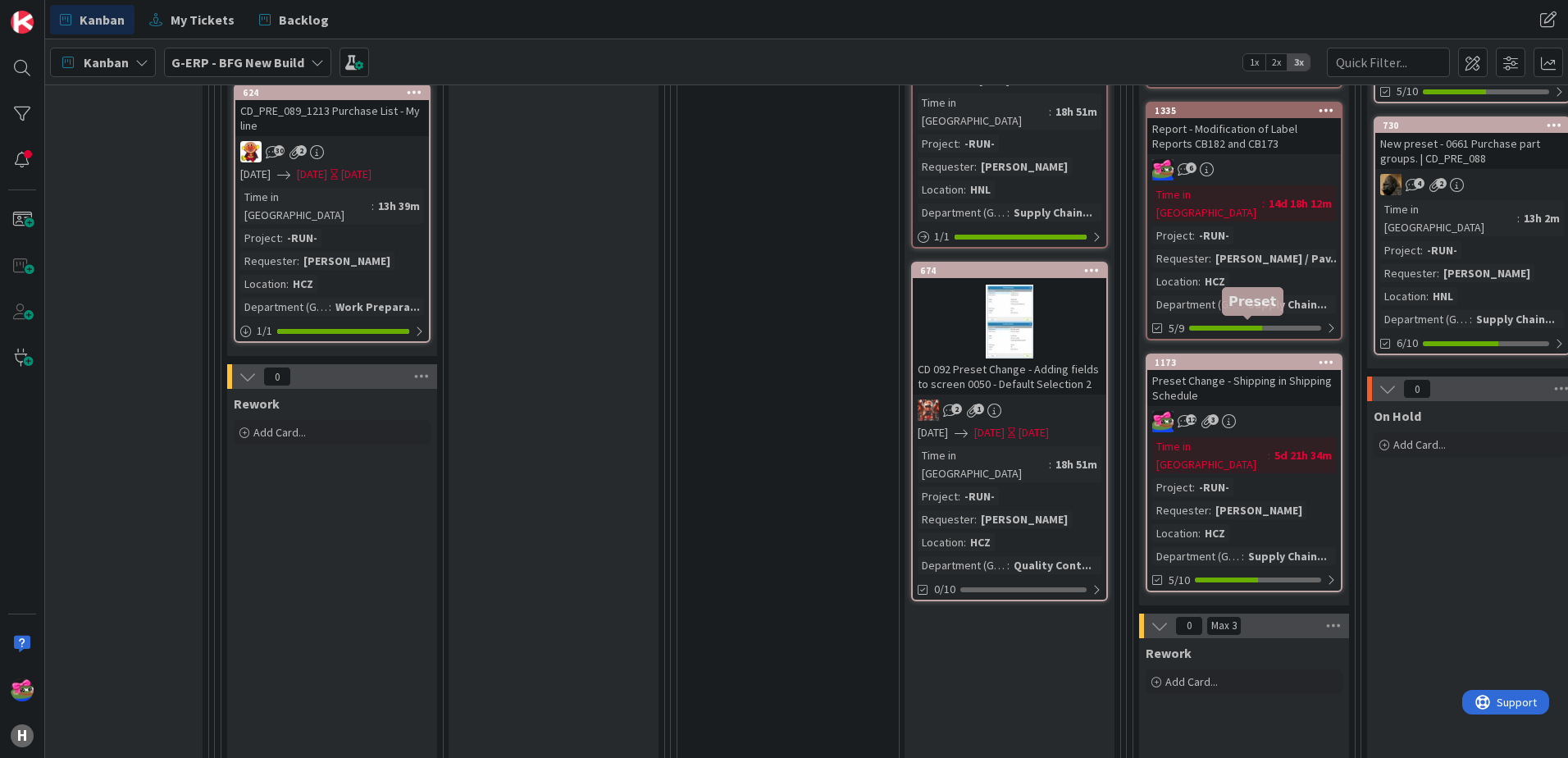
click at [1195, 357] on div "1173" at bounding box center [1247, 362] width 186 height 11
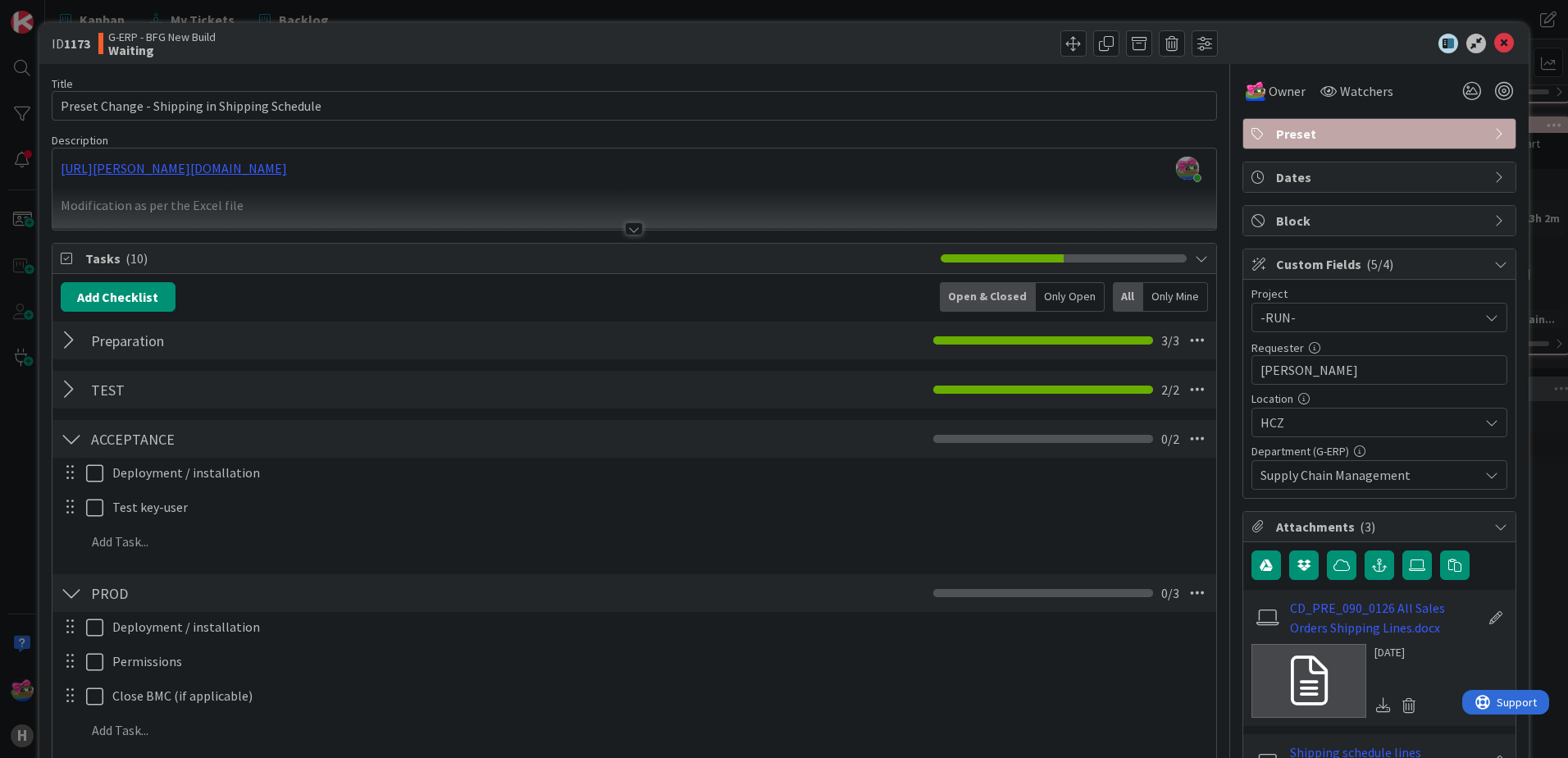
click at [625, 223] on div at bounding box center [633, 229] width 18 height 13
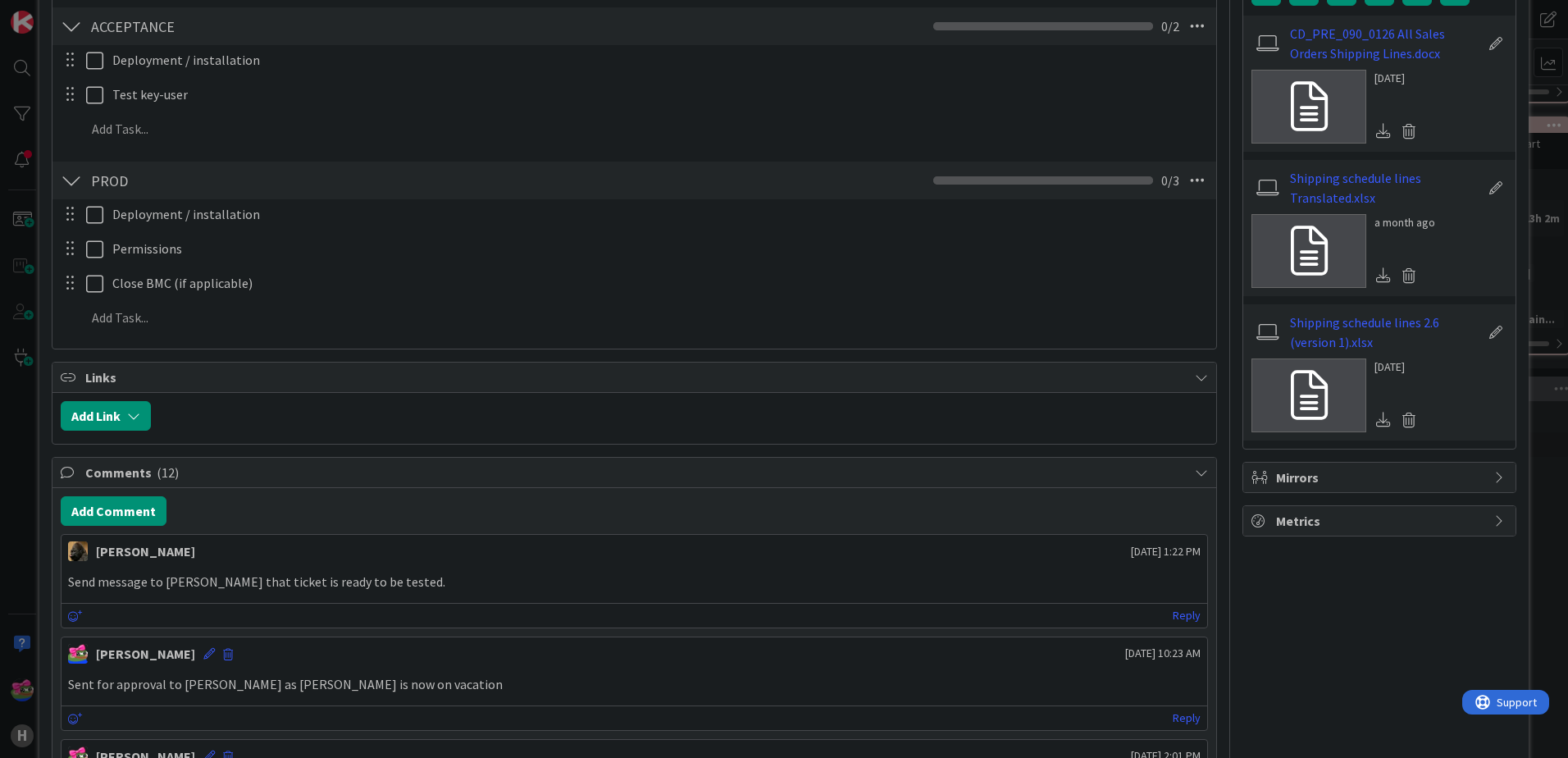
scroll to position [328, 0]
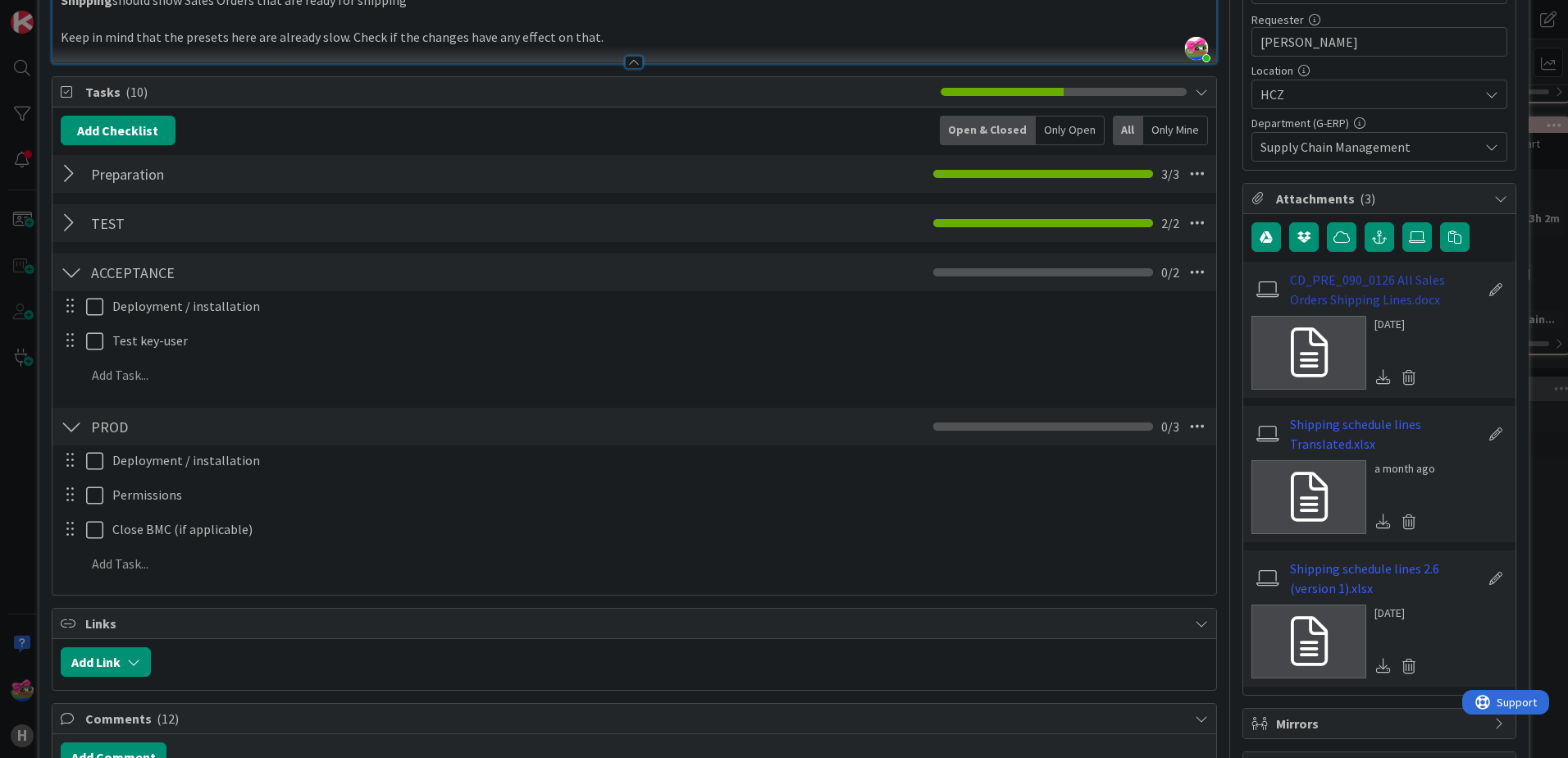
click at [1252, 283] on link "CD_PRE_090_0126 All Sales Orders Shipping Lines.docx" at bounding box center [1385, 288] width 191 height 39
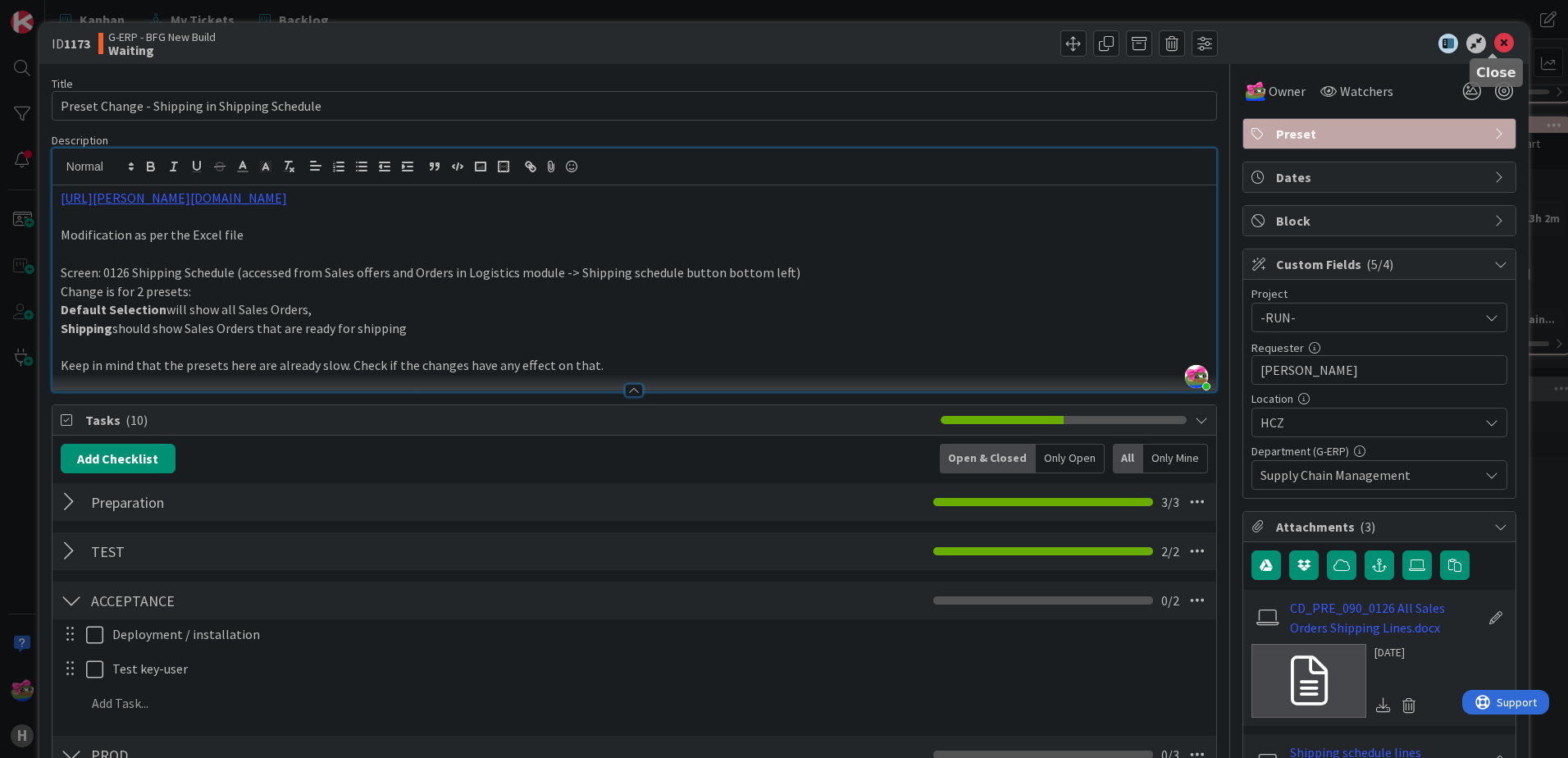
click at [1252, 40] on icon at bounding box center [1504, 43] width 20 height 20
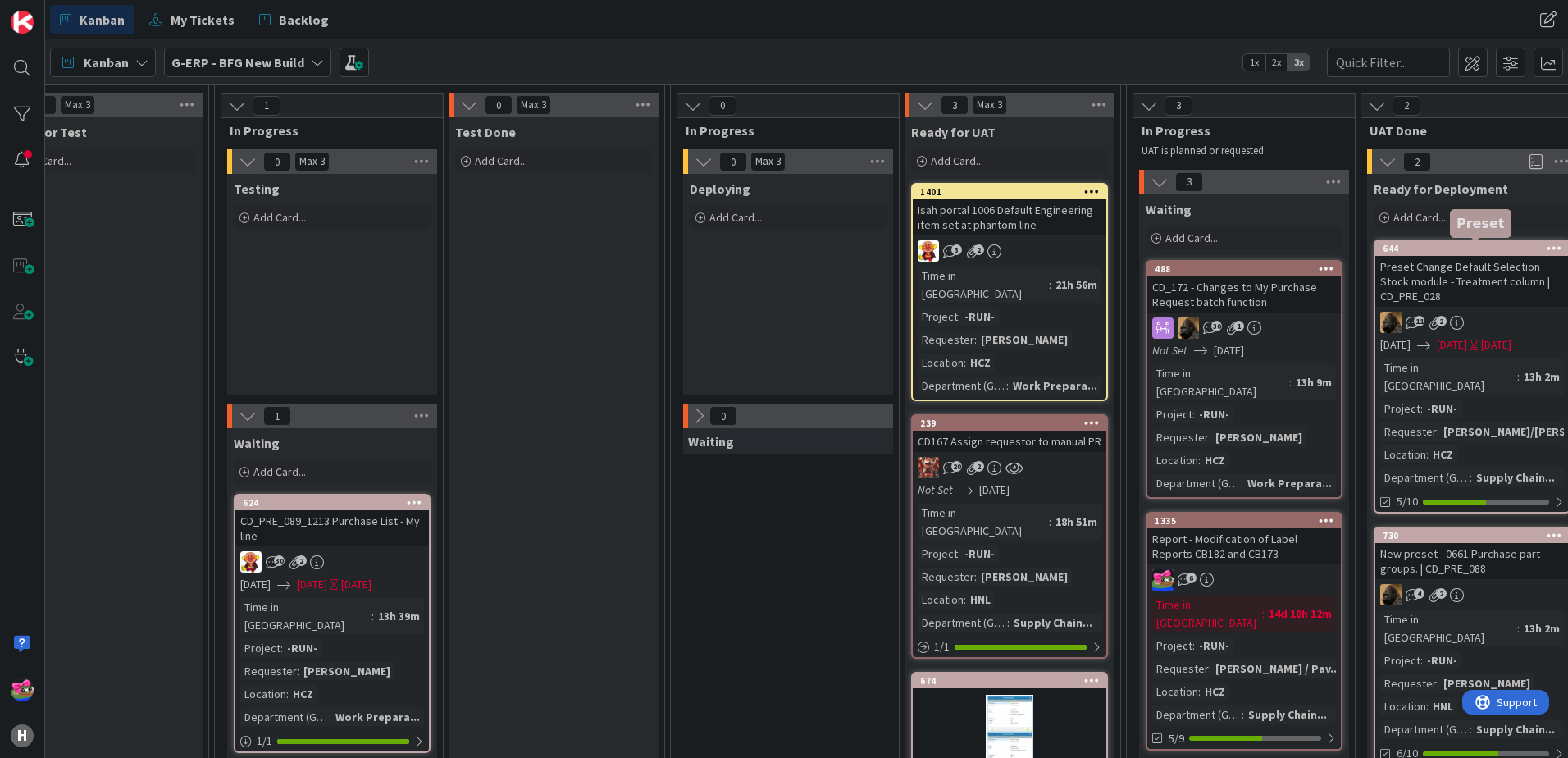
scroll to position [378, 1296]
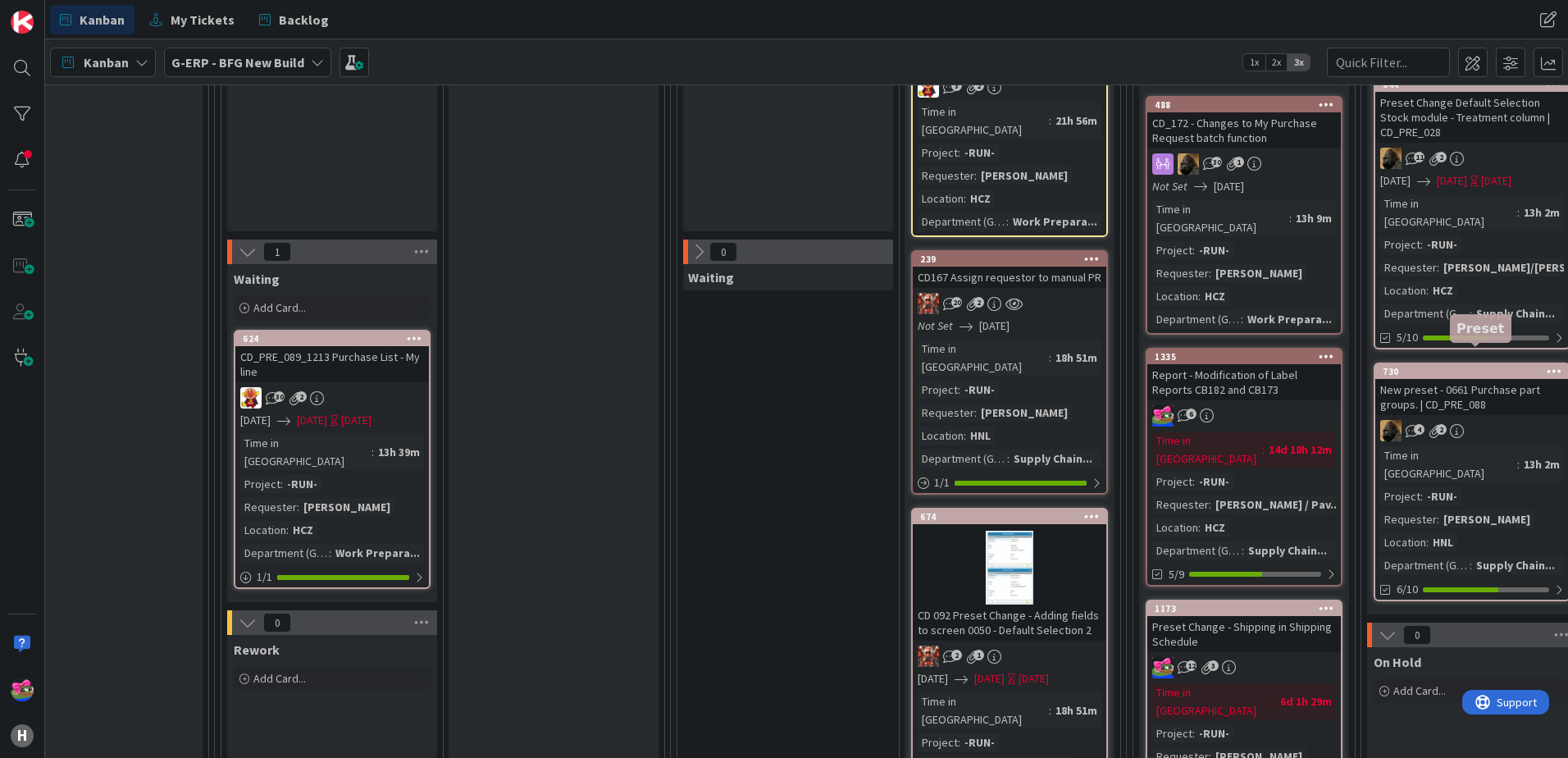
click at [1252, 366] on div "730" at bounding box center [1475, 371] width 186 height 11
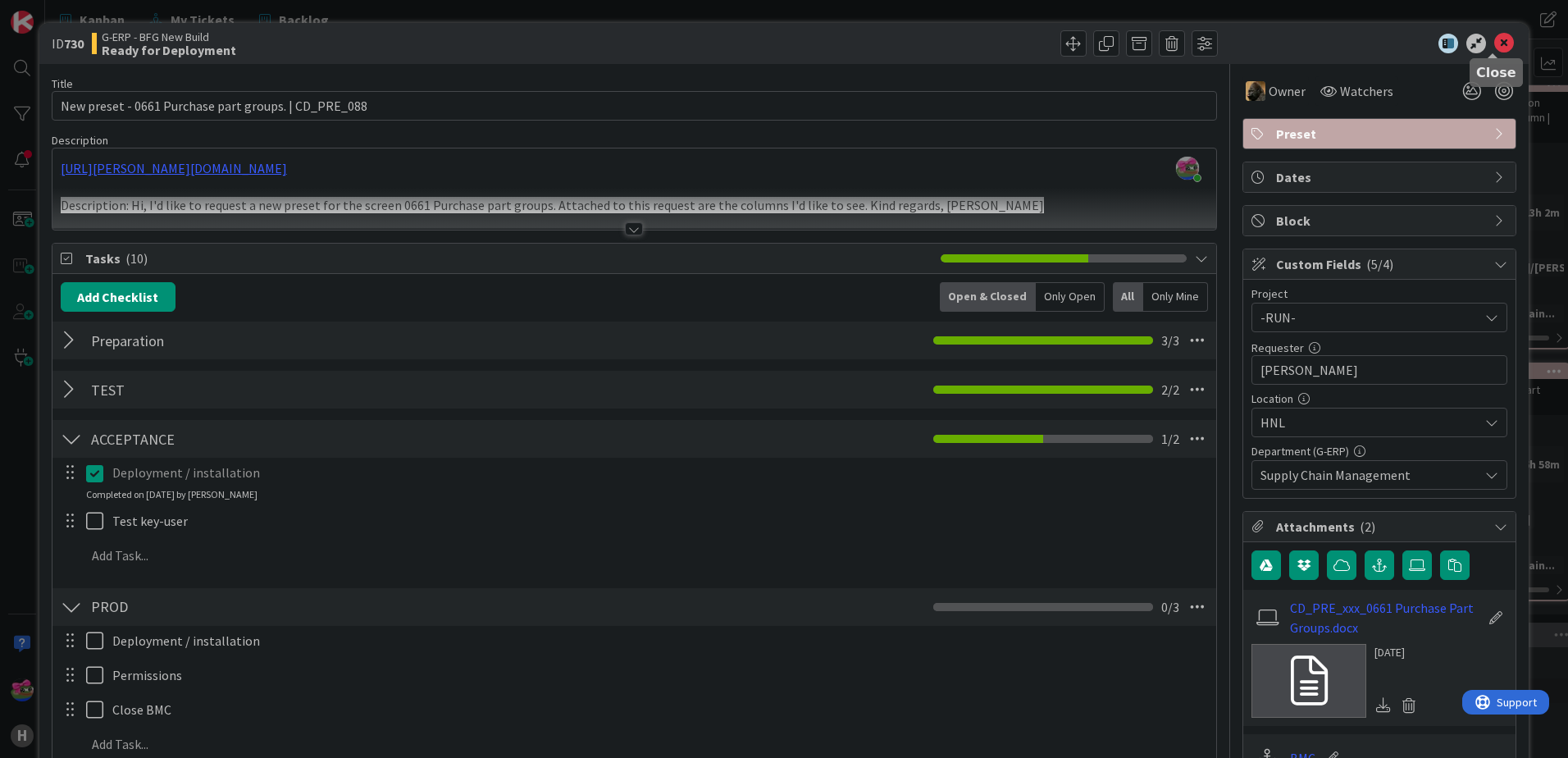
click at [1252, 49] on icon at bounding box center [1504, 43] width 20 height 20
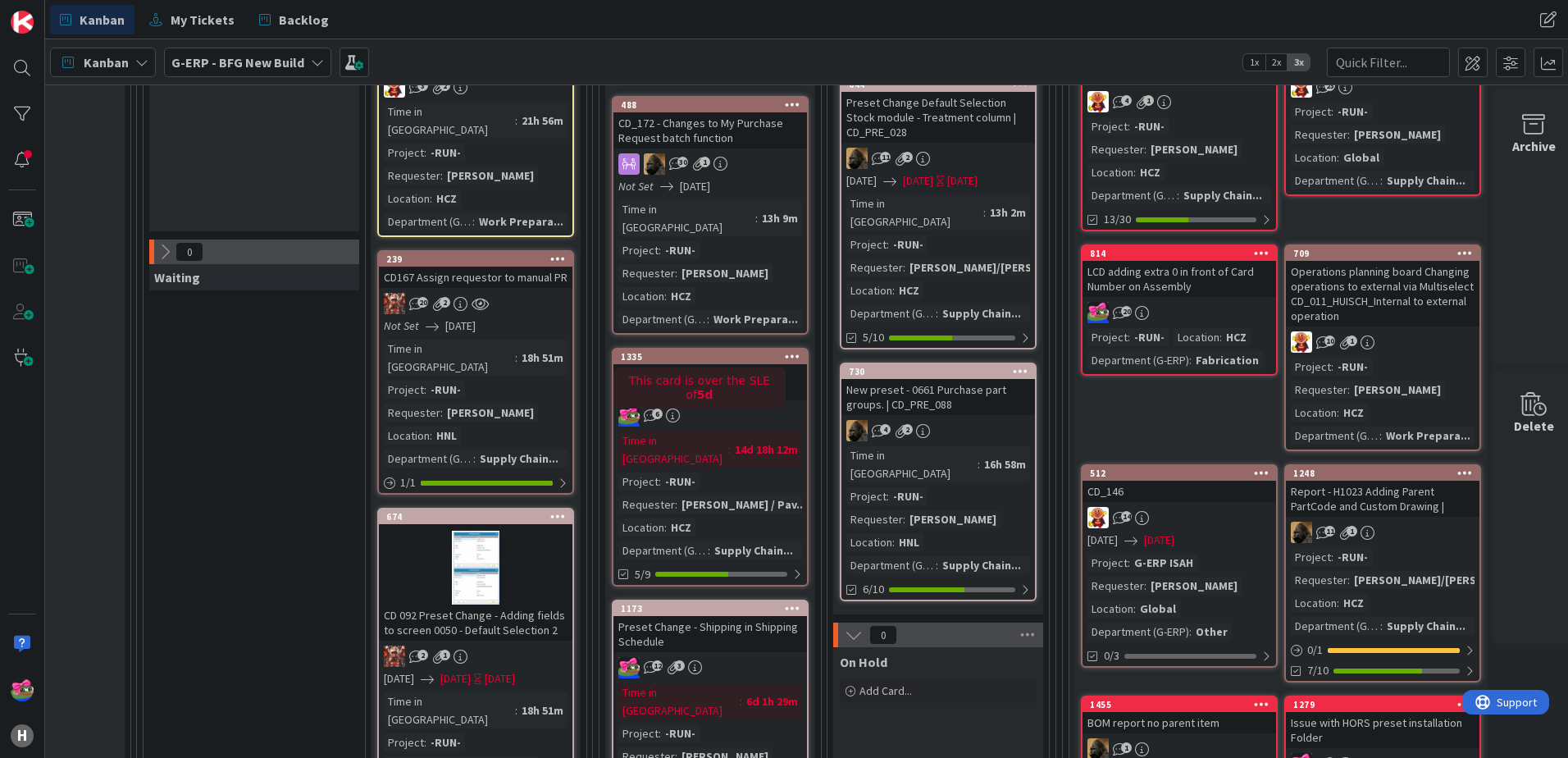
scroll to position [460, 1830]
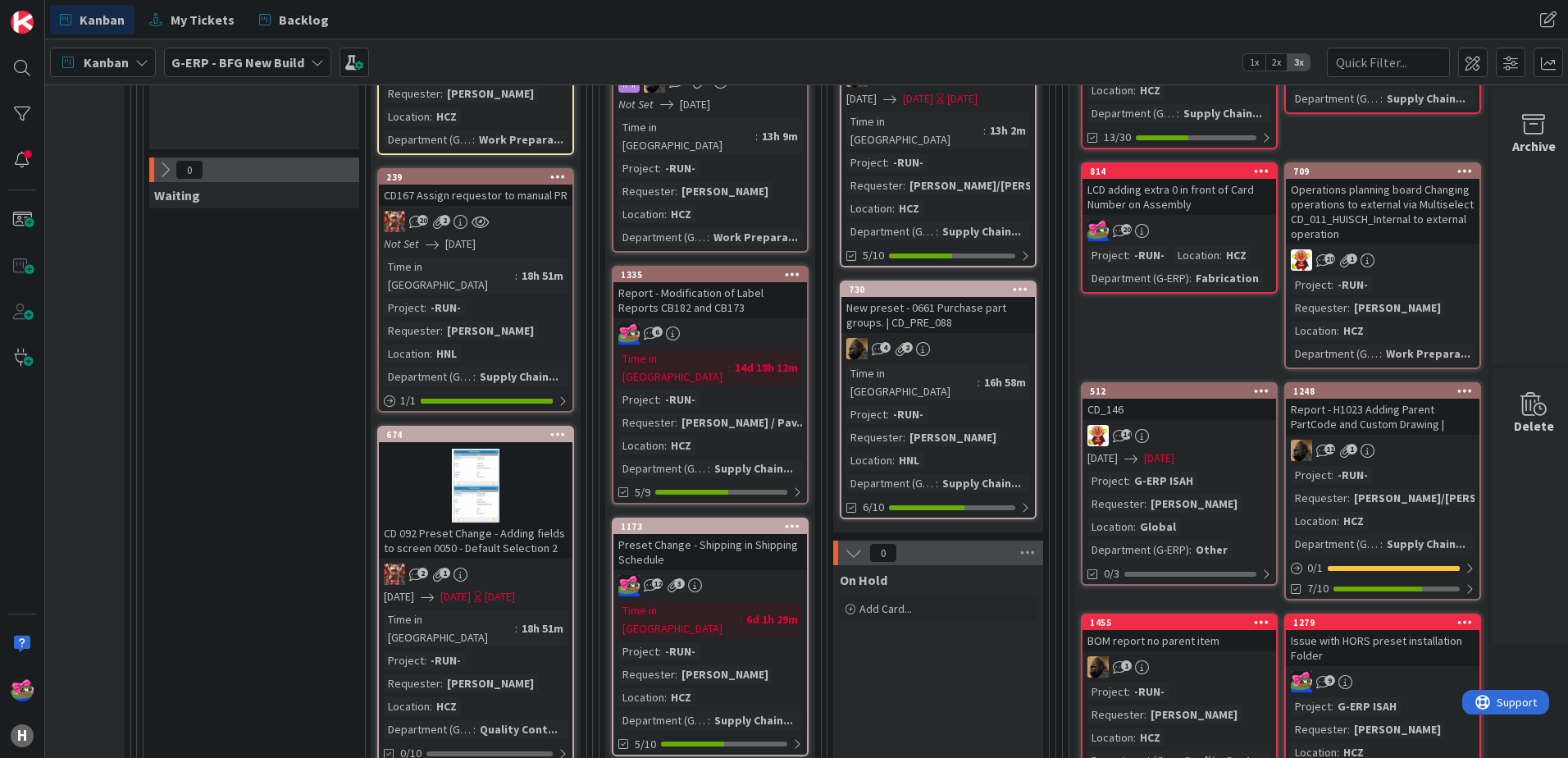
click at [754, 575] on div "12 3" at bounding box center [709, 586] width 193 height 22
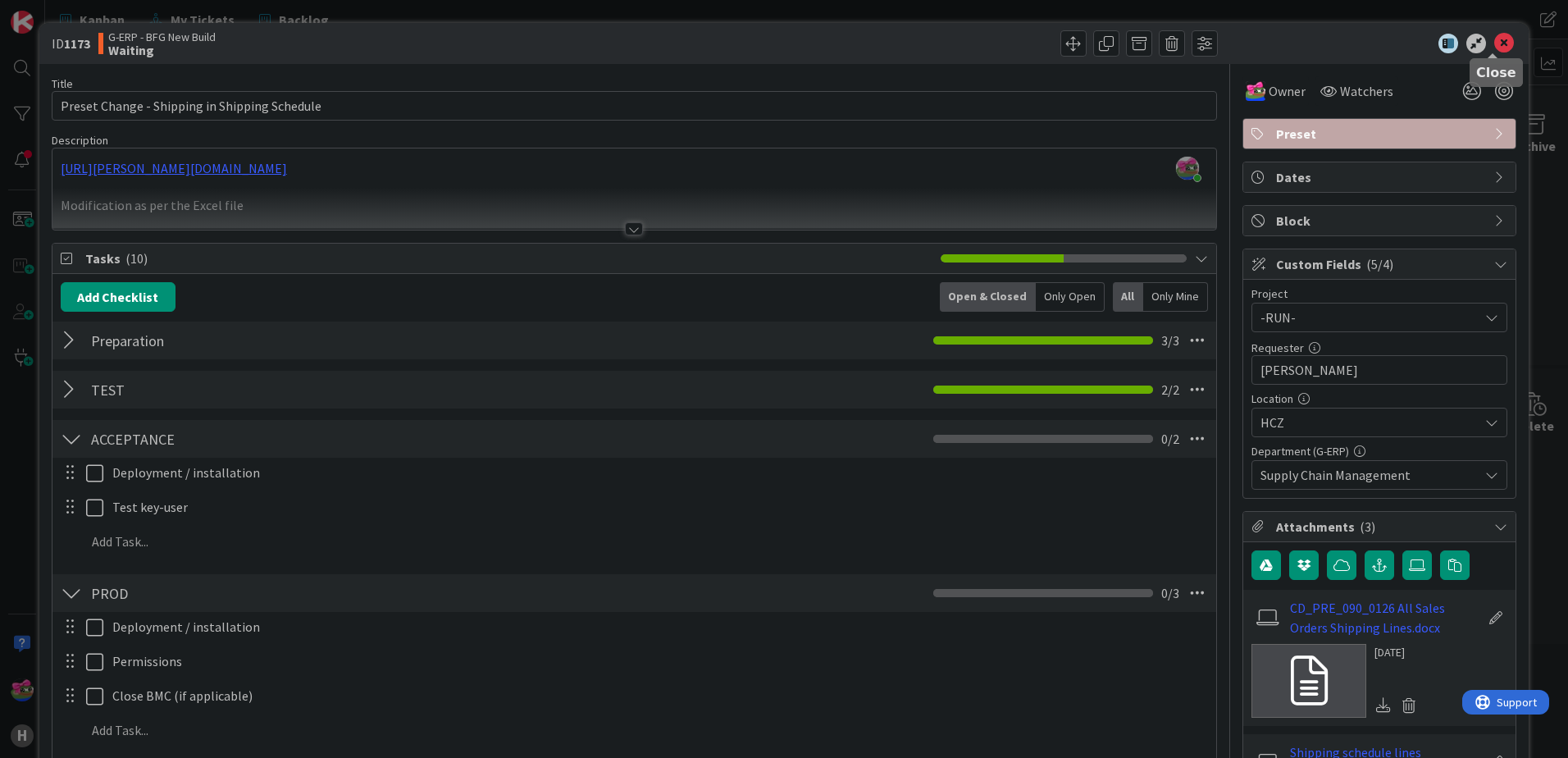
click at [1252, 40] on icon at bounding box center [1504, 43] width 20 height 20
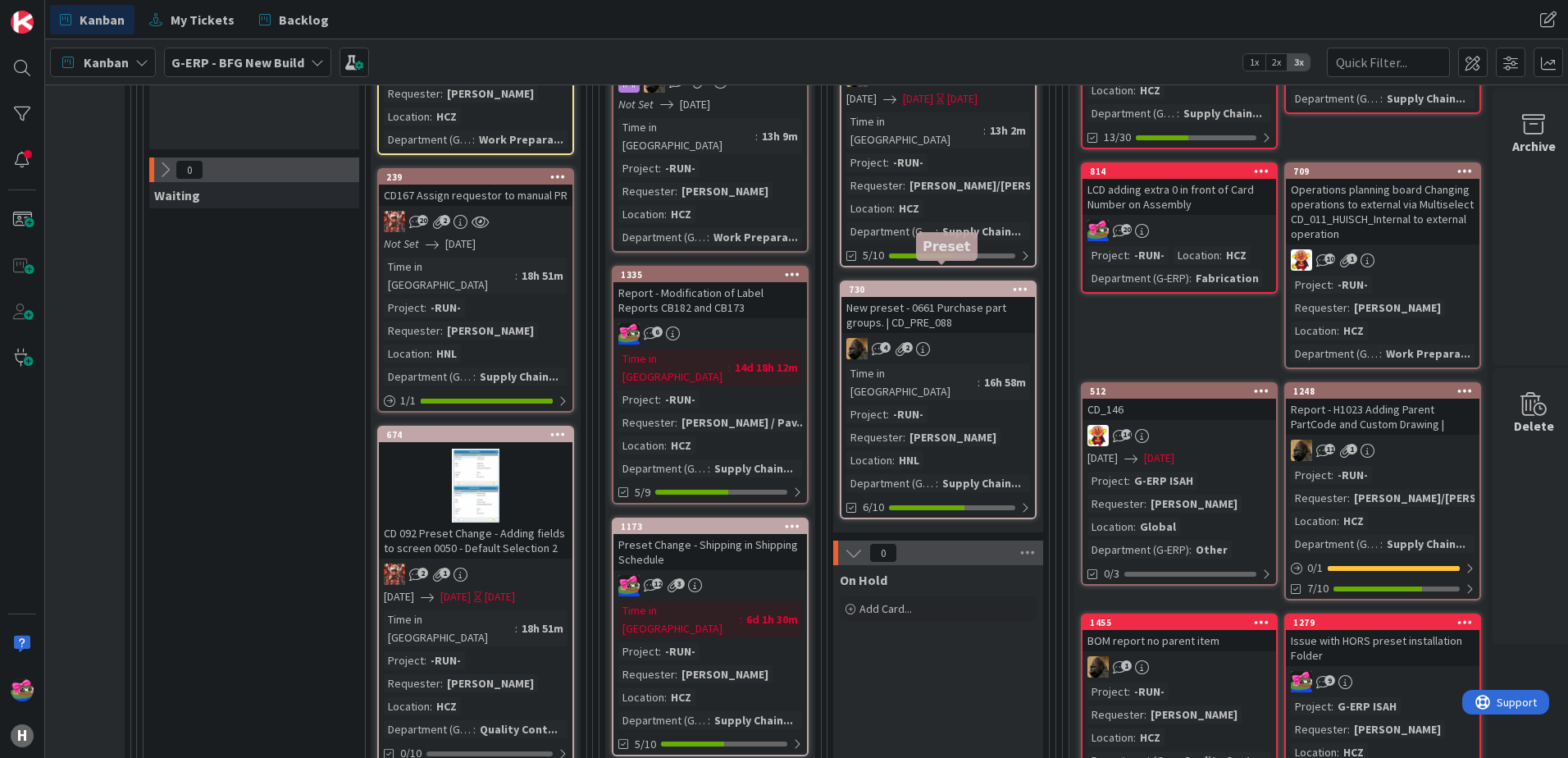
click at [949, 283] on div "730" at bounding box center [942, 288] width 186 height 11
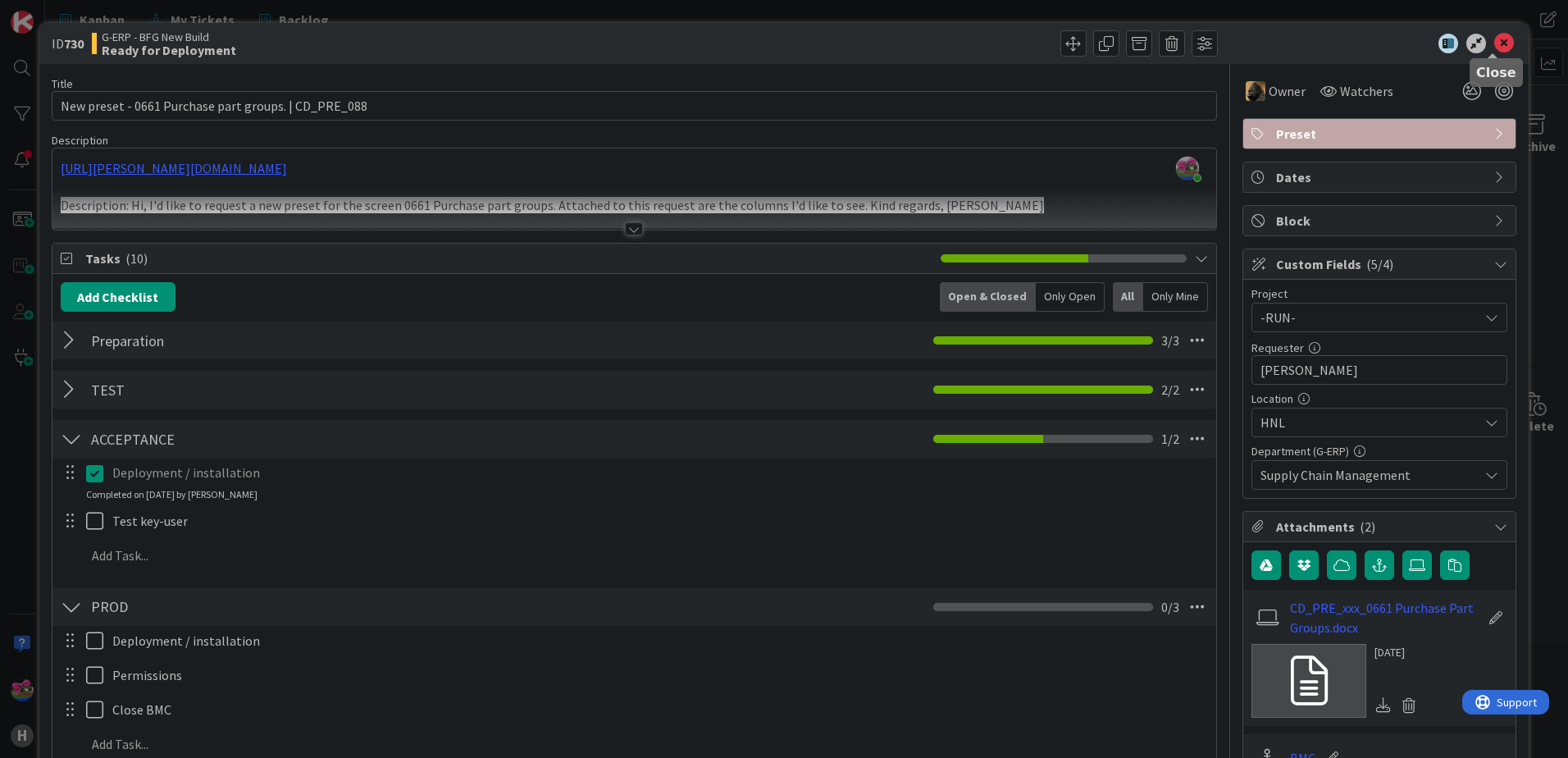
click at [1252, 50] on icon at bounding box center [1504, 43] width 20 height 20
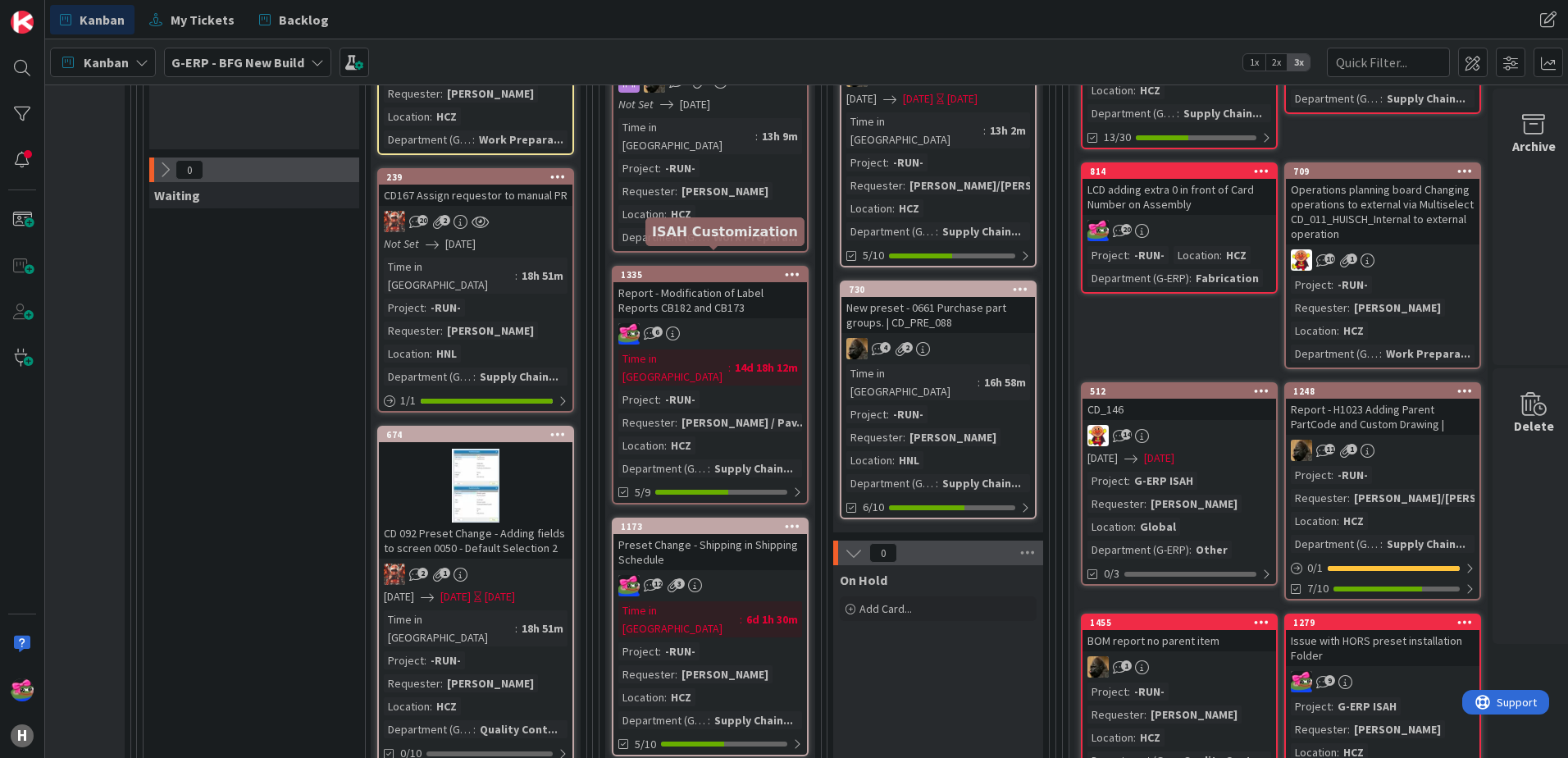
click at [729, 269] on div "1335" at bounding box center [714, 274] width 186 height 11
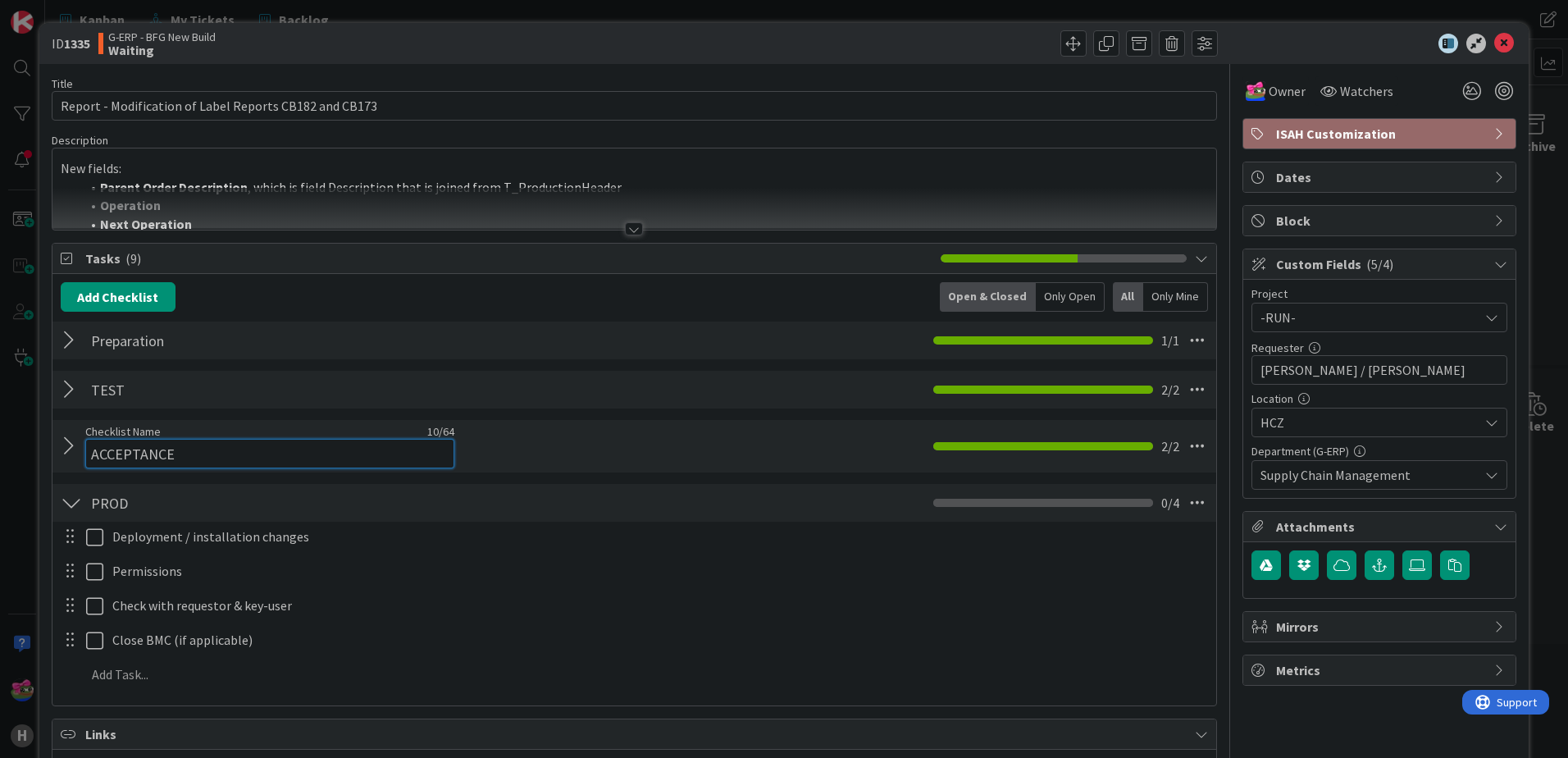
click at [104, 428] on div "Checklist Name 10 / 64 ACCEPTANCE" at bounding box center [269, 445] width 369 height 44
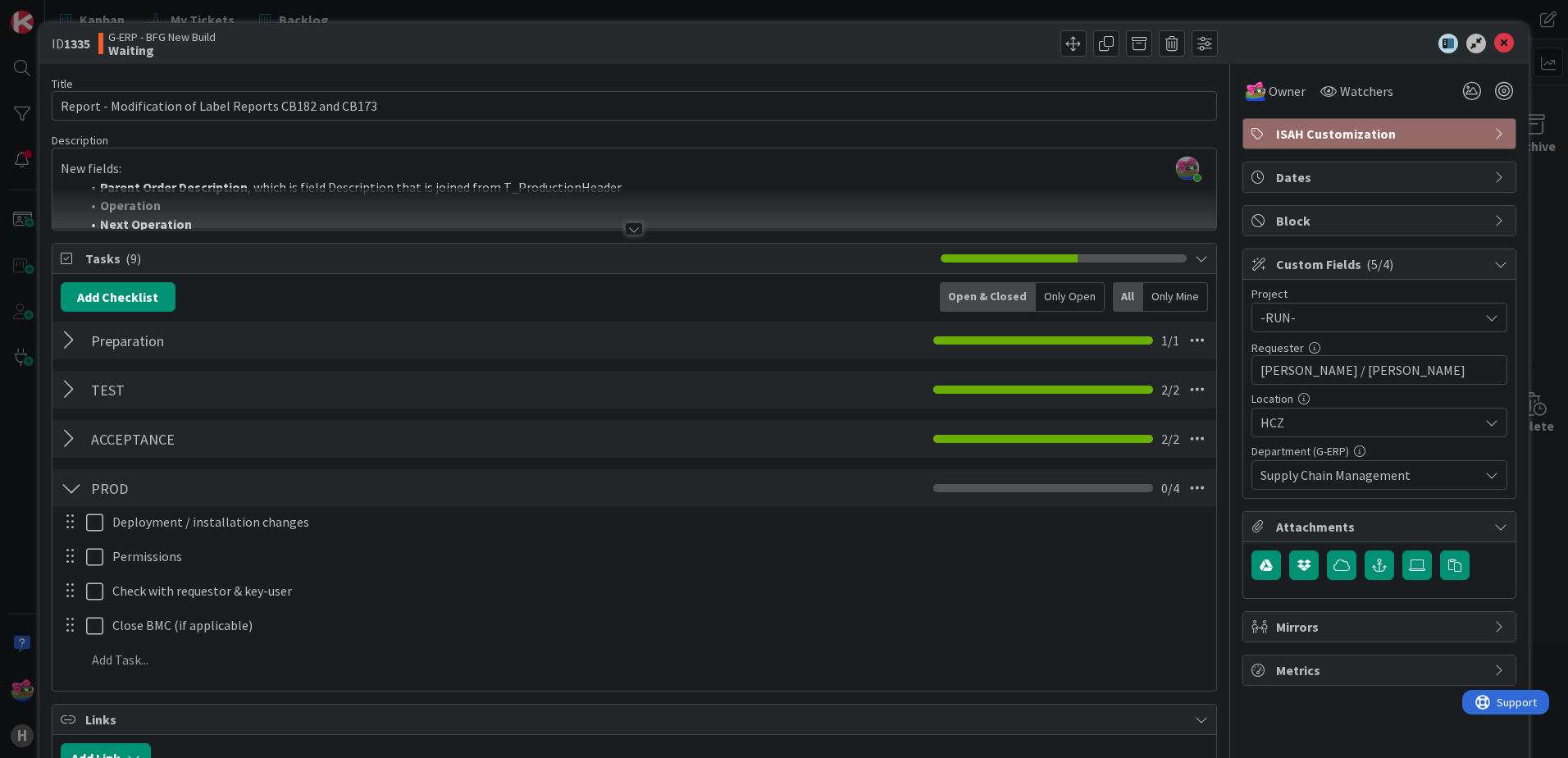
click at [78, 445] on div at bounding box center [71, 438] width 22 height 29
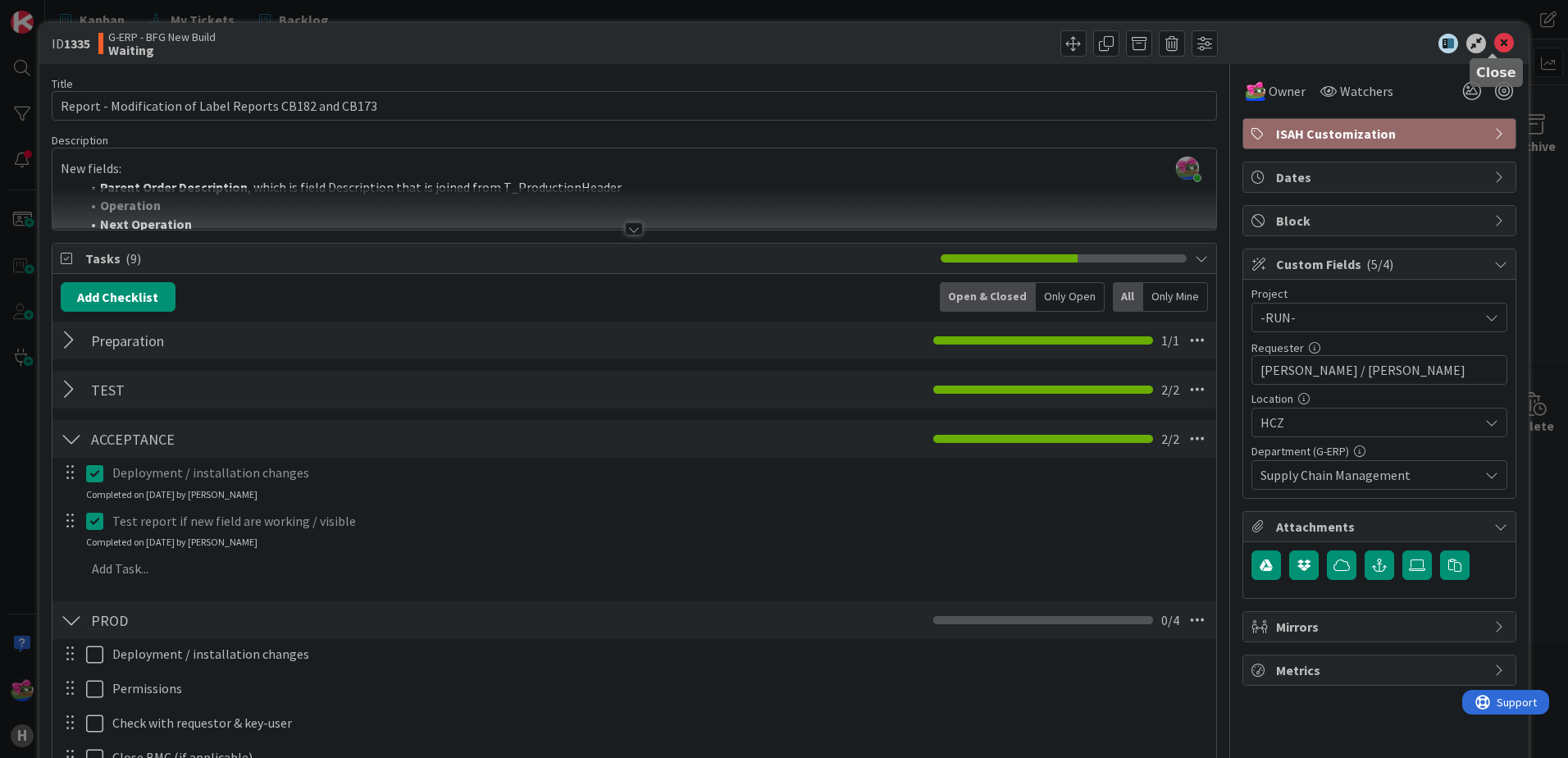
click at [1252, 44] on icon at bounding box center [1504, 43] width 20 height 20
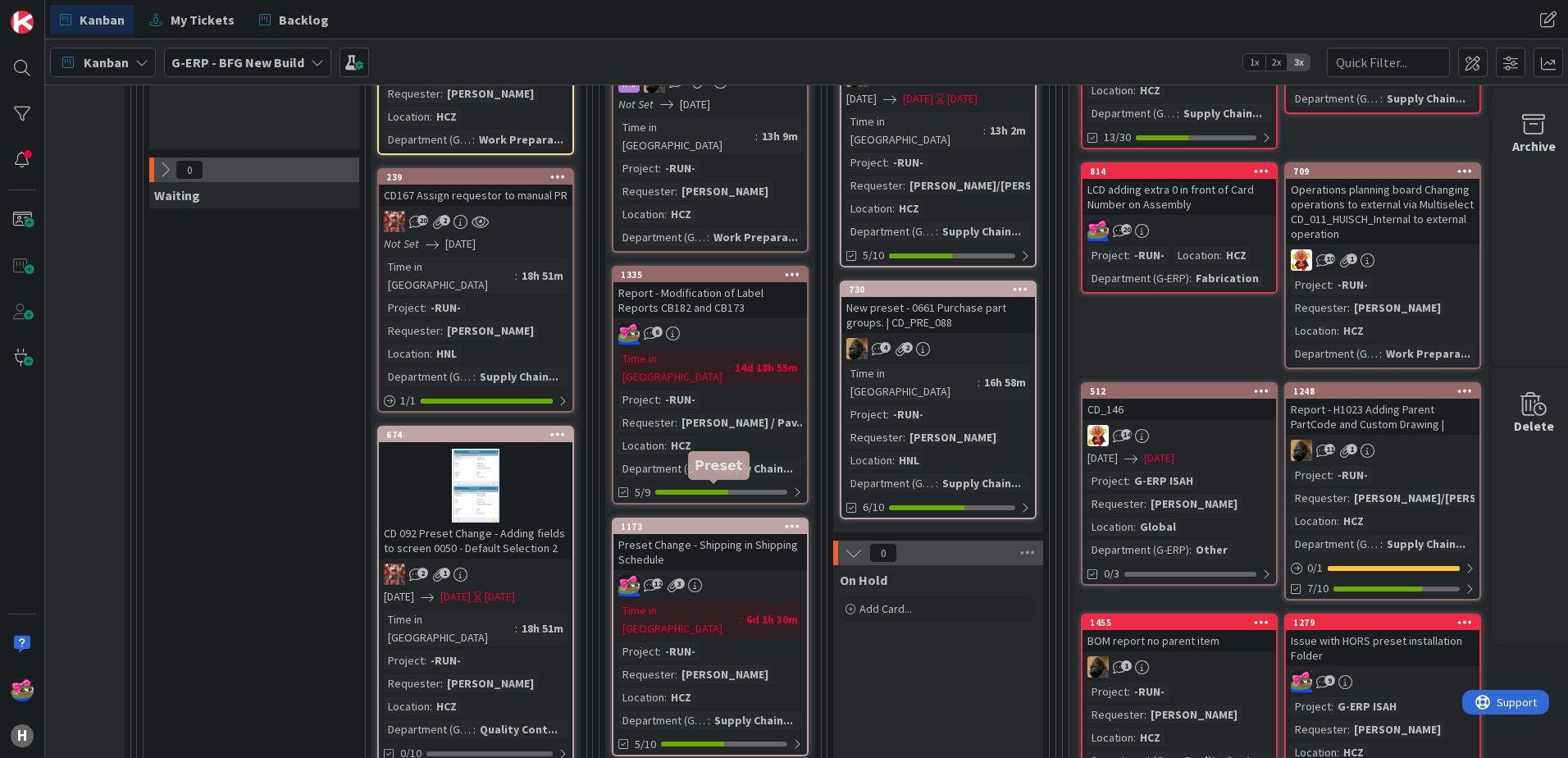
click at [719, 521] on div "1173" at bounding box center [714, 526] width 186 height 11
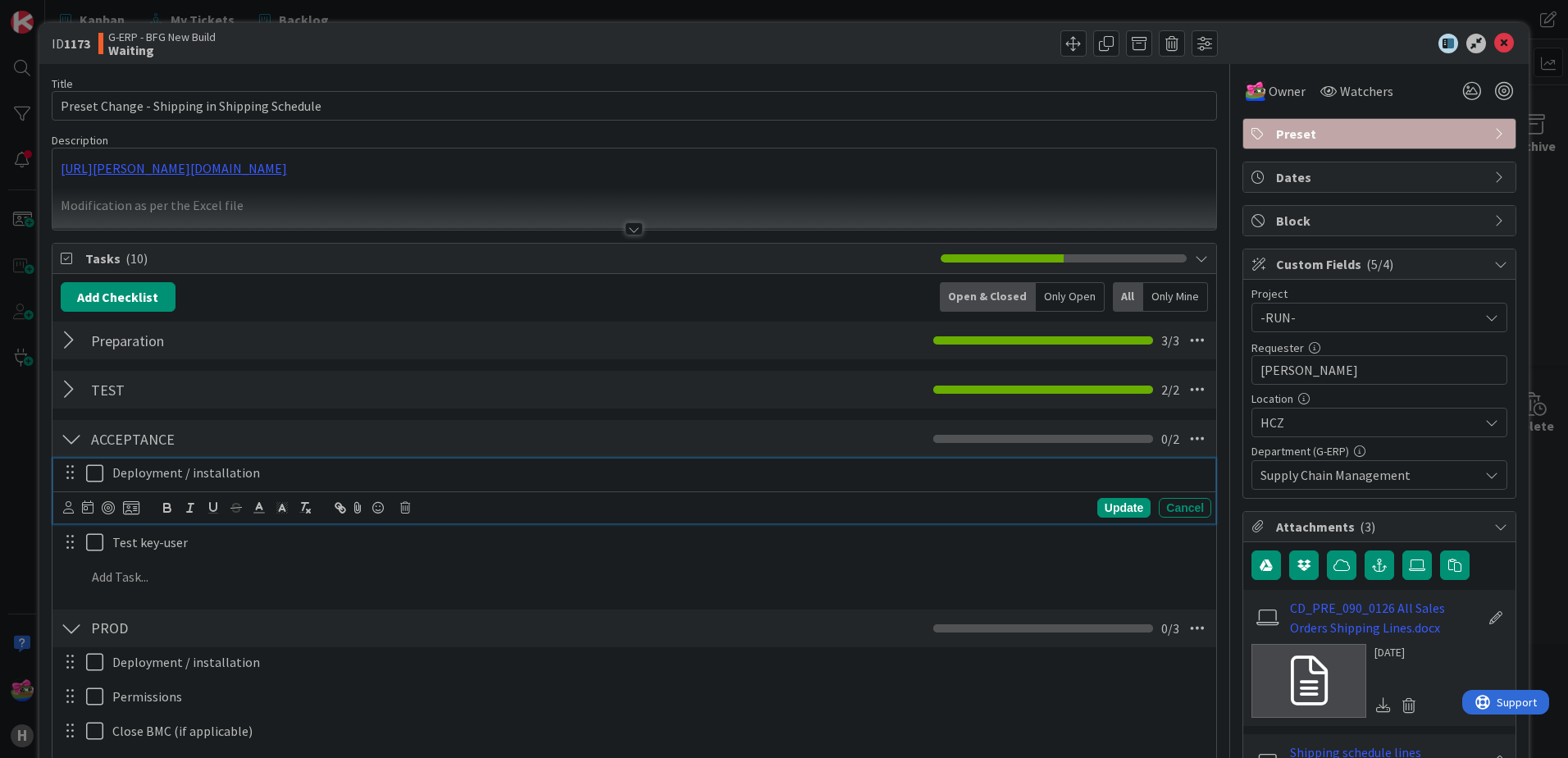
click at [94, 467] on icon at bounding box center [98, 473] width 24 height 20
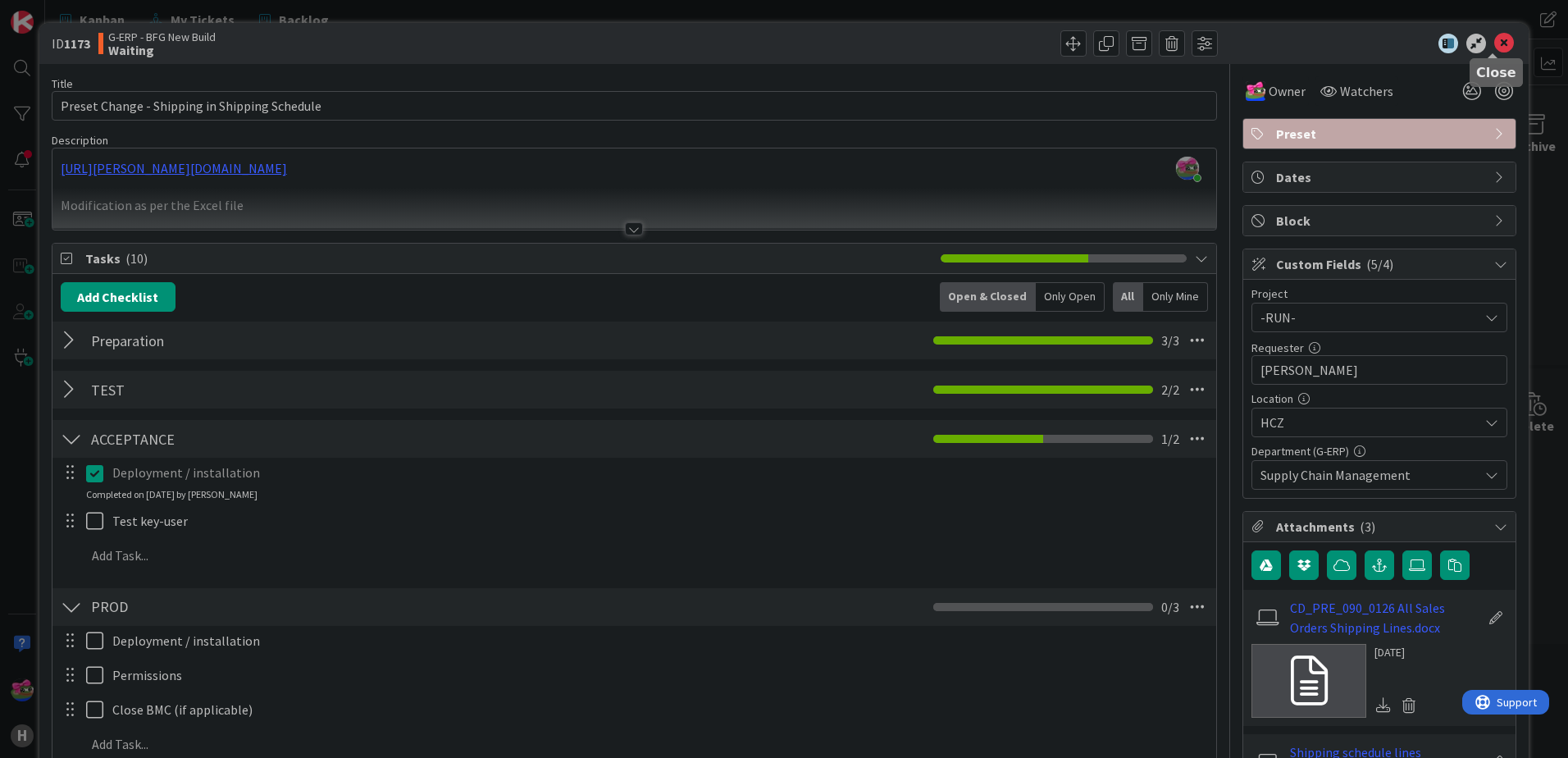
click at [1252, 40] on icon at bounding box center [1504, 43] width 20 height 20
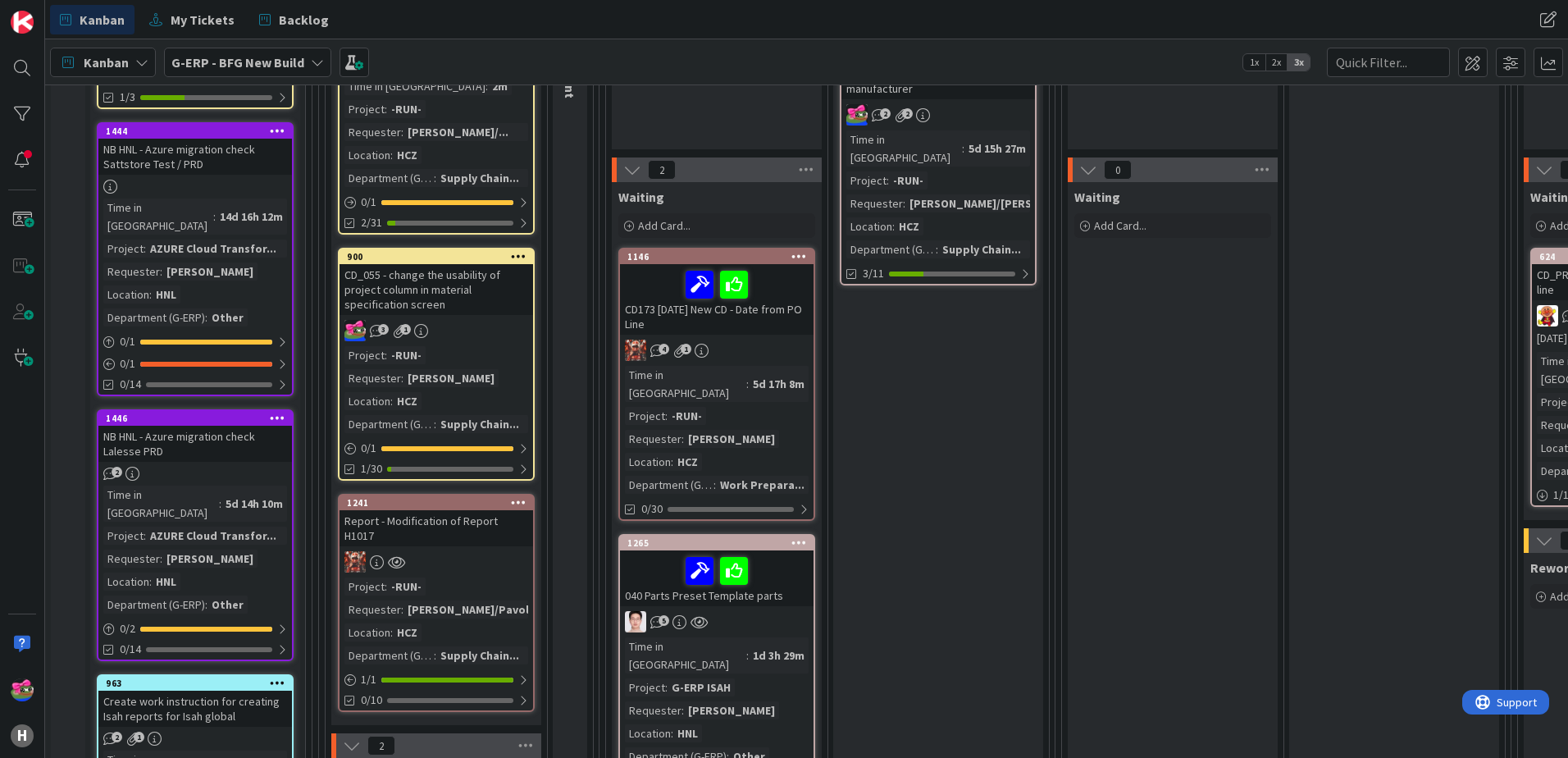
scroll to position [788, 0]
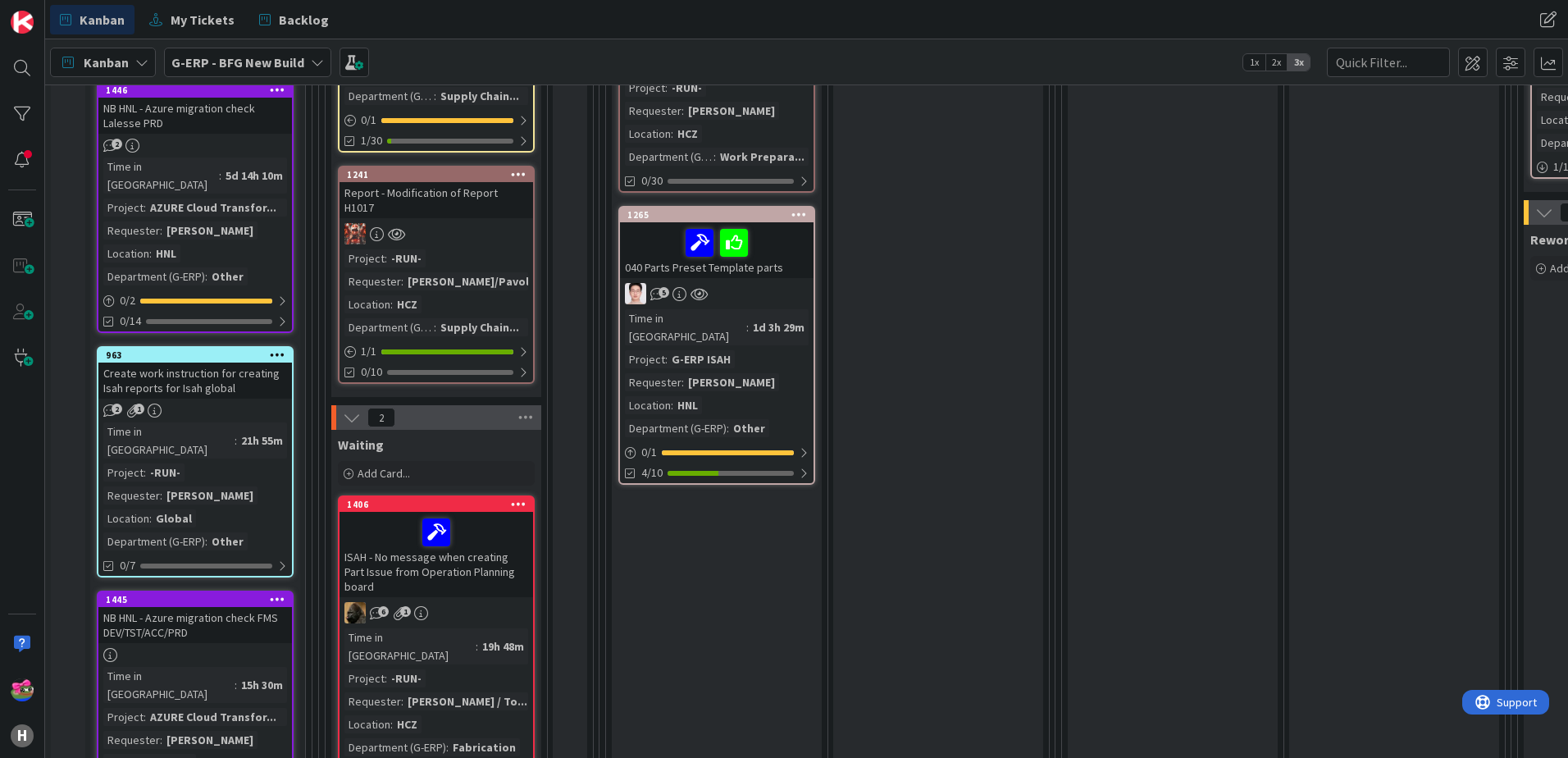
click at [509, 544] on div "ISAH - No message when creating Part Issue from Operation Planning board" at bounding box center [436, 554] width 193 height 85
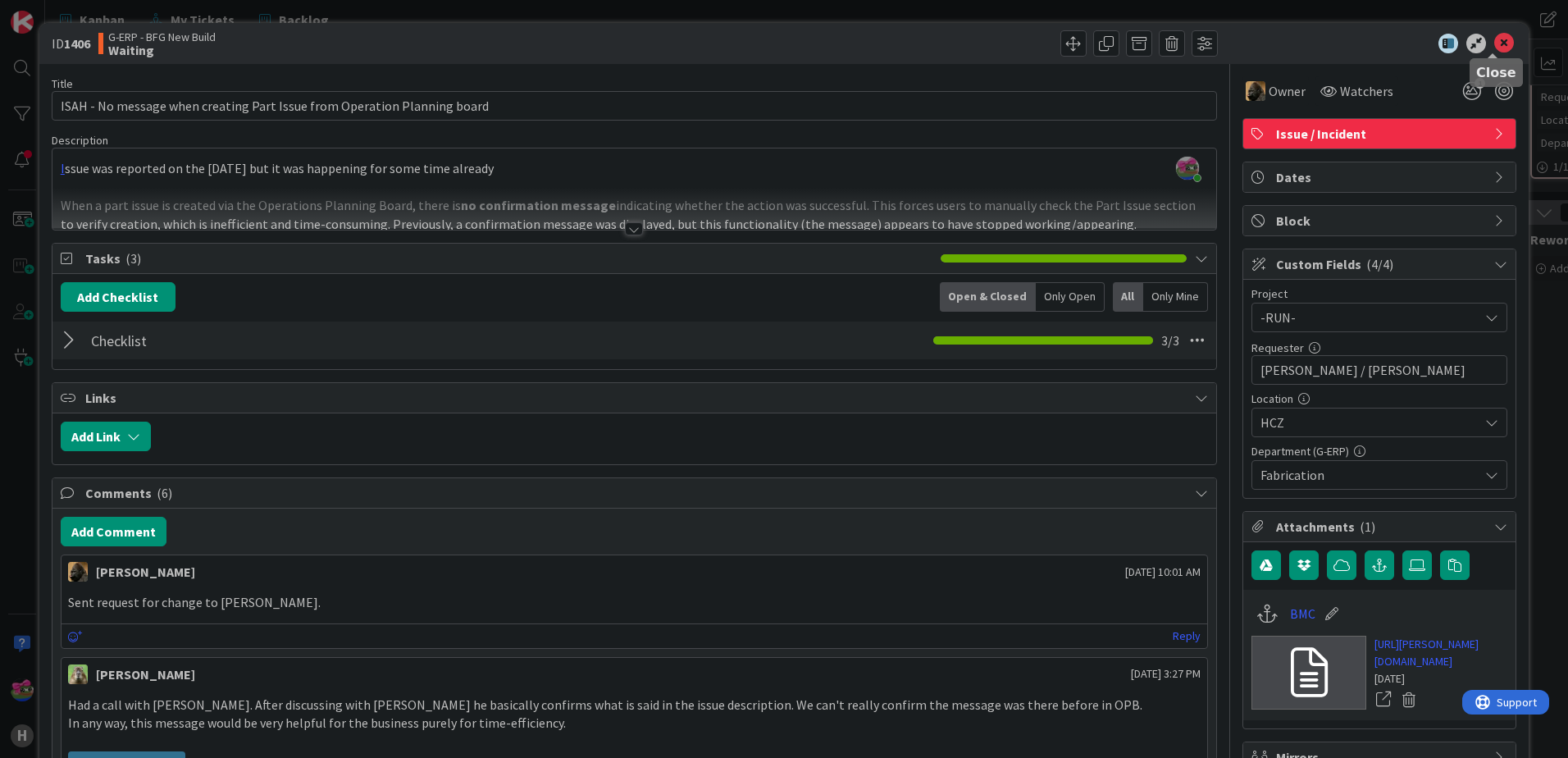
drag, startPoint x: 1490, startPoint y: 47, endPoint x: 593, endPoint y: 246, distance: 918.8
click at [1252, 47] on icon at bounding box center [1504, 43] width 20 height 20
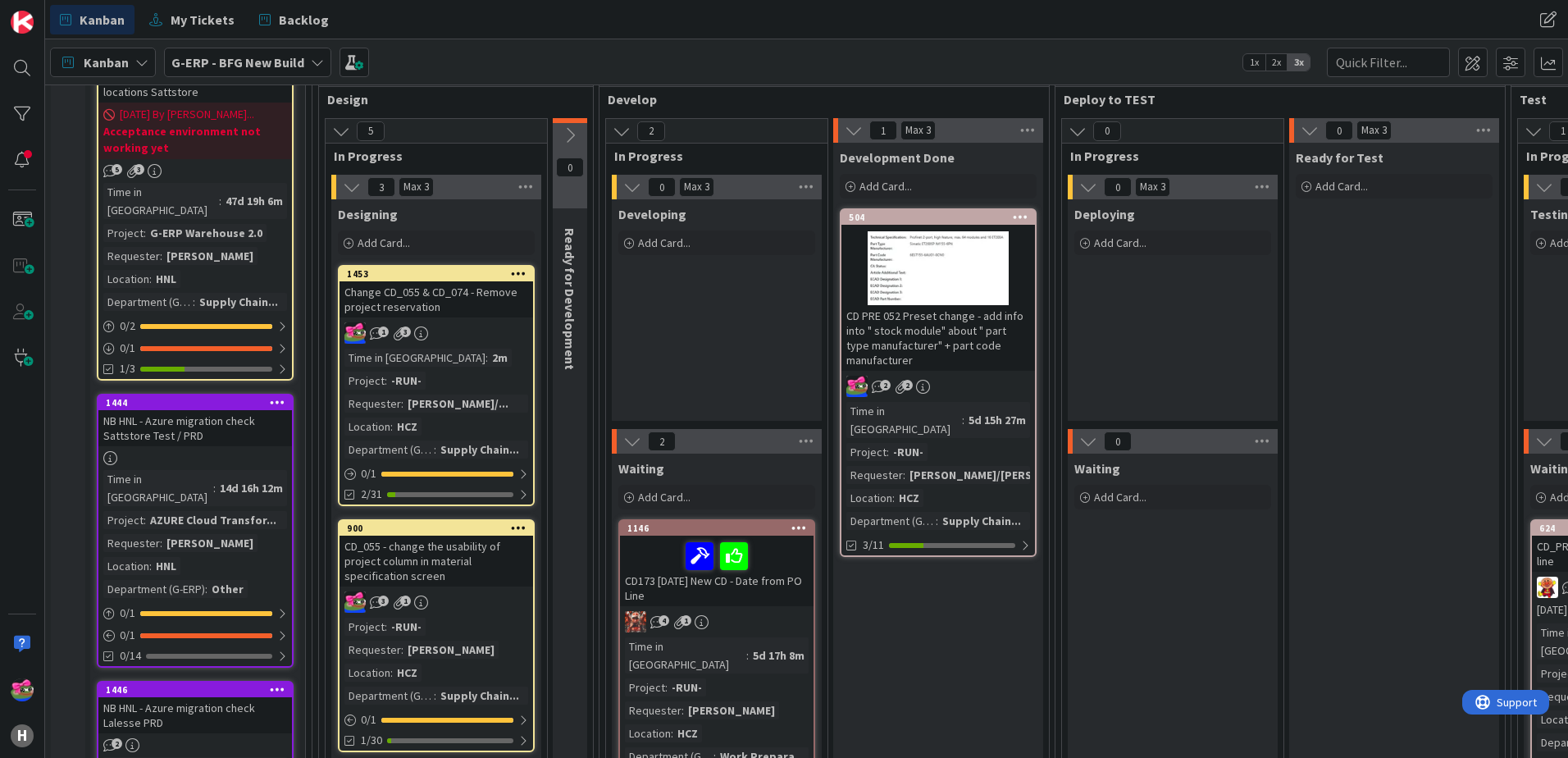
scroll to position [164, 0]
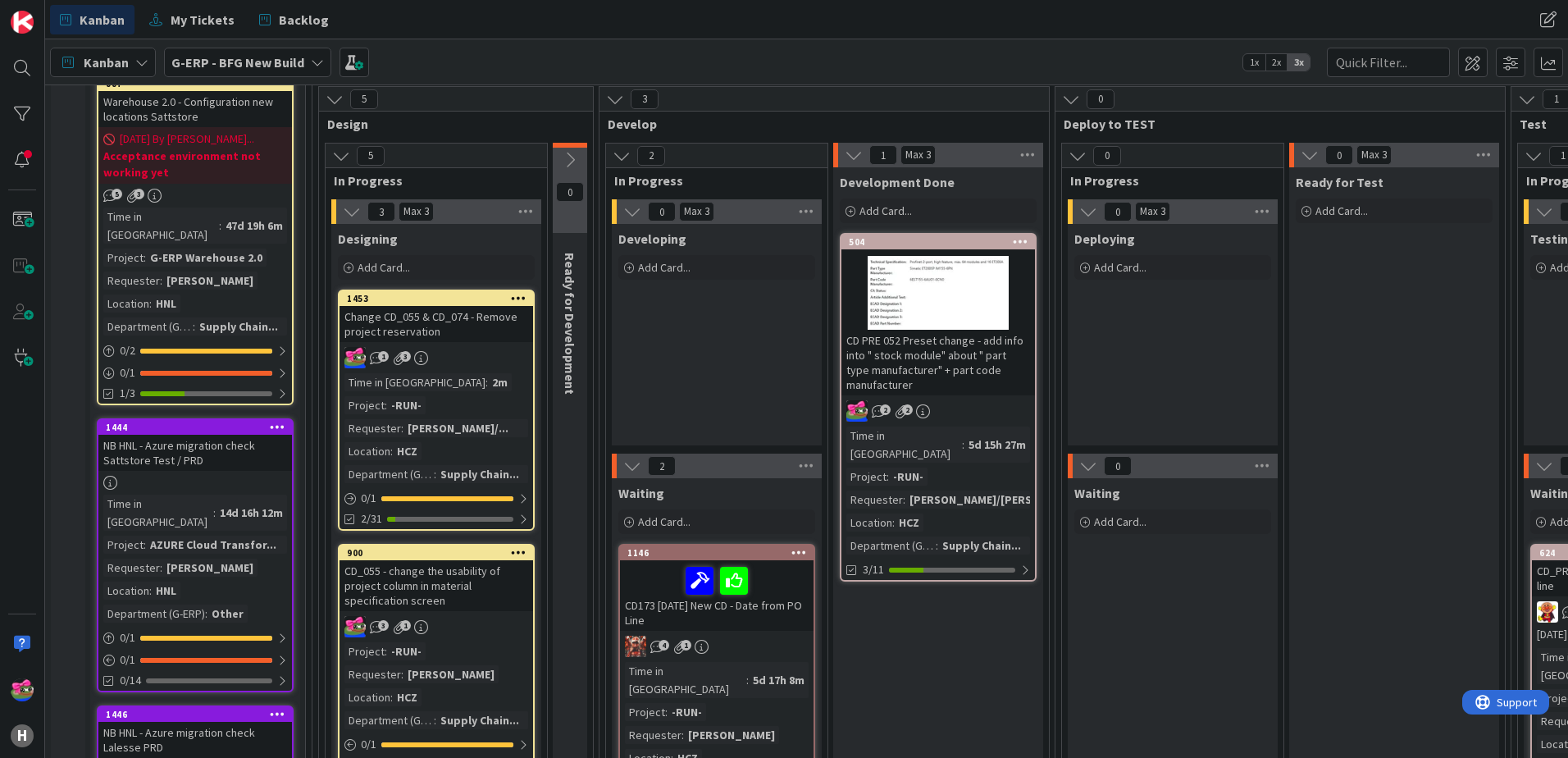
click at [474, 347] on div "1 3" at bounding box center [436, 357] width 193 height 22
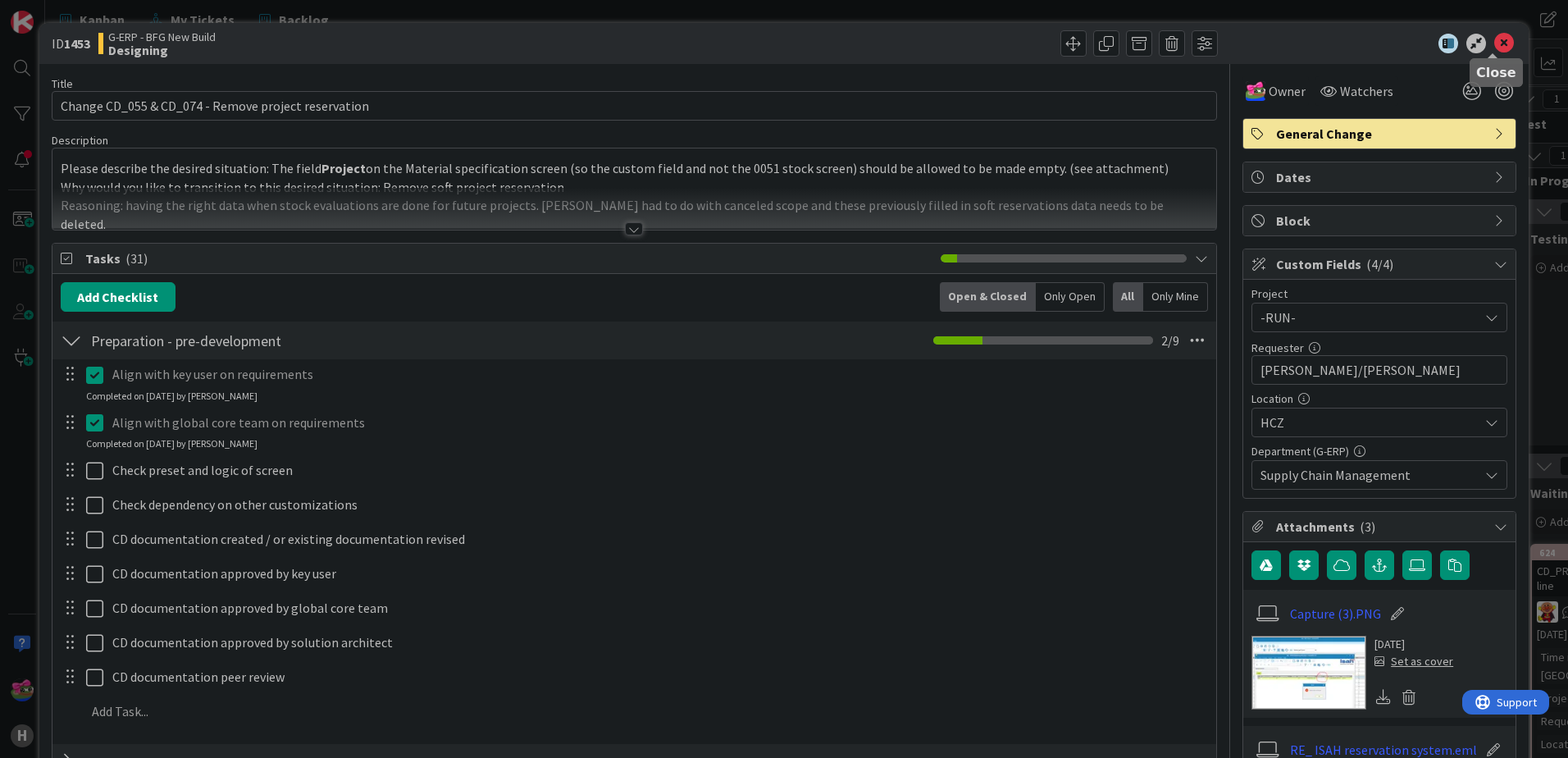
click at [1252, 47] on icon at bounding box center [1504, 43] width 20 height 20
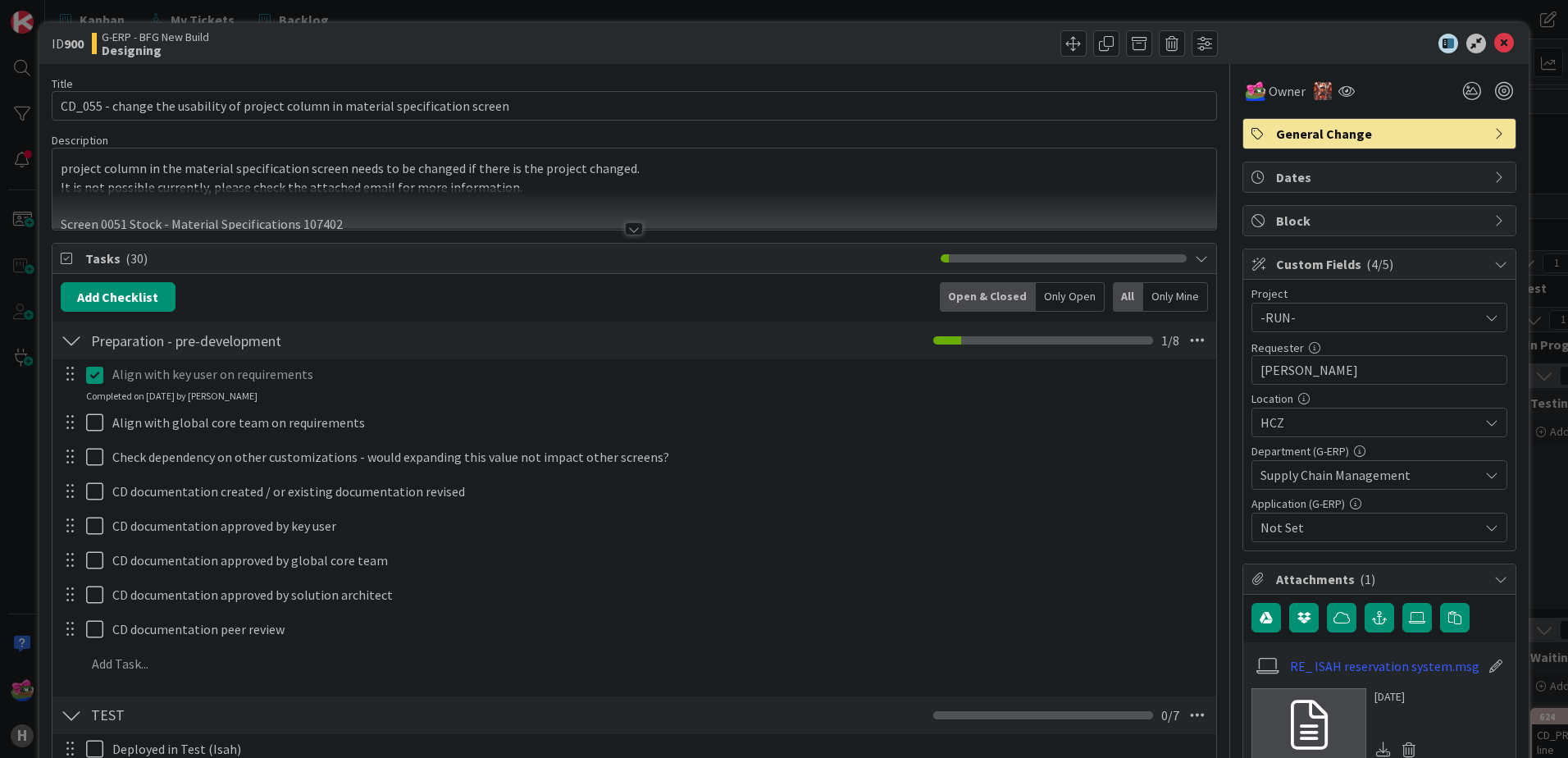
click at [614, 223] on div at bounding box center [634, 209] width 1163 height 42
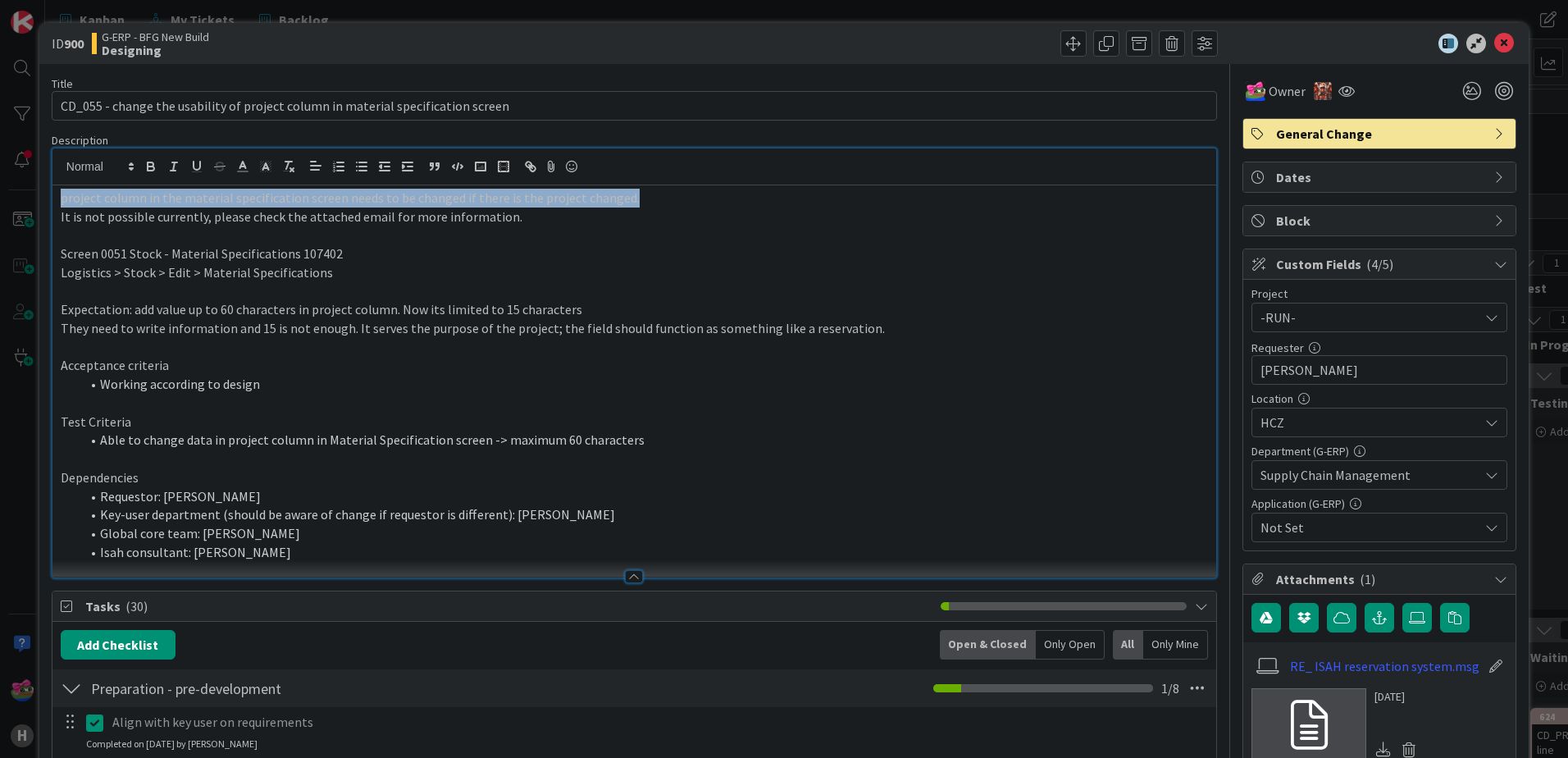
drag, startPoint x: 637, startPoint y: 201, endPoint x: 53, endPoint y: 194, distance: 584.0
click at [53, 194] on div "project column in the material specification screen needs to be changed if ther…" at bounding box center [634, 381] width 1163 height 392
copy p "project column in the material specification screen needs to be changed if ther…"
click at [143, 217] on p "It is not possible currently, please check the attached email for more informat…" at bounding box center [634, 217] width 1147 height 19
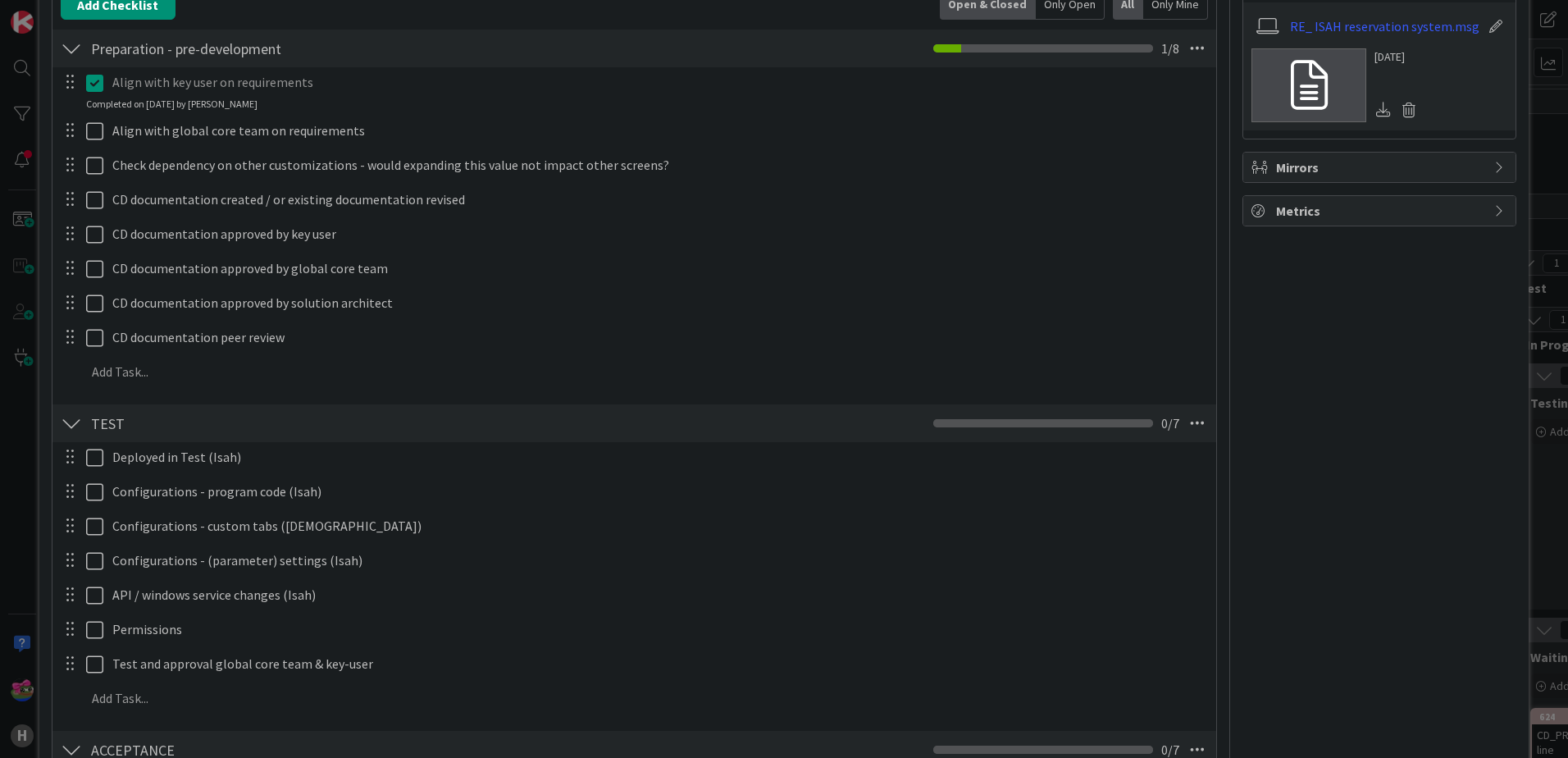
scroll to position [574, 0]
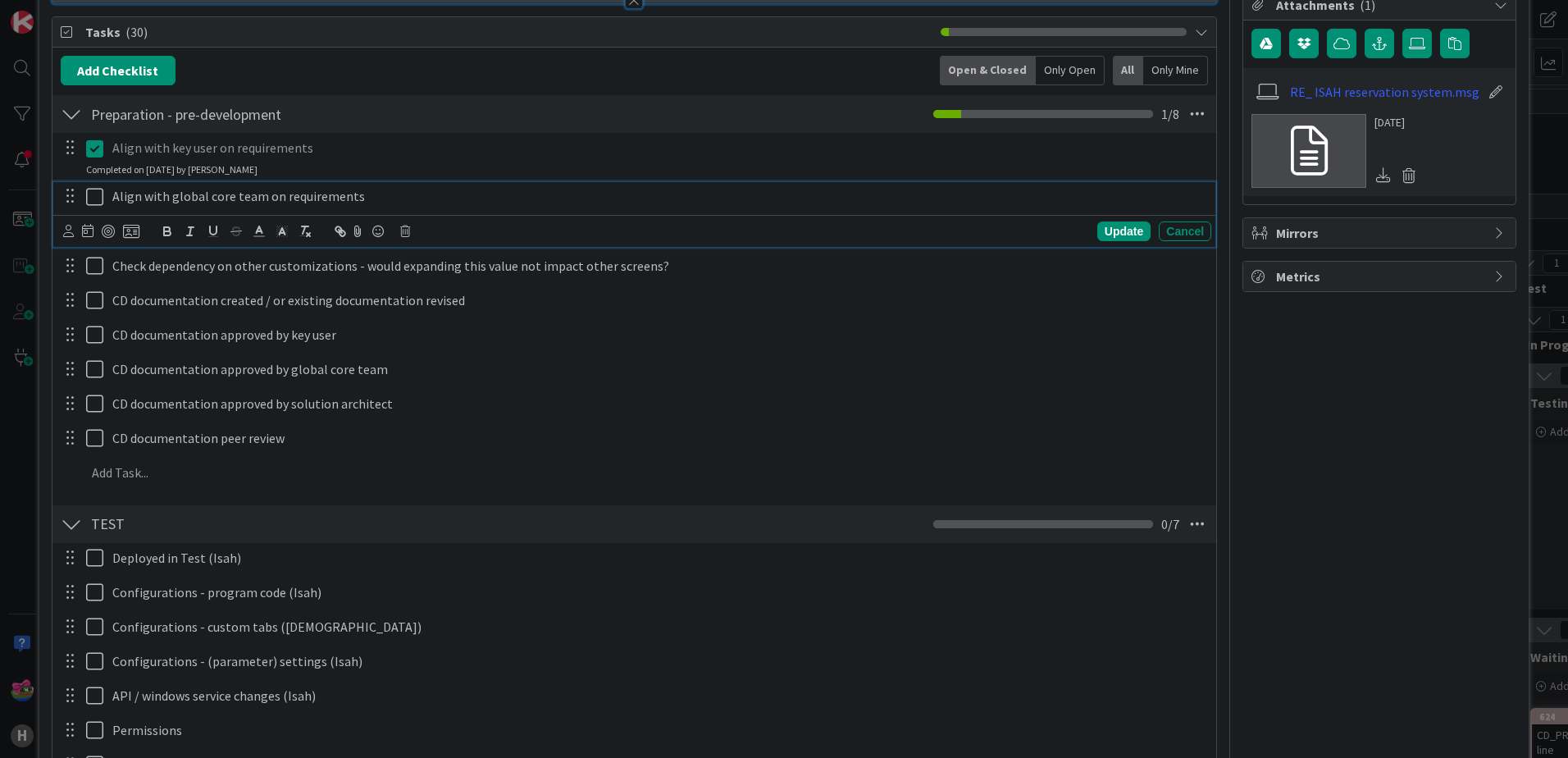
click at [94, 200] on icon at bounding box center [98, 197] width 24 height 20
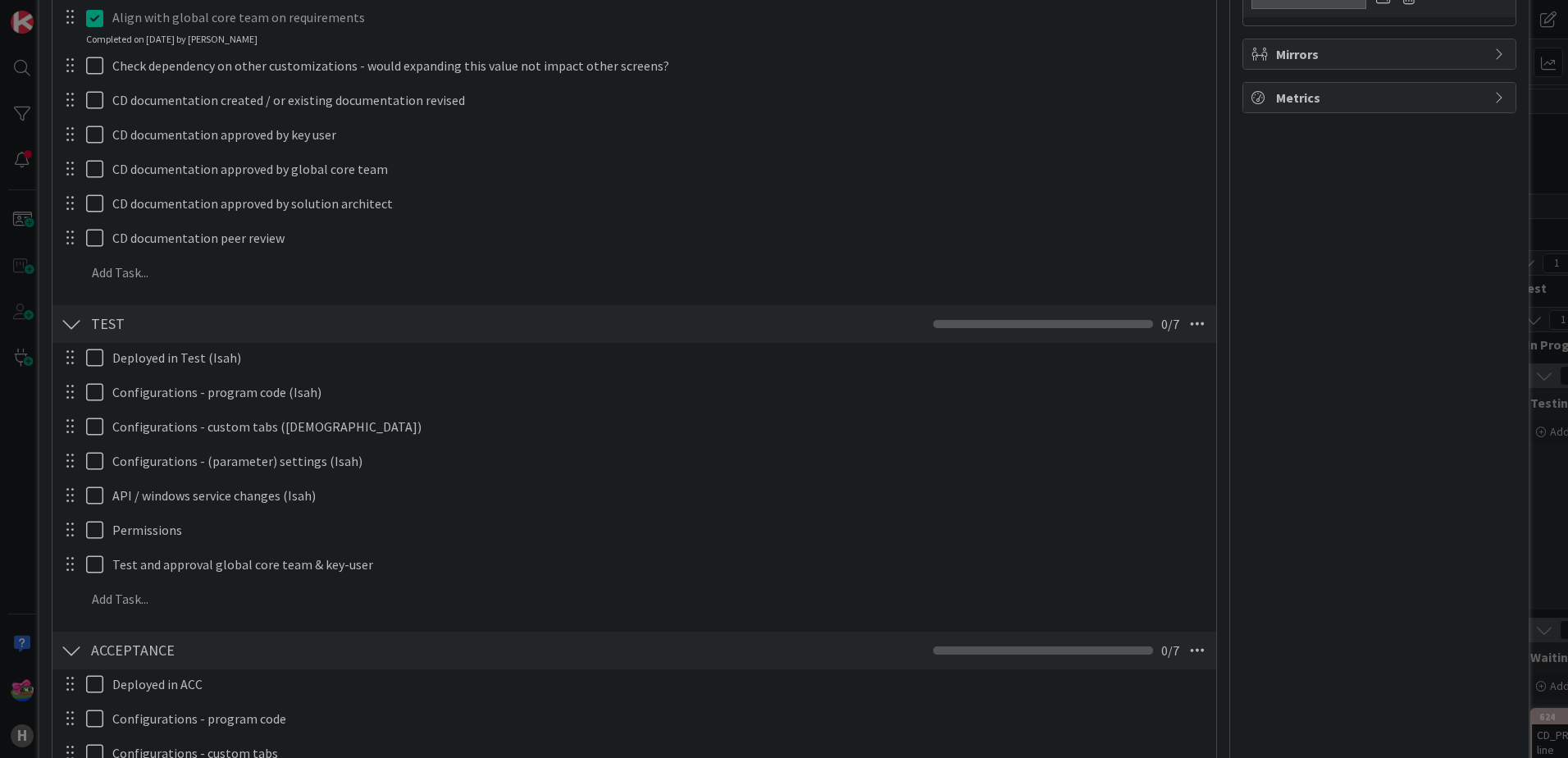
scroll to position [738, 0]
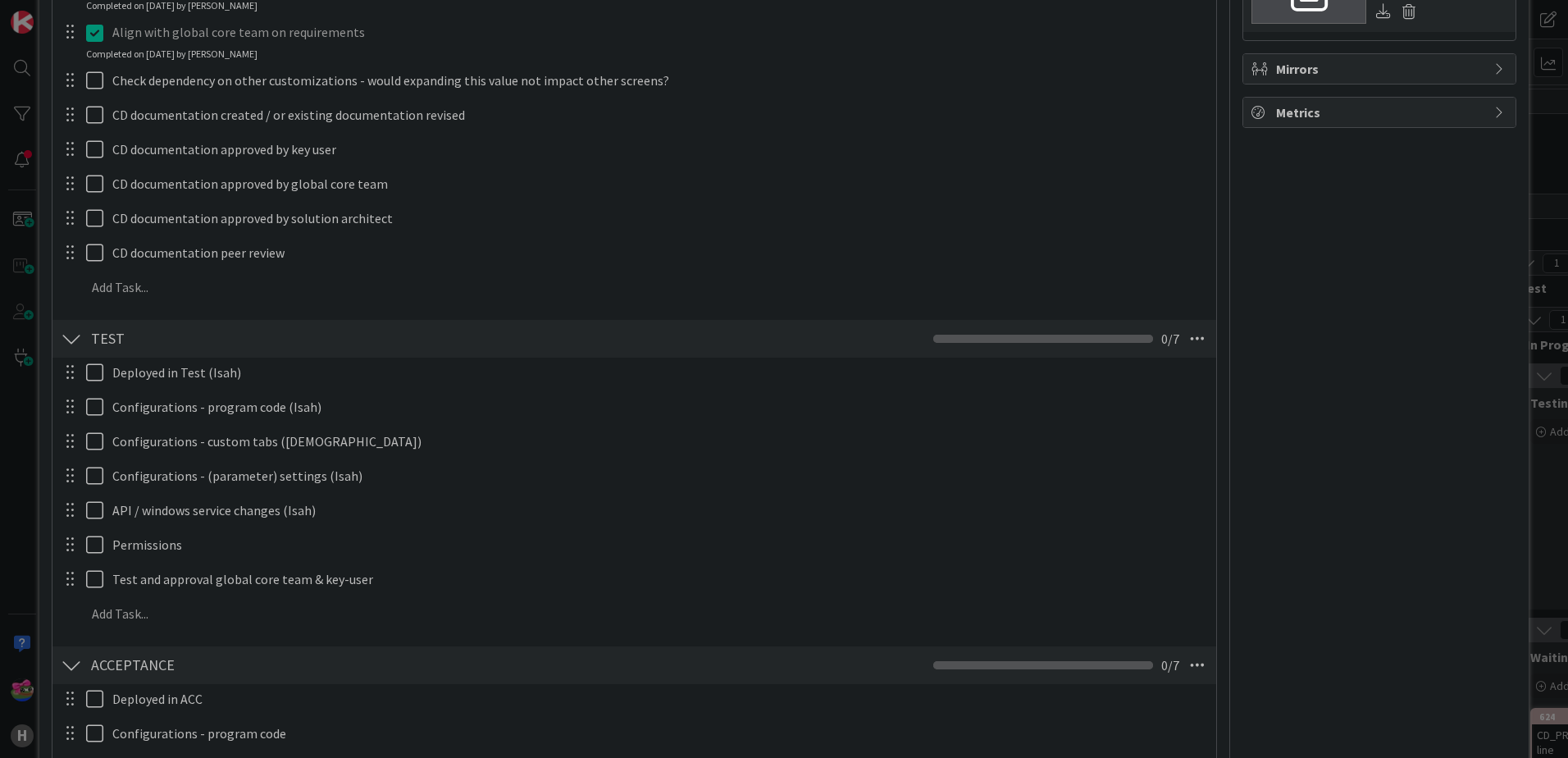
click at [72, 340] on div at bounding box center [71, 339] width 22 height 29
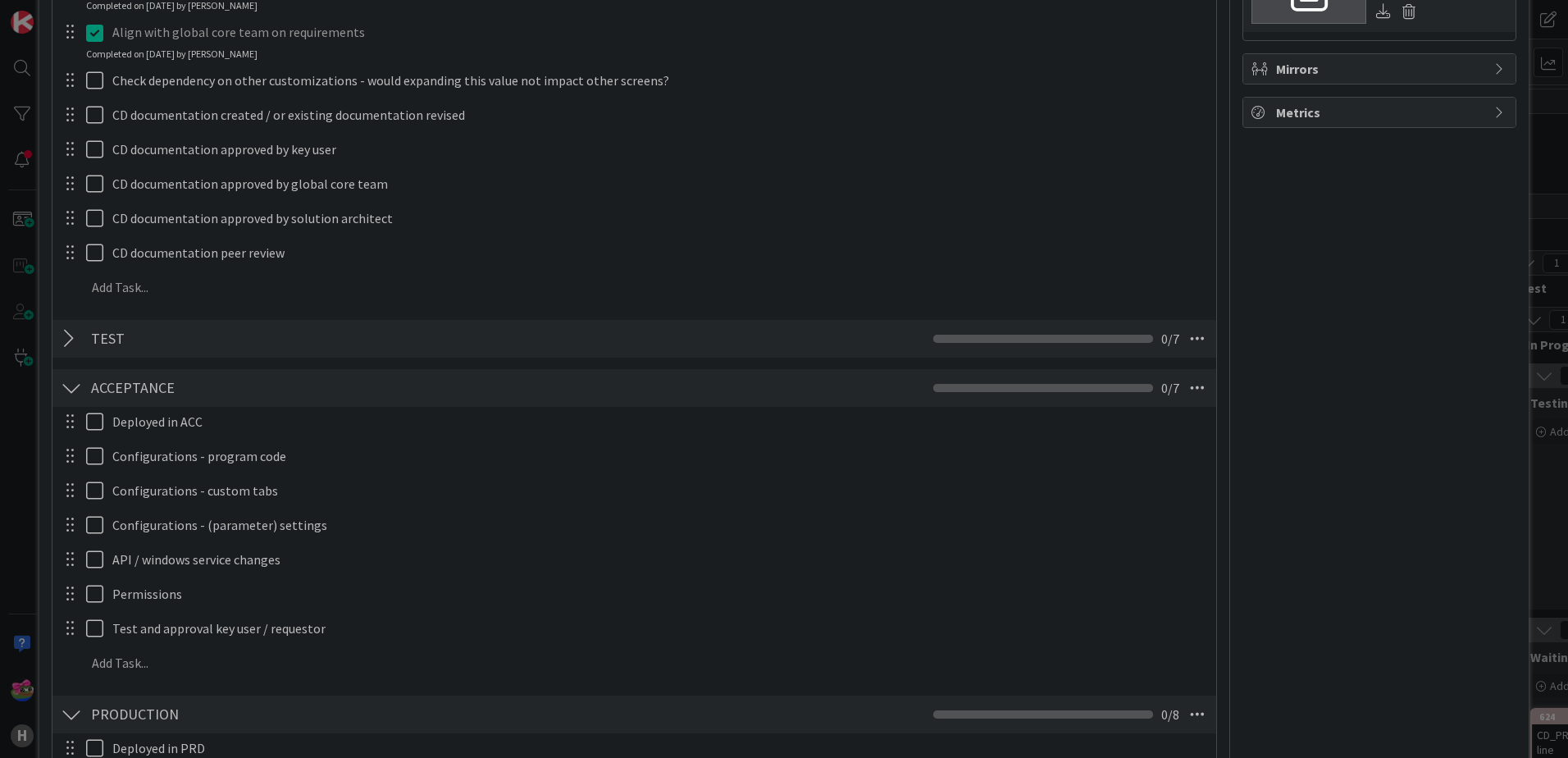
click at [75, 395] on div at bounding box center [71, 388] width 22 height 29
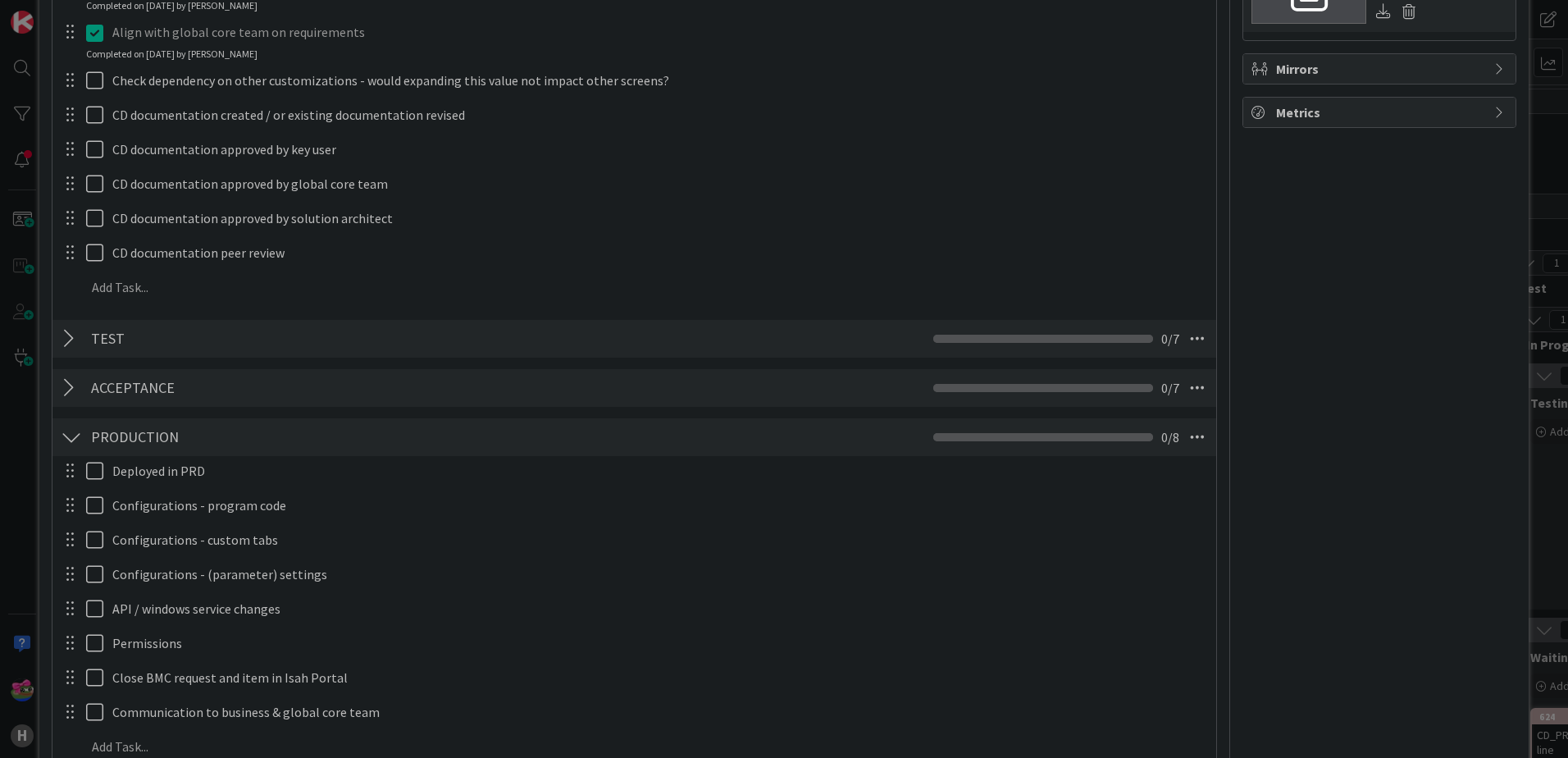
click at [74, 438] on div at bounding box center [71, 437] width 22 height 29
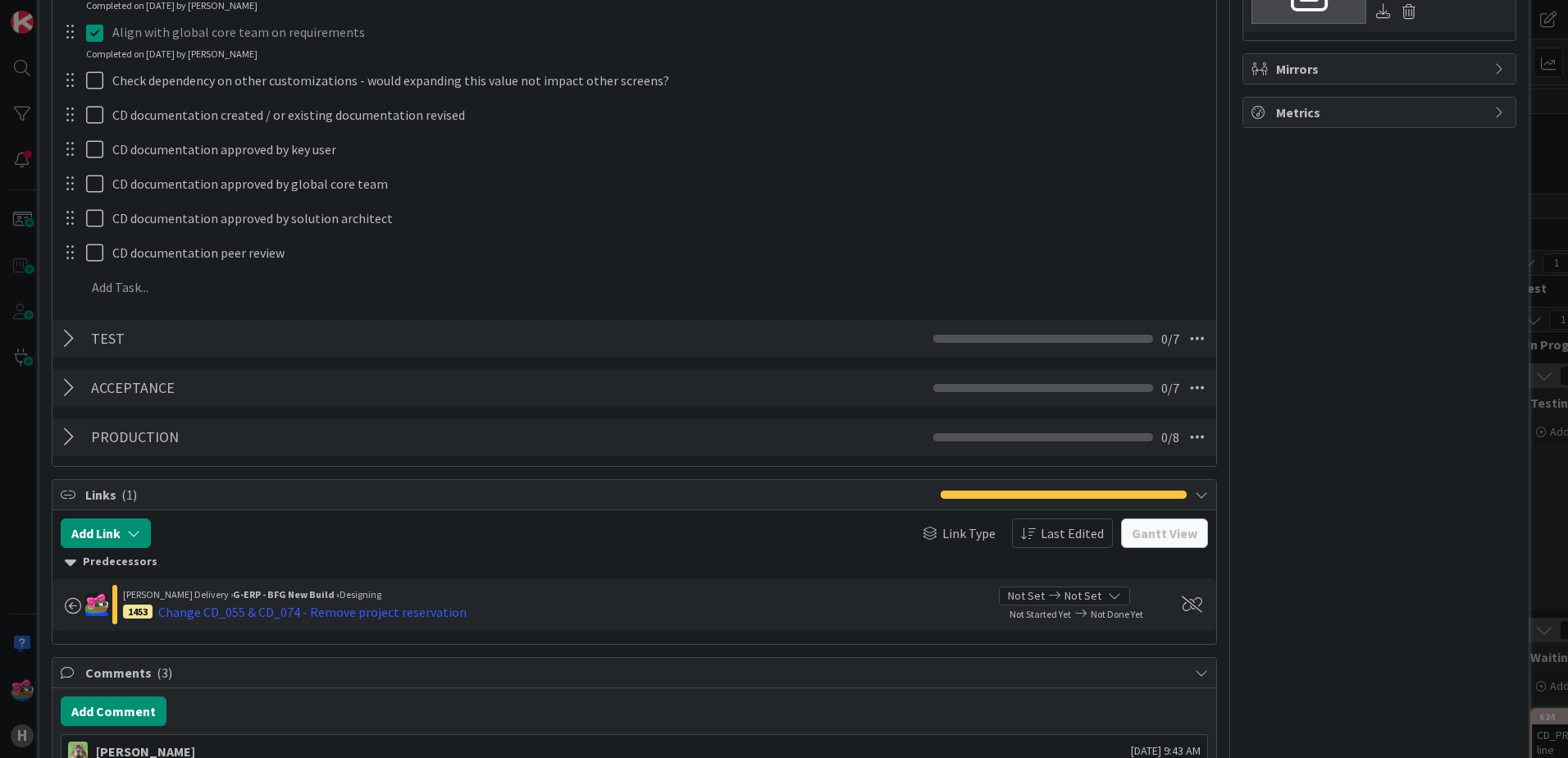
scroll to position [1066, 0]
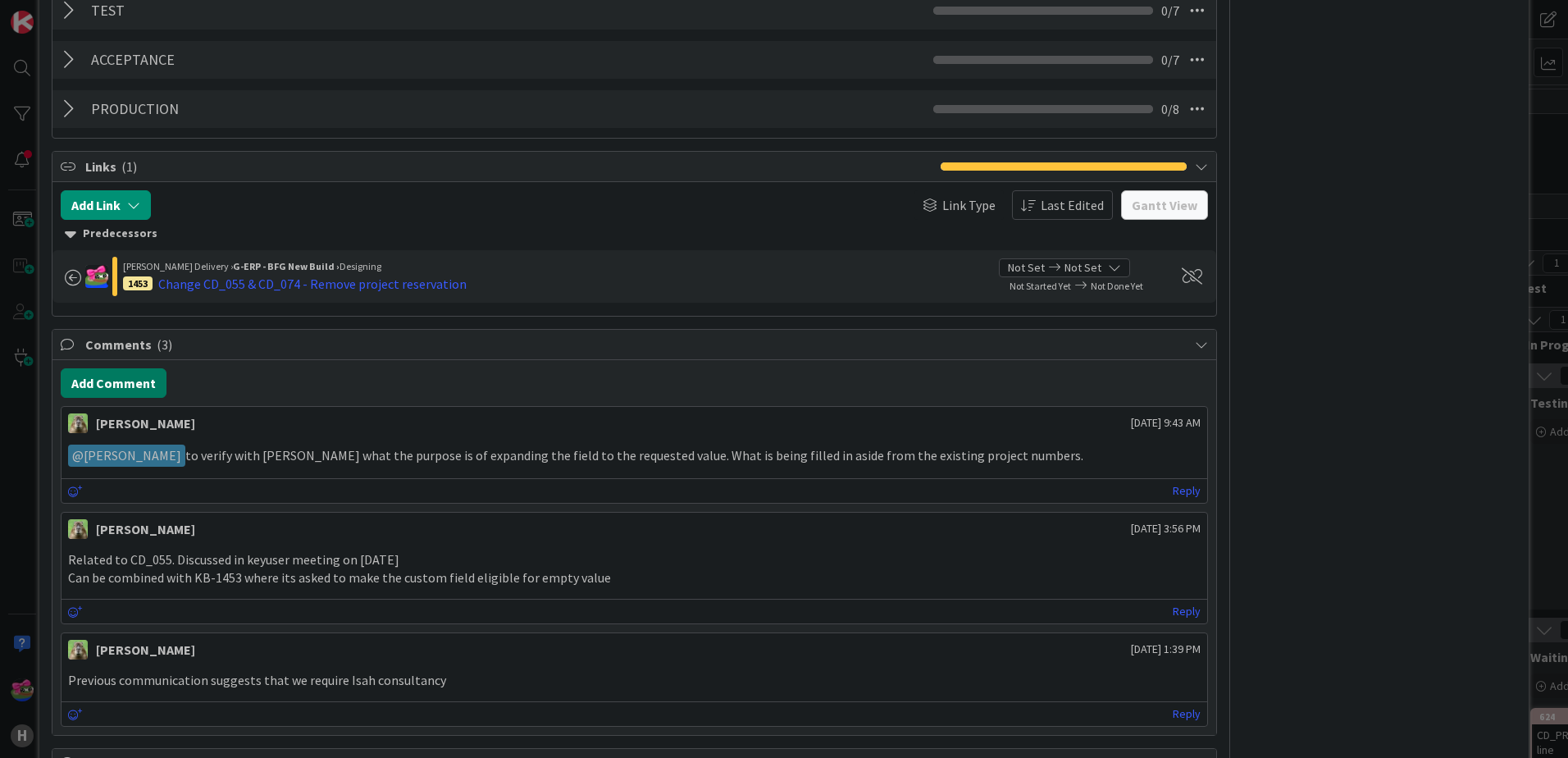
click at [124, 381] on button "Add Comment" at bounding box center [113, 383] width 106 height 29
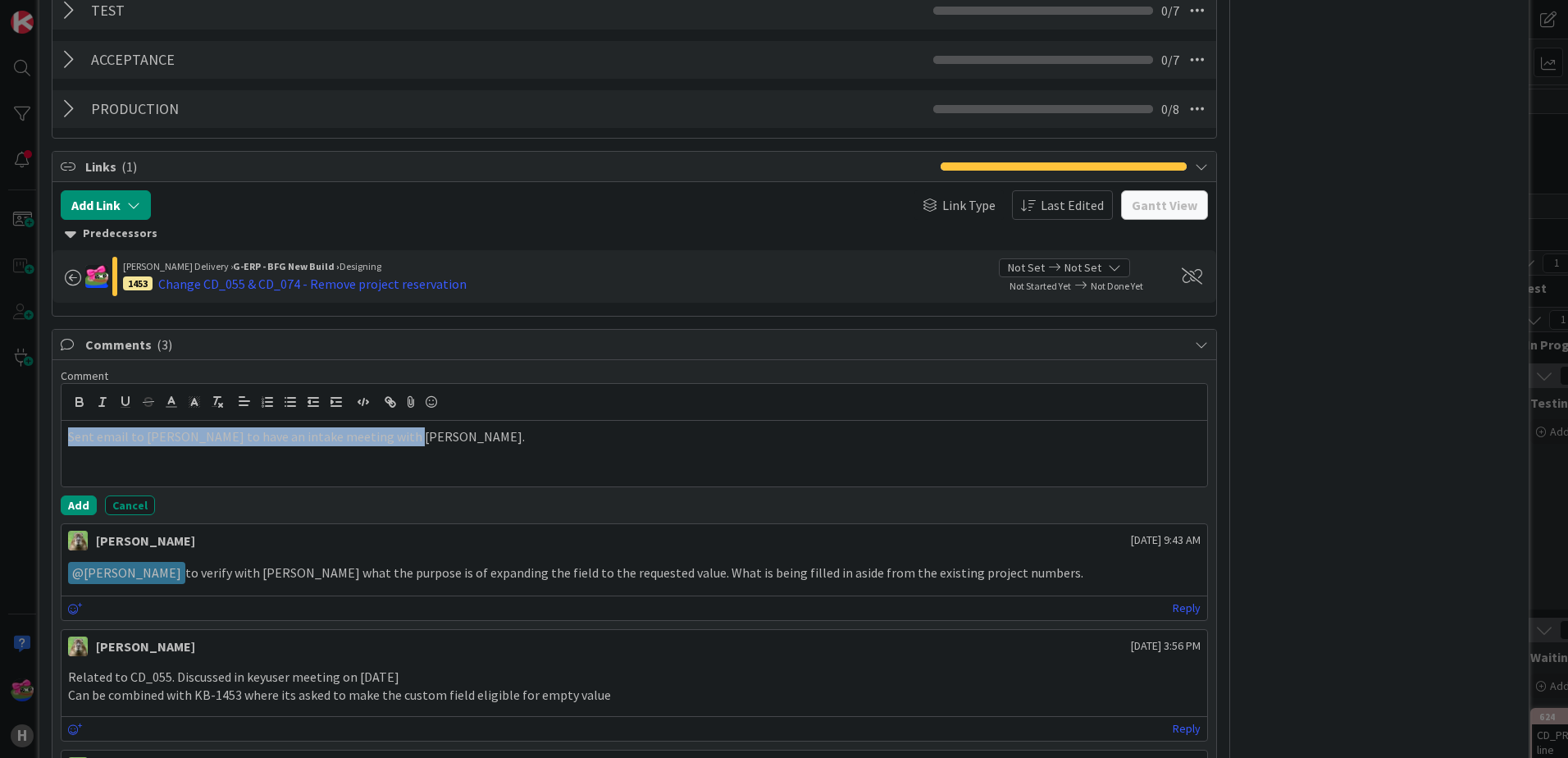
drag, startPoint x: 428, startPoint y: 440, endPoint x: 23, endPoint y: 437, distance: 405.0
click at [23, 437] on div "ID 900 G-ERP - BFG New Build Designing Title 80 / 128 CD_055 - change the usabi…" at bounding box center [784, 379] width 1568 height 758
copy p "Sent email to Stefan to have an intake meeting with Martin."
click at [82, 502] on button "Add" at bounding box center [79, 505] width 36 height 20
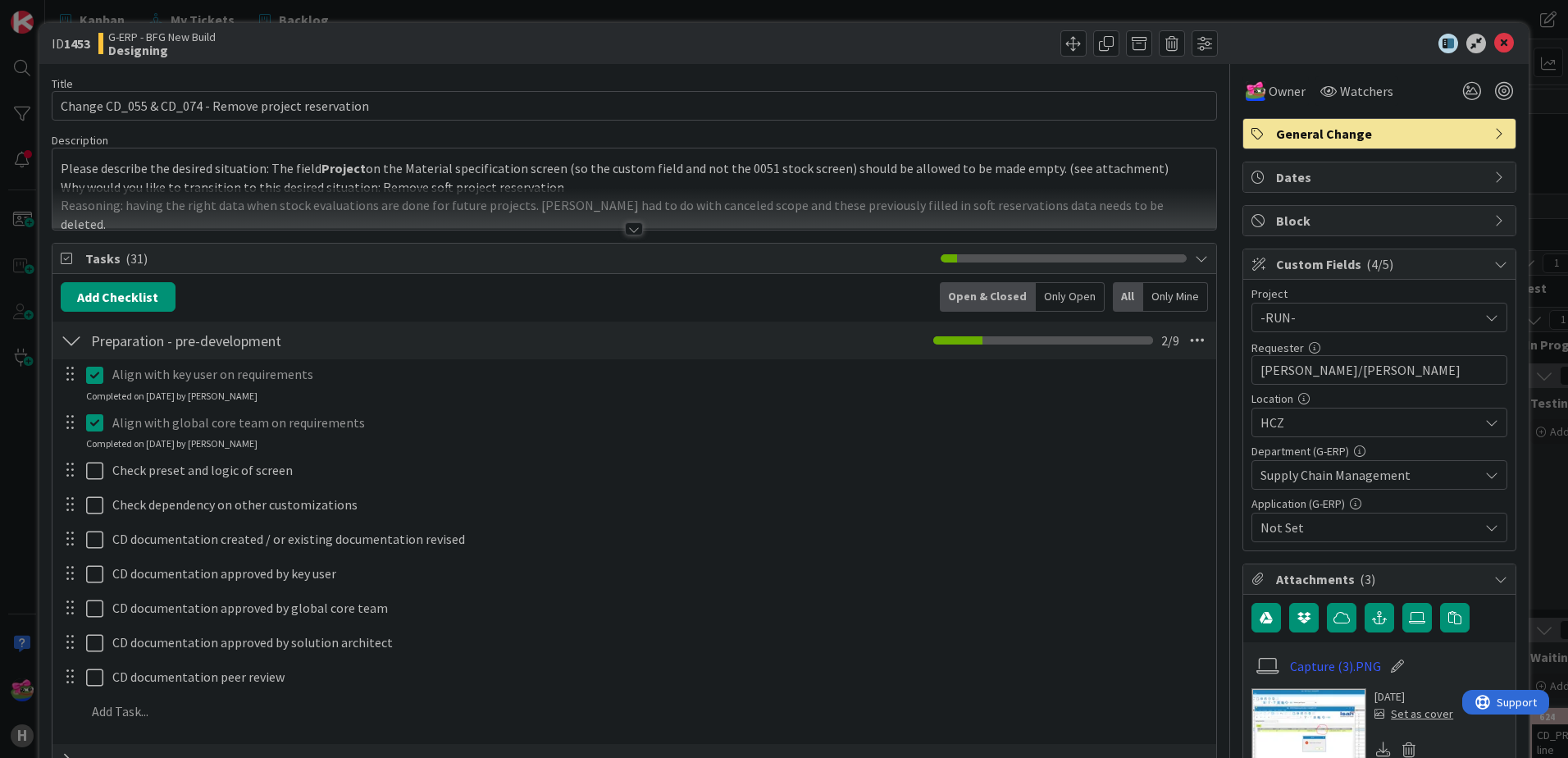
click at [625, 227] on div at bounding box center [633, 229] width 18 height 13
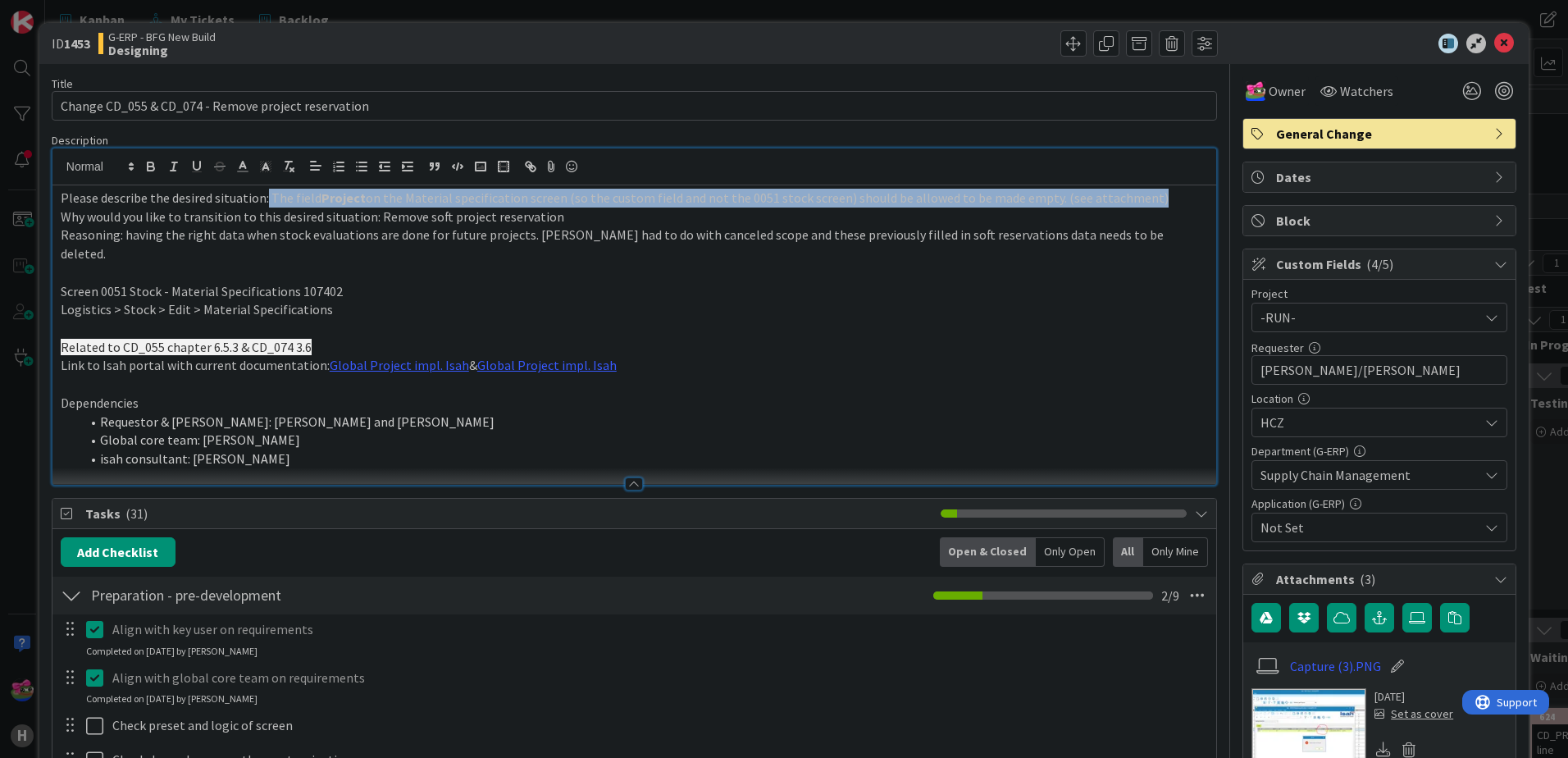
drag, startPoint x: 265, startPoint y: 193, endPoint x: 1144, endPoint y: 196, distance: 879.0
click at [1144, 196] on p "Please describe the desired situation: The field Project on the Material specif…" at bounding box center [634, 198] width 1147 height 19
copy p "The field Project on the Material specification screen (so the custom field and…"
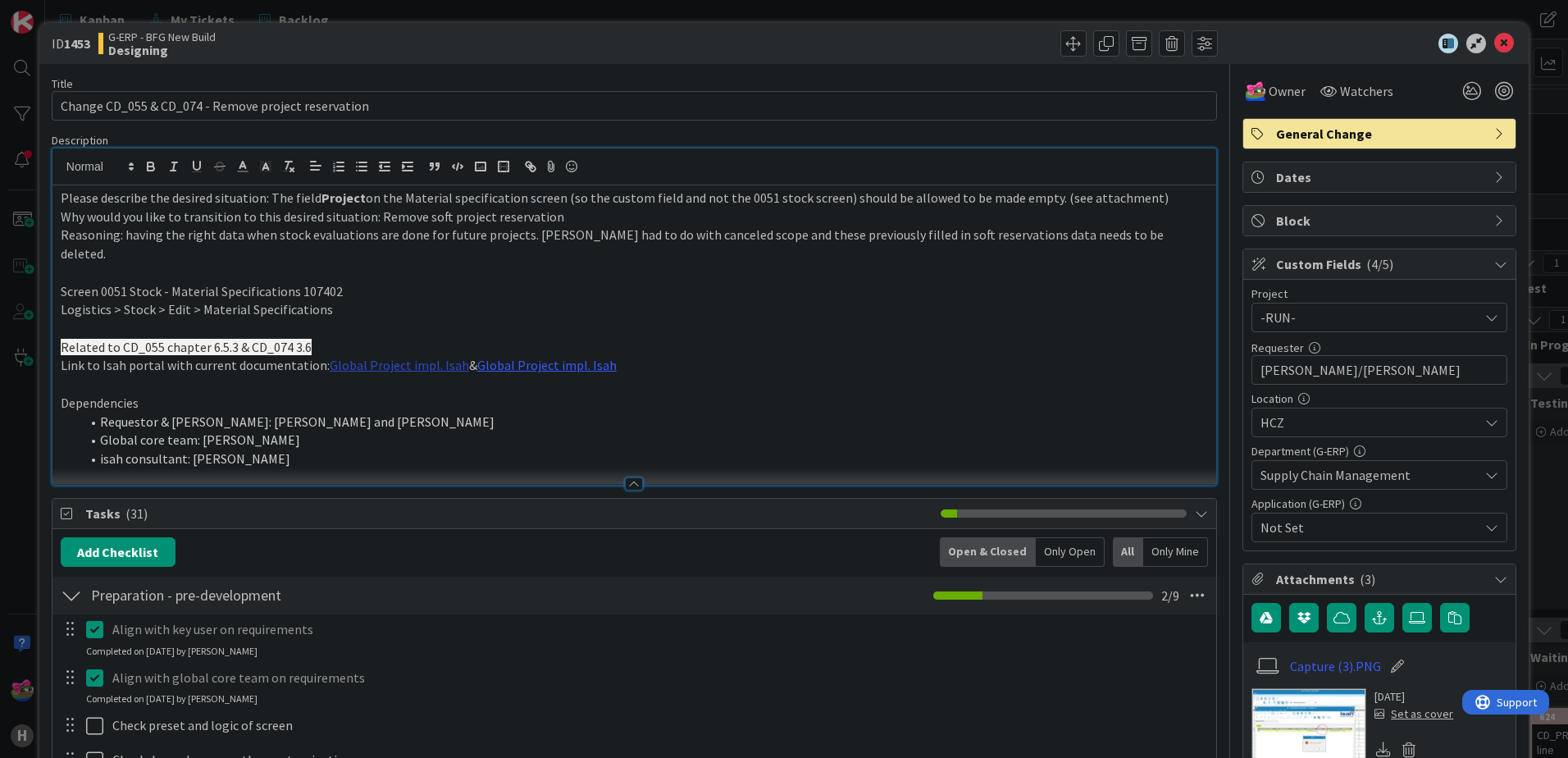
click at [420, 357] on link "Global Project impl. Isah" at bounding box center [399, 365] width 139 height 16
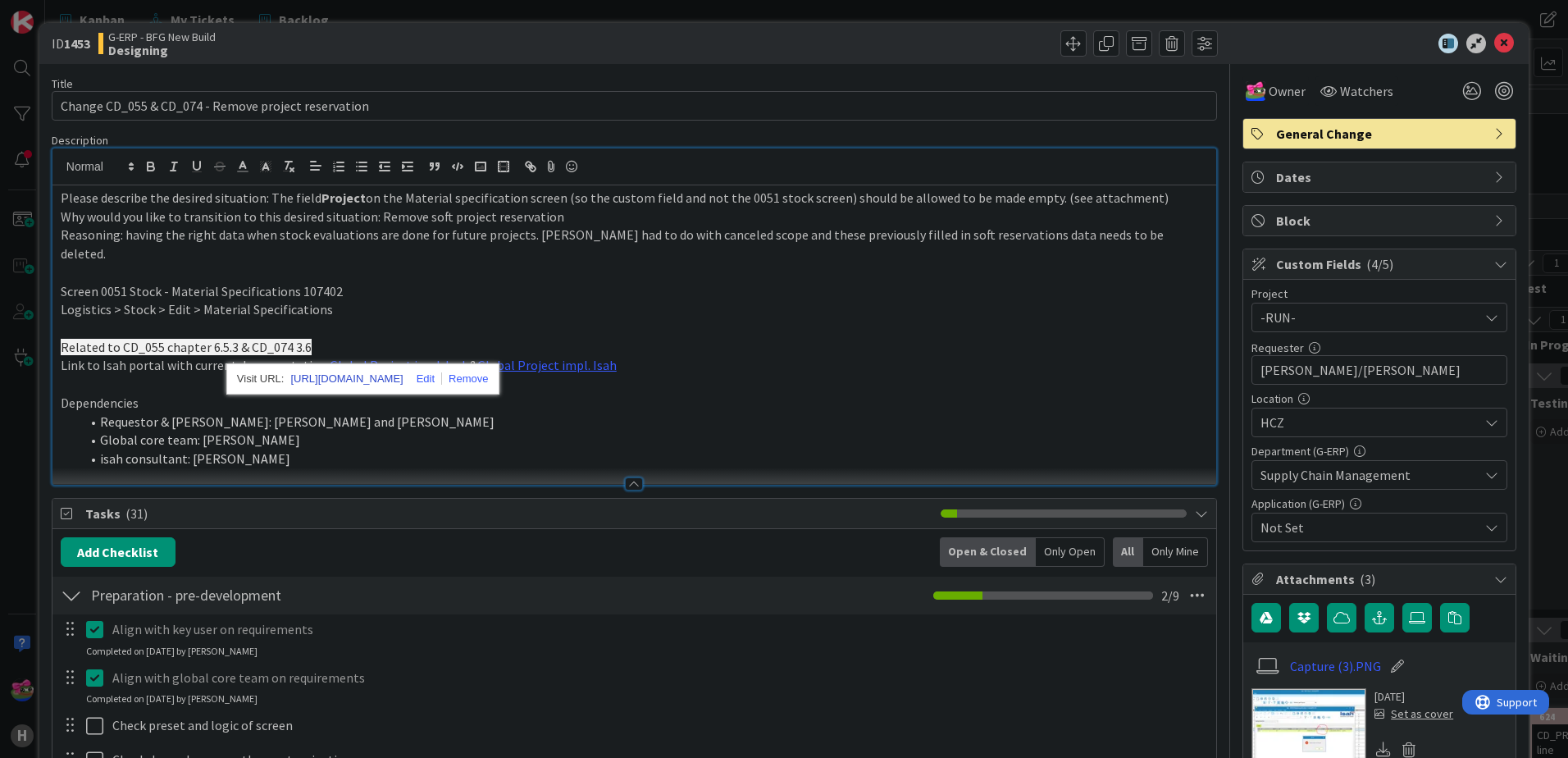
click at [403, 381] on link "https://isahbv.sharepoint.com/sites/customerportals/97767/ProjectDocuments/Form…" at bounding box center [347, 379] width 113 height 22
click at [516, 357] on link "Global Project impl. Isah" at bounding box center [547, 365] width 139 height 16
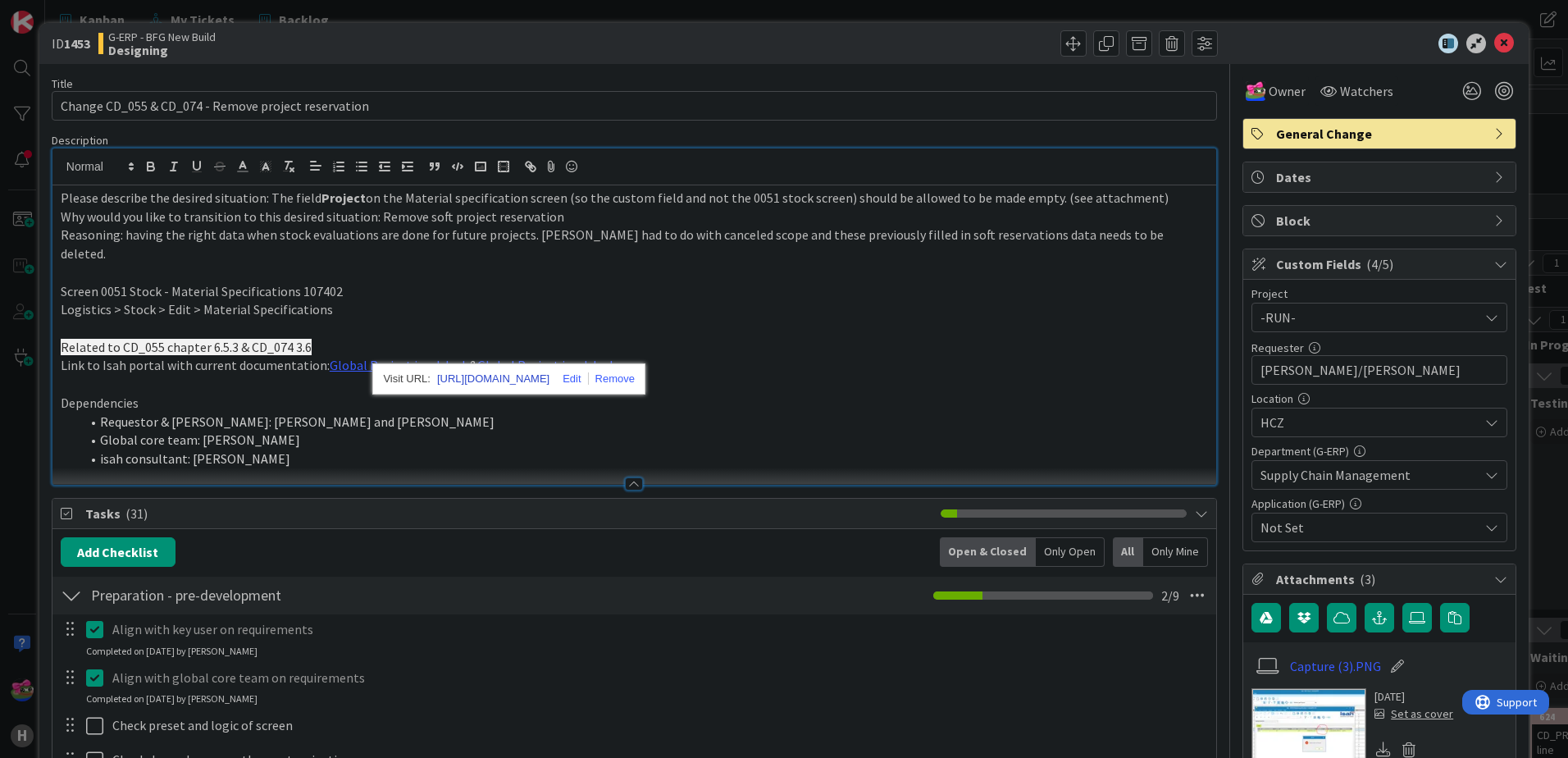
click at [536, 379] on link "https://isahbv.sharepoint.com/sites/customerportals/97767/ProjectDocuments/Form…" at bounding box center [493, 379] width 113 height 22
click at [752, 300] on p "Logistics > Stock > Edit > Material Specifications" at bounding box center [634, 309] width 1147 height 19
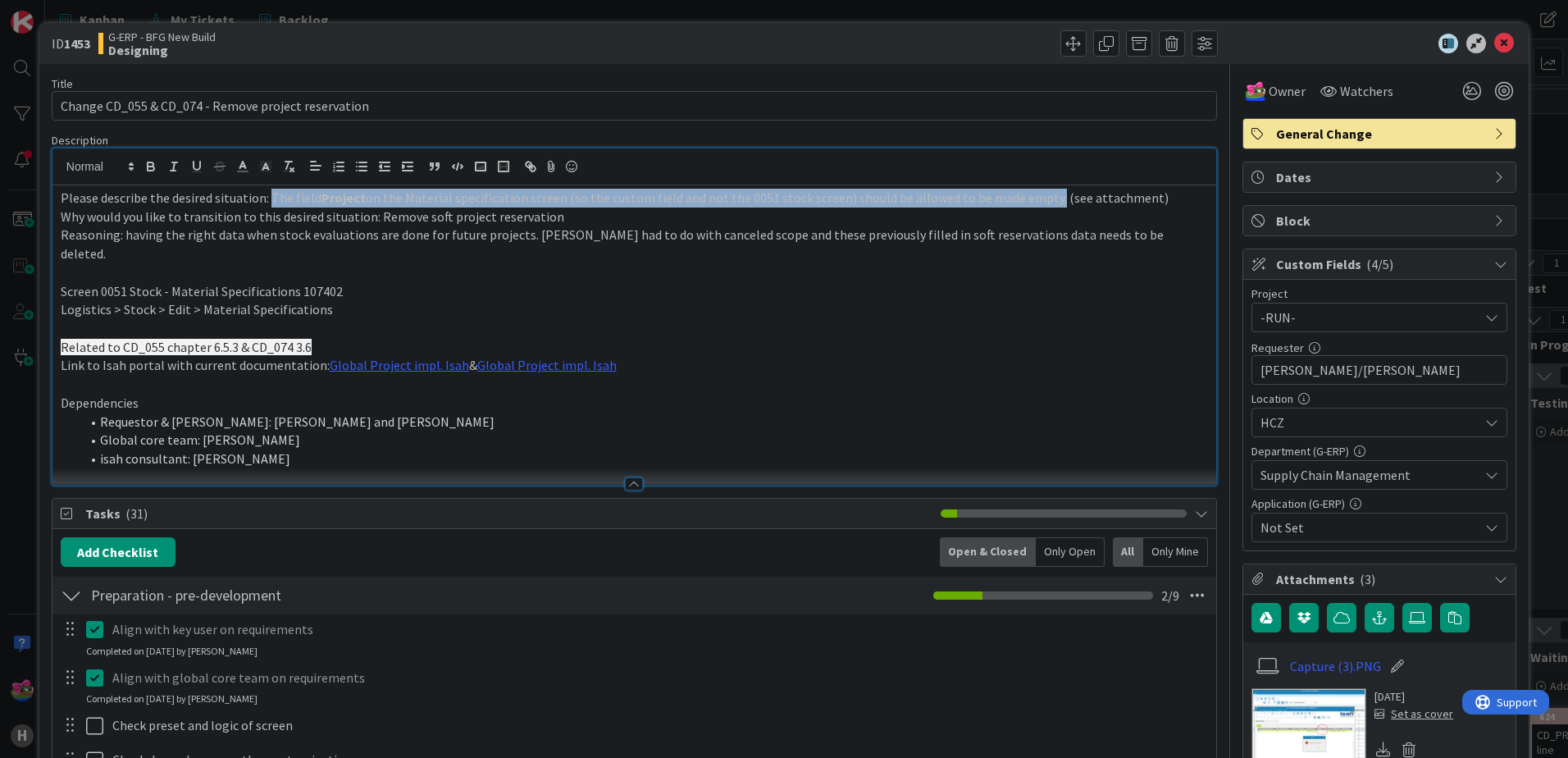
drag, startPoint x: 269, startPoint y: 198, endPoint x: 1040, endPoint y: 196, distance: 771.0
click at [1040, 196] on p "Please describe the desired situation: The field Project on the Material specif…" at bounding box center [634, 198] width 1147 height 19
copy p "The field Project on the Material specification screen (so the custom field and…"
click at [467, 282] on p "Screen 0051 Stock - Material Specifications 107402" at bounding box center [634, 292] width 1147 height 19
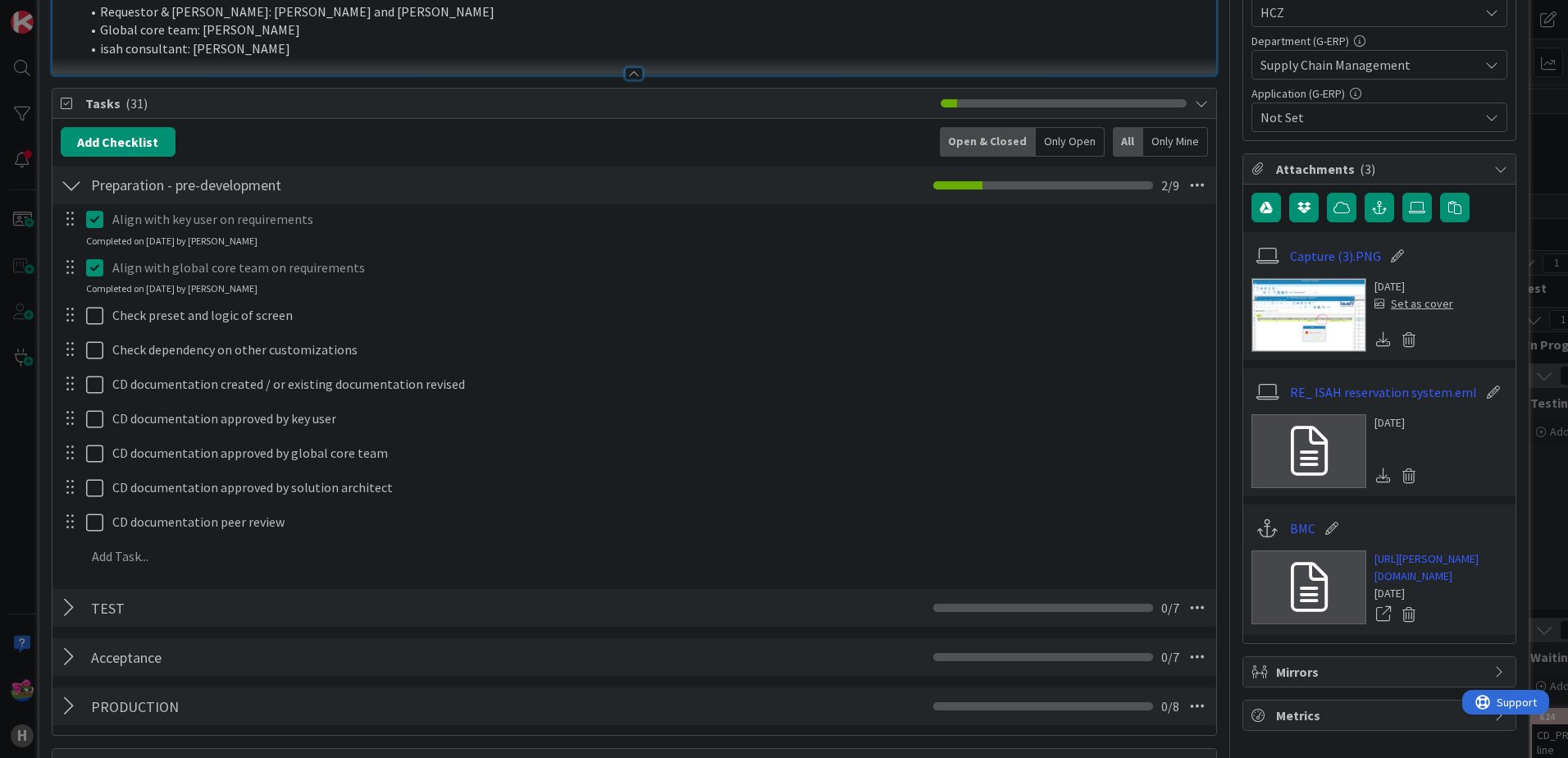
scroll to position [820, 0]
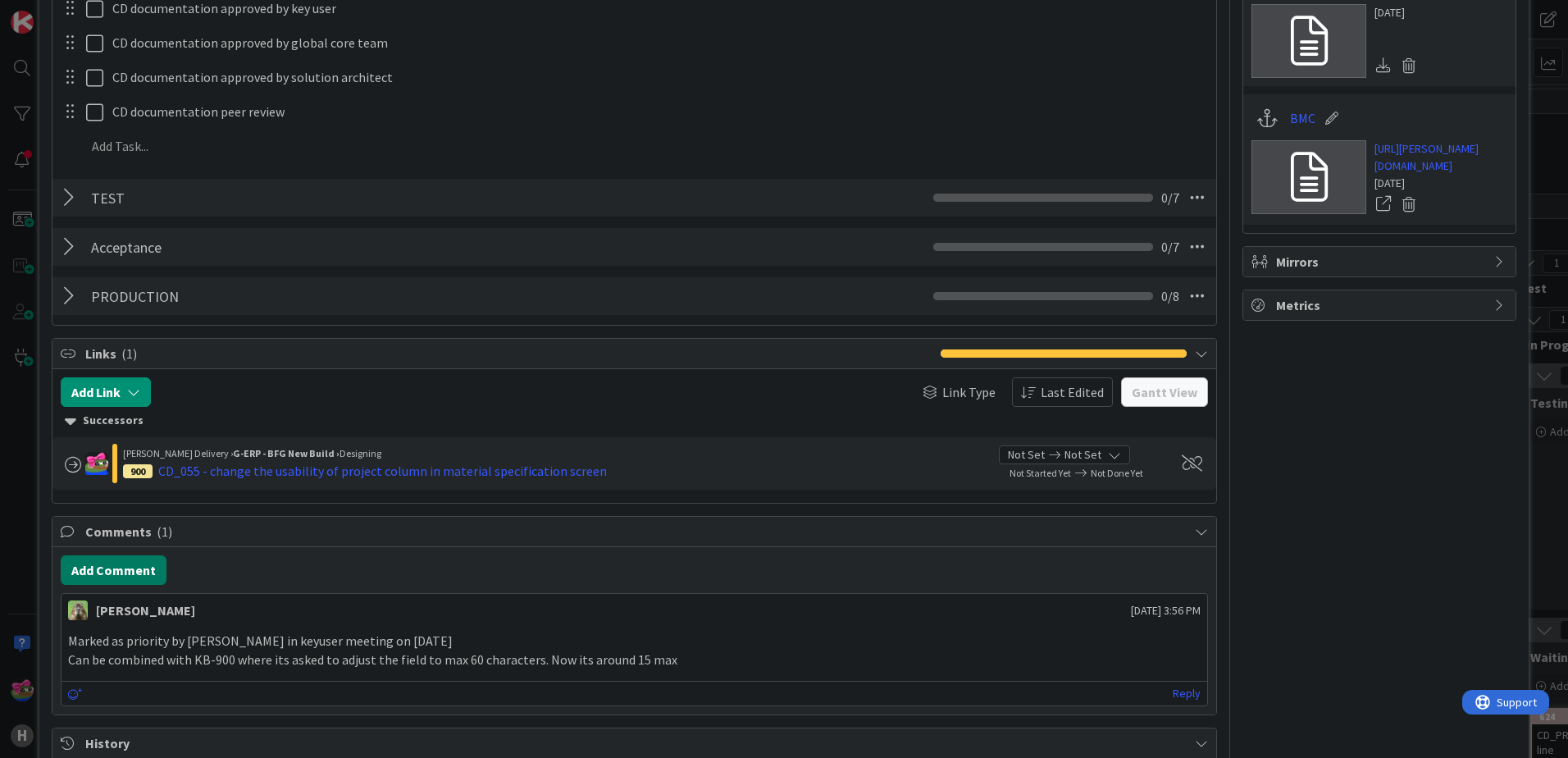
click at [109, 556] on button "Add Comment" at bounding box center [113, 570] width 106 height 29
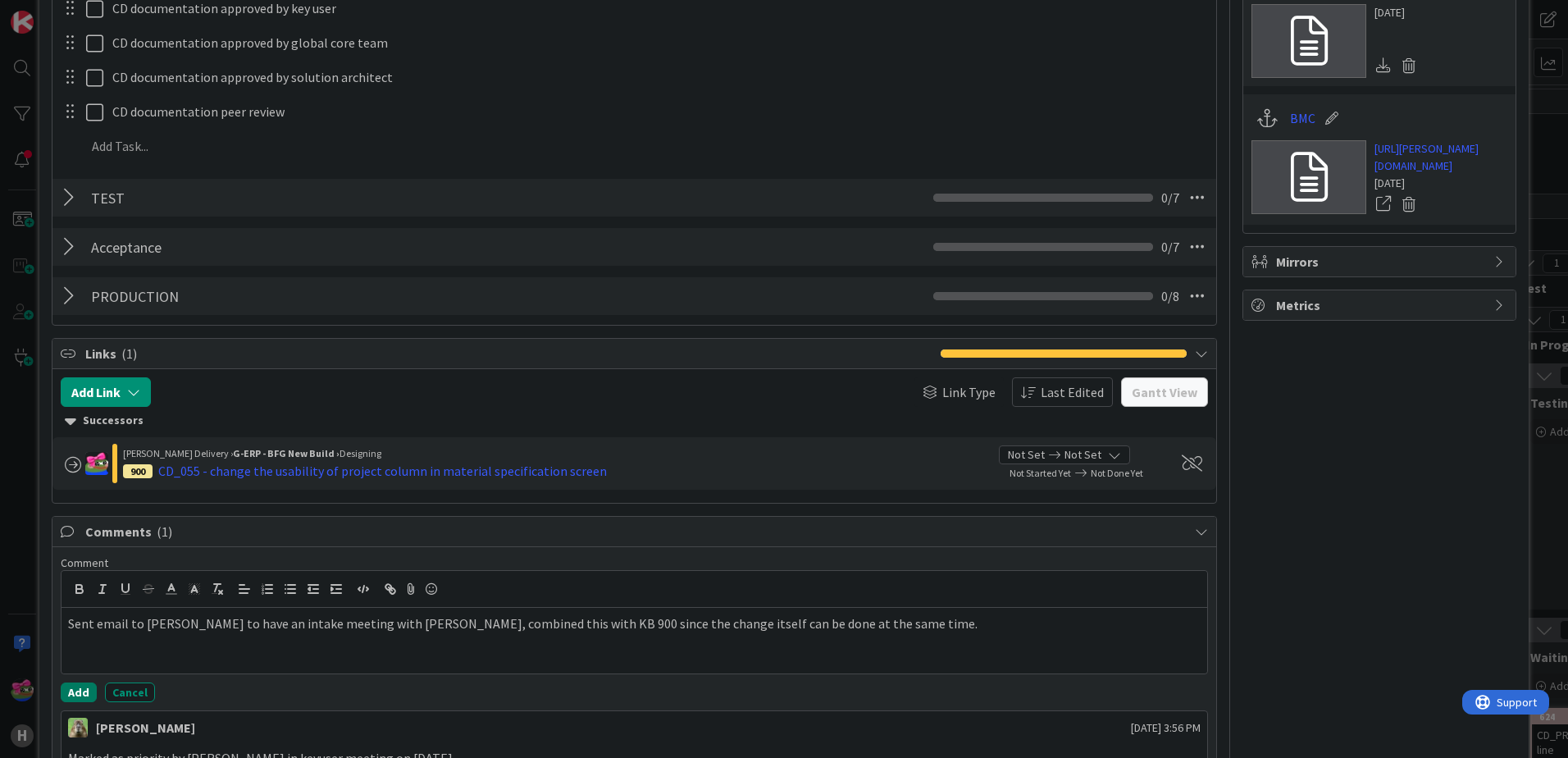
click at [61, 683] on button "Add" at bounding box center [79, 692] width 36 height 20
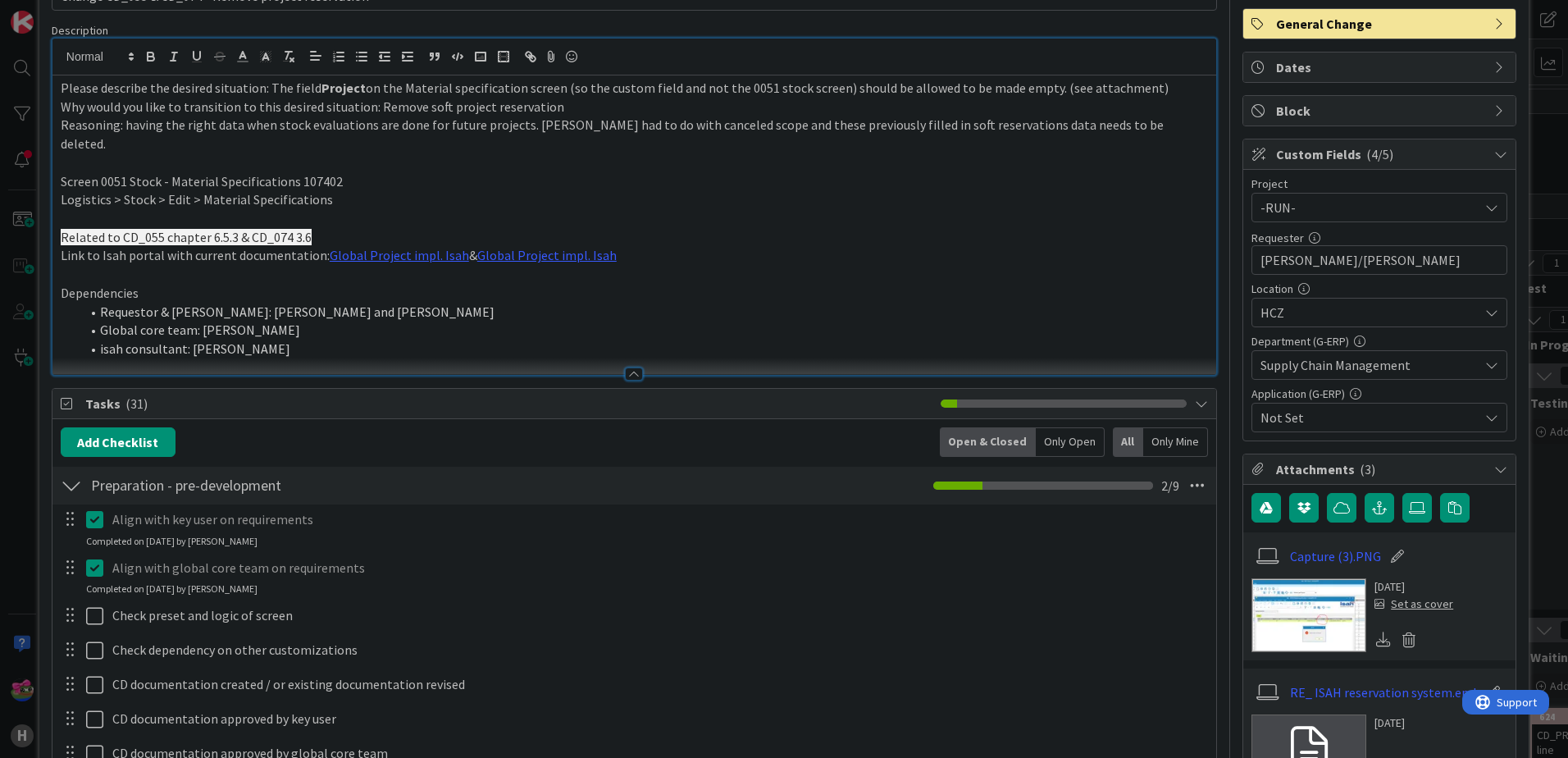
scroll to position [0, 0]
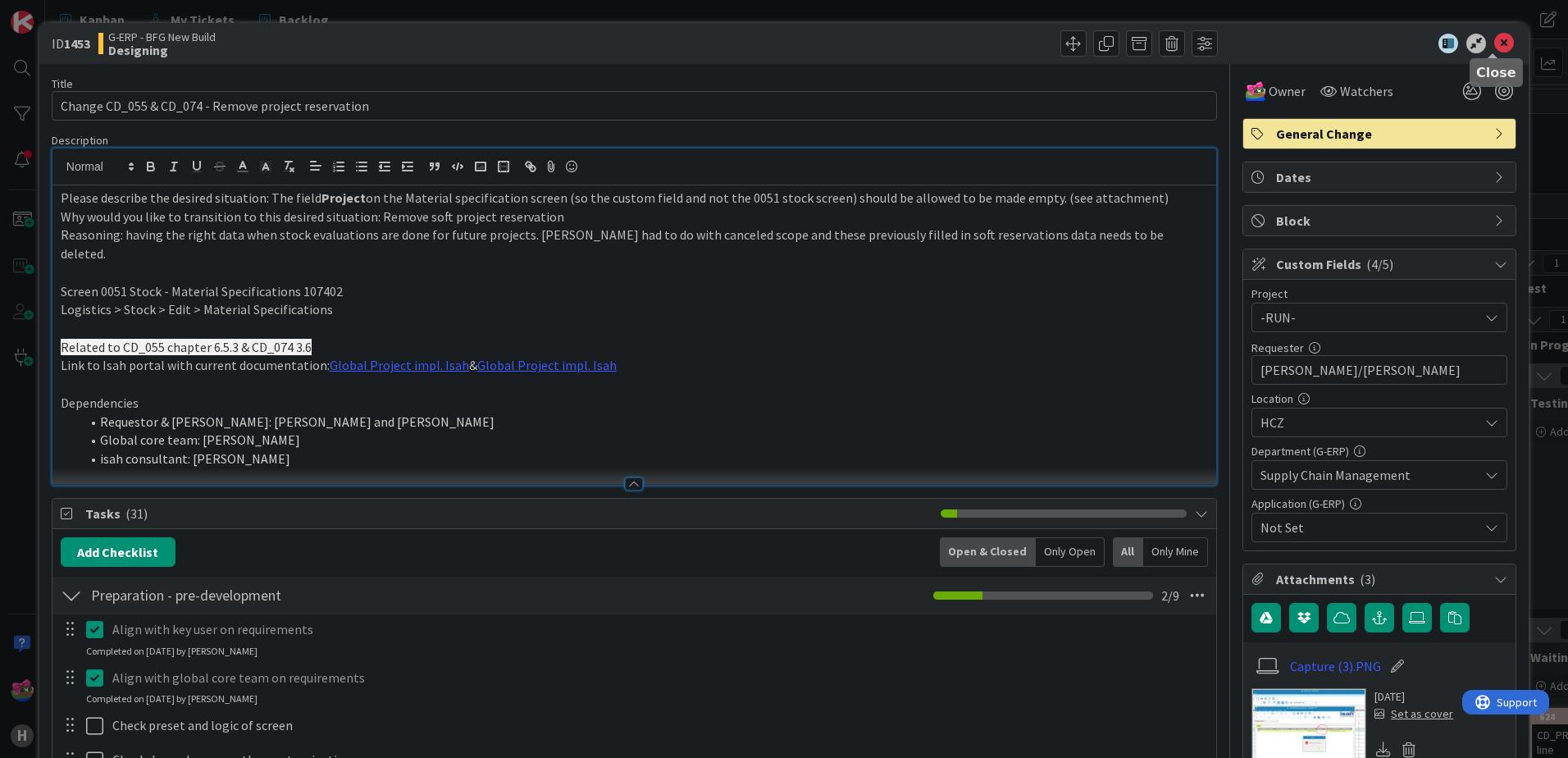
click at [1496, 38] on icon at bounding box center [1504, 43] width 20 height 20
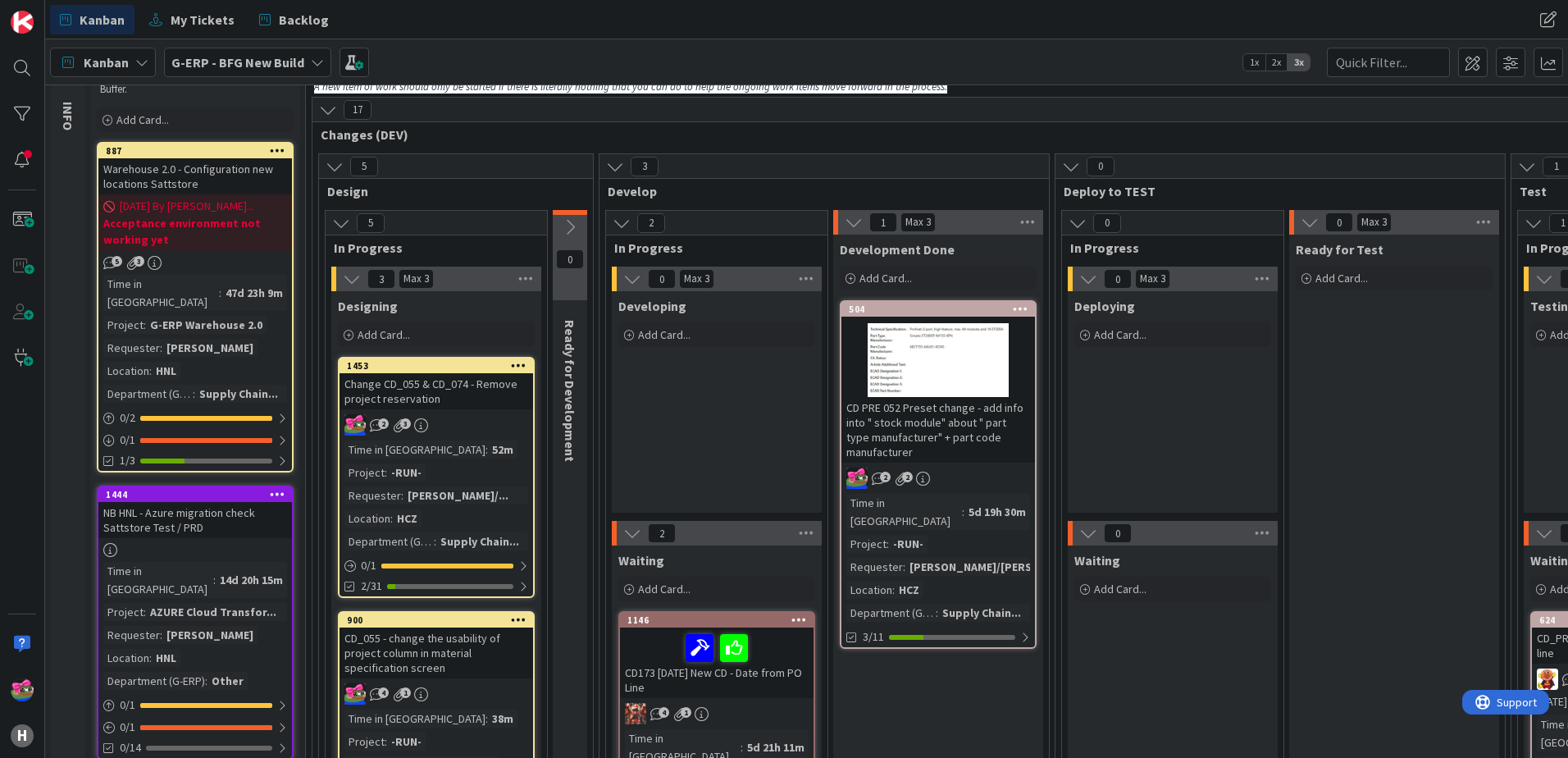
scroll to position [246, 0]
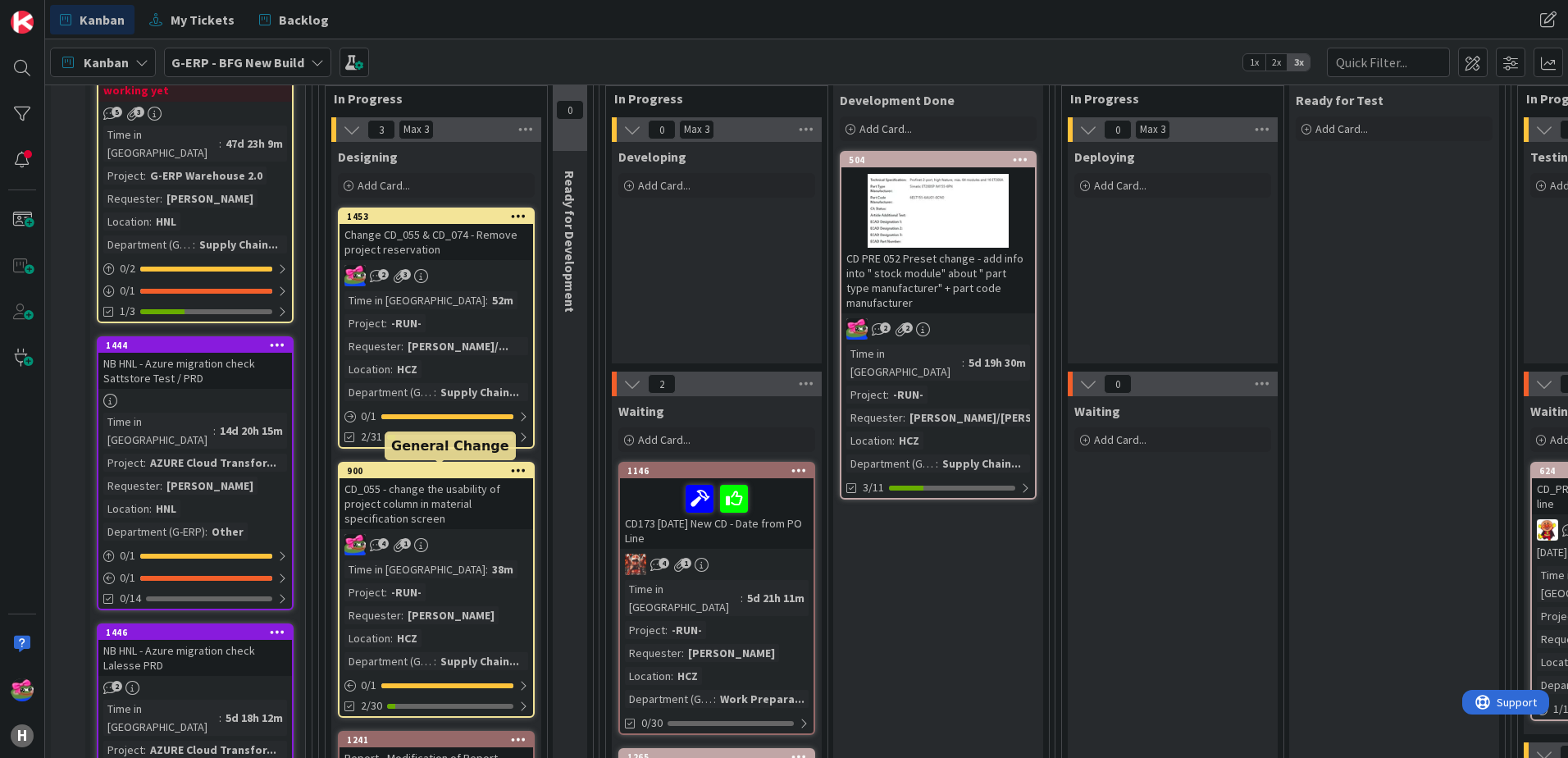
click at [435, 469] on div "900" at bounding box center [439, 470] width 186 height 11
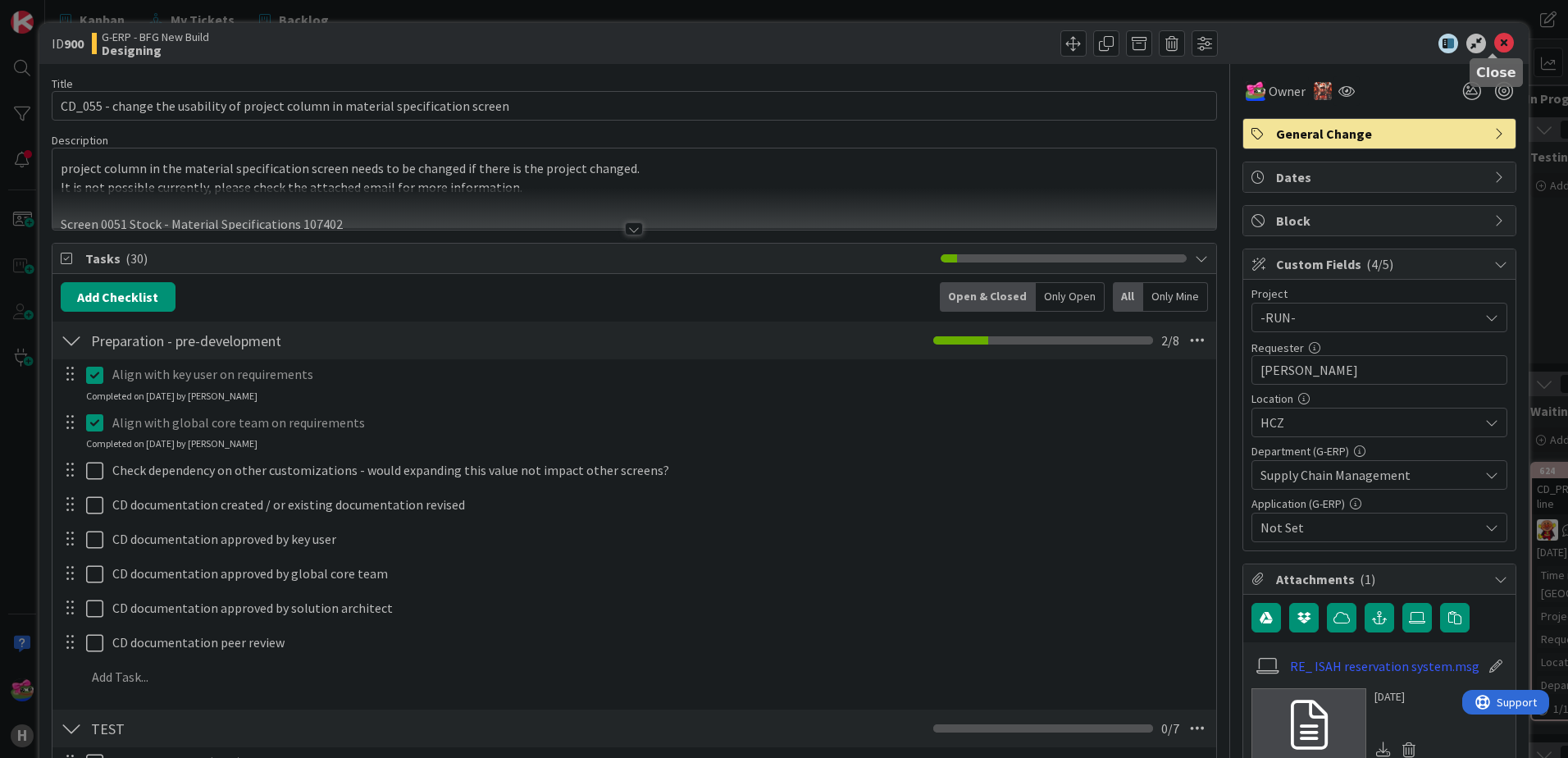
click at [1494, 40] on icon at bounding box center [1504, 43] width 20 height 20
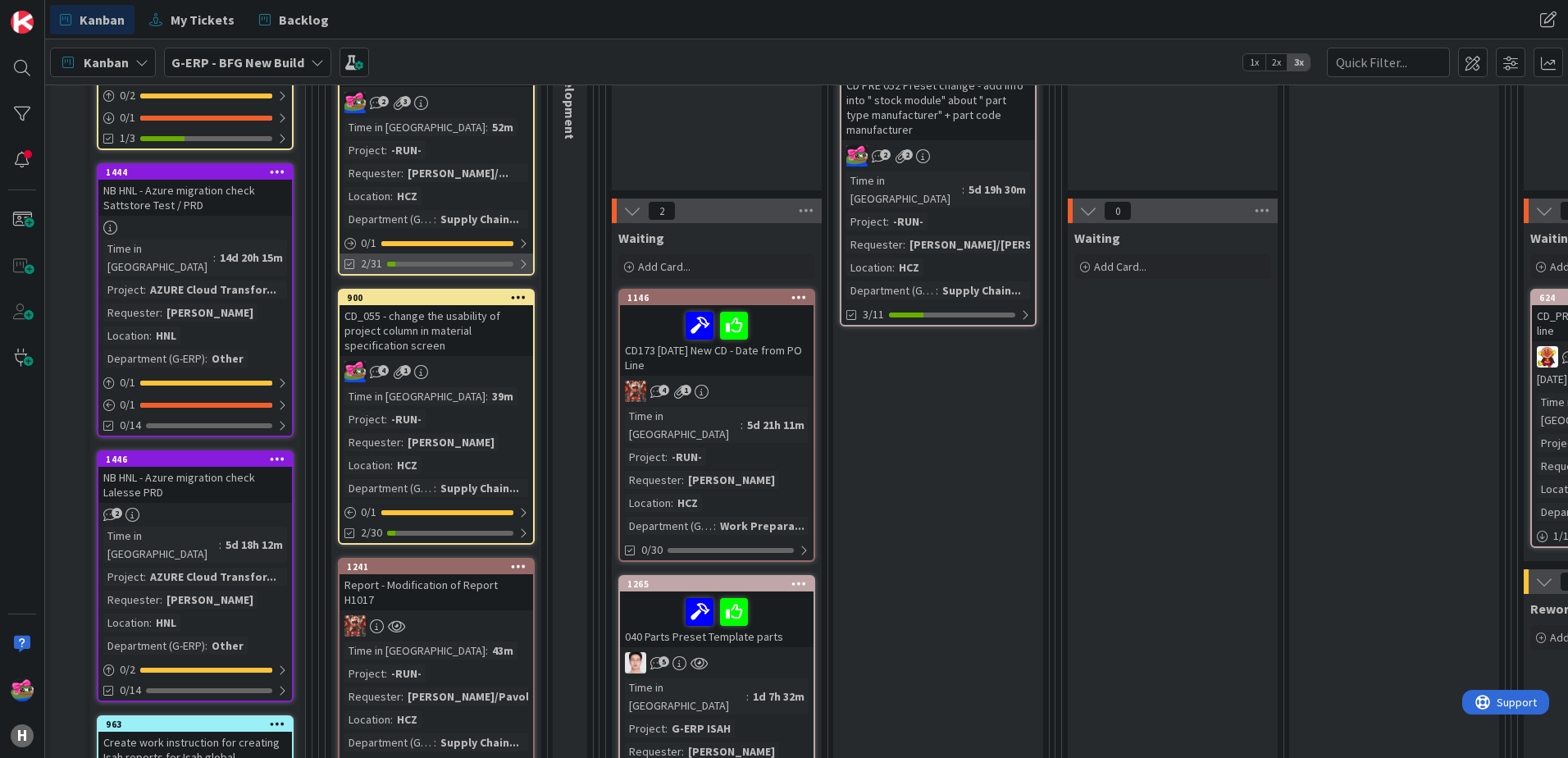
scroll to position [492, 0]
